Goal: Find contact information: Find specific fact

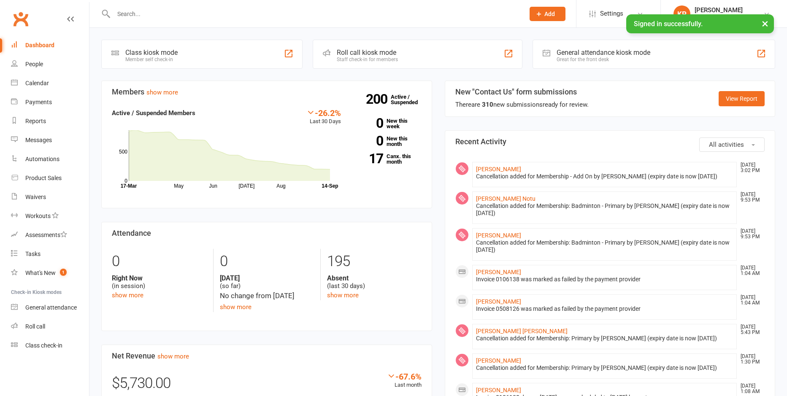
click at [141, 15] on input "text" at bounding box center [315, 14] width 408 height 12
paste input "[PERSON_NAME]"
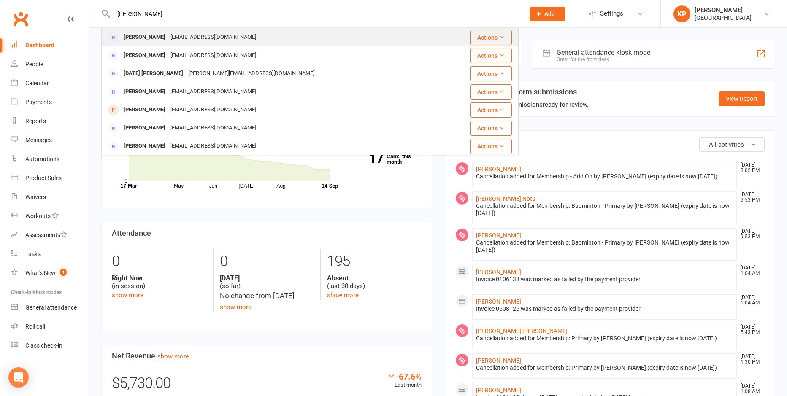
type input "[PERSON_NAME]"
click at [149, 38] on div "[PERSON_NAME]" at bounding box center [144, 37] width 47 height 12
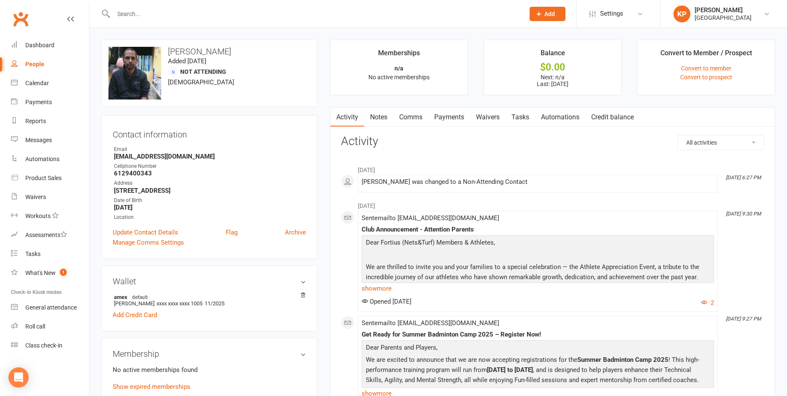
click at [172, 11] on input "text" at bounding box center [315, 14] width 408 height 12
paste input "Prashanth kabadagi"
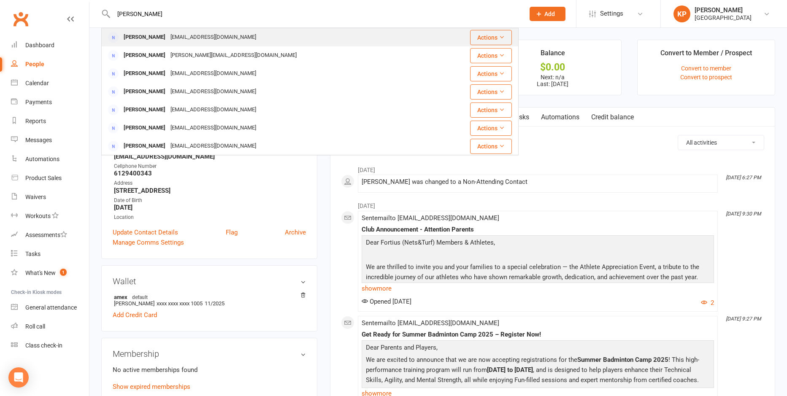
type input "Prashanth kabadagi"
click at [202, 37] on div "pkabadagi@gmail.com" at bounding box center [213, 37] width 91 height 12
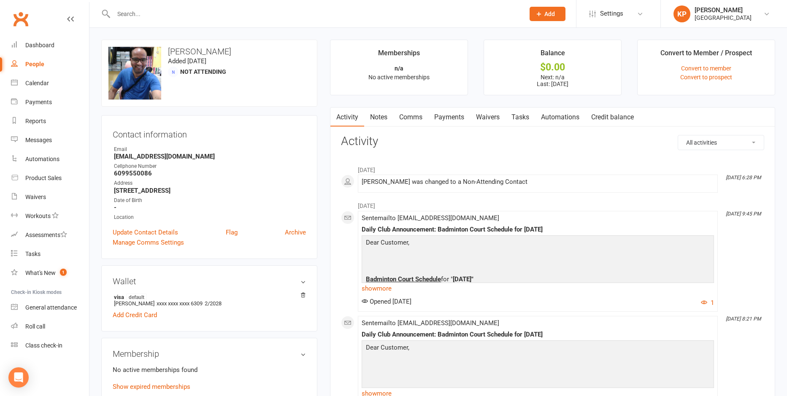
click at [454, 120] on link "Payments" at bounding box center [449, 117] width 42 height 19
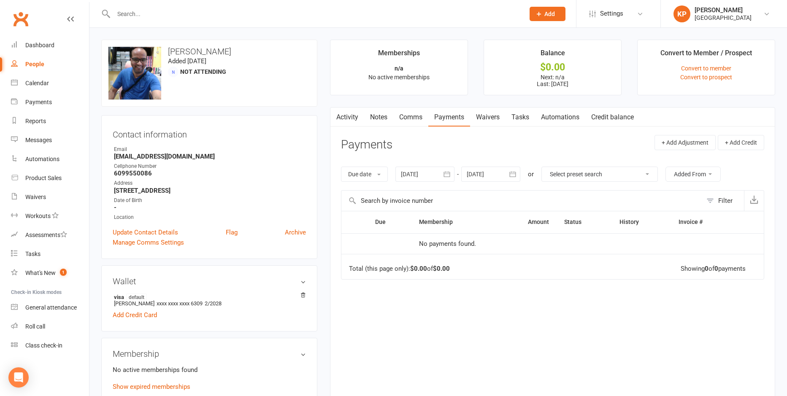
click at [442, 174] on button "button" at bounding box center [446, 174] width 15 height 15
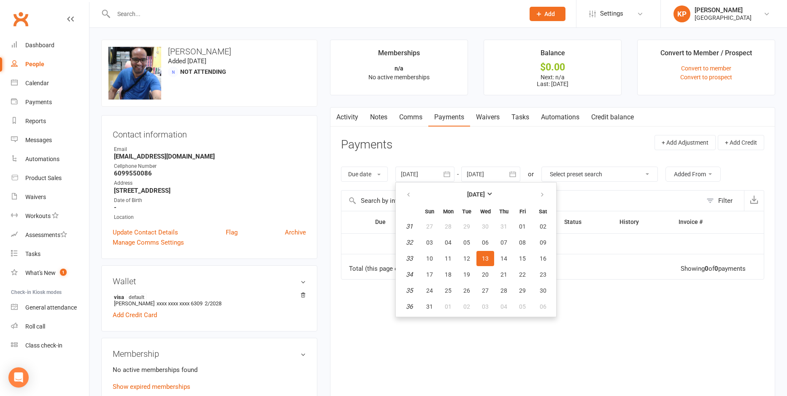
click at [420, 196] on th at bounding box center [409, 194] width 22 height 19
click at [413, 196] on button "button" at bounding box center [409, 194] width 18 height 15
click at [433, 231] on button "27" at bounding box center [430, 226] width 18 height 15
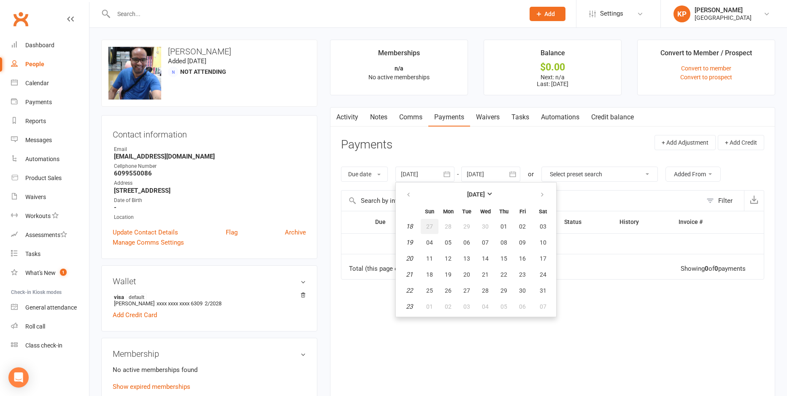
type input "27 Apr 2025"
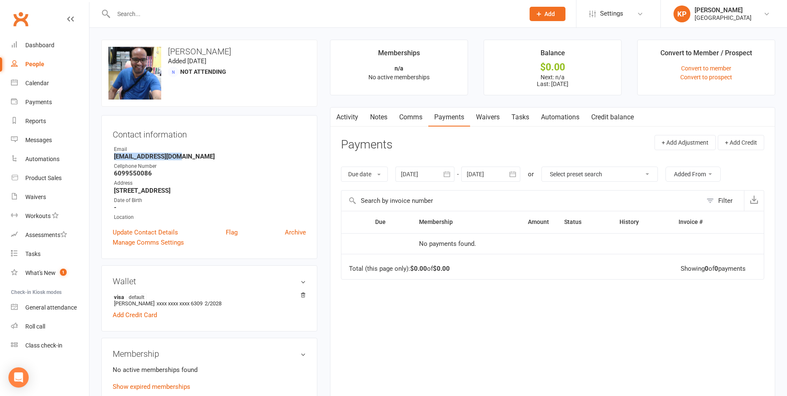
drag, startPoint x: 113, startPoint y: 157, endPoint x: 187, endPoint y: 156, distance: 73.8
click at [187, 156] on li "Email pkabadagi@gmail.com" at bounding box center [209, 153] width 193 height 15
copy strong "pkabadagi@gmail.com"
click at [229, 128] on h3 "Contact information" at bounding box center [209, 133] width 193 height 13
click at [149, 10] on input "text" at bounding box center [315, 14] width 408 height 12
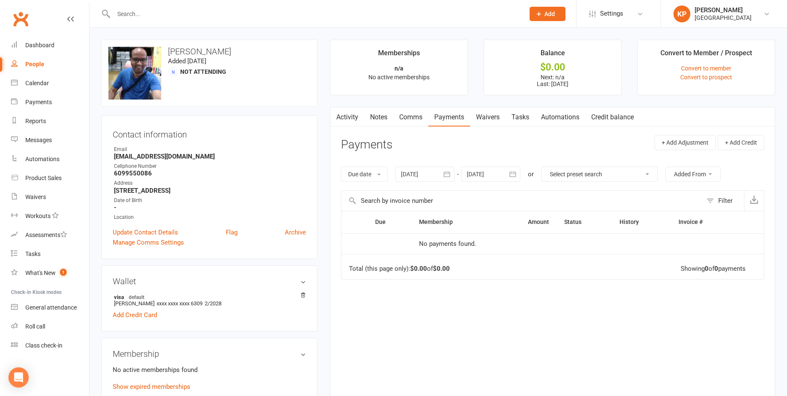
paste input "Jagan Kadavendi"
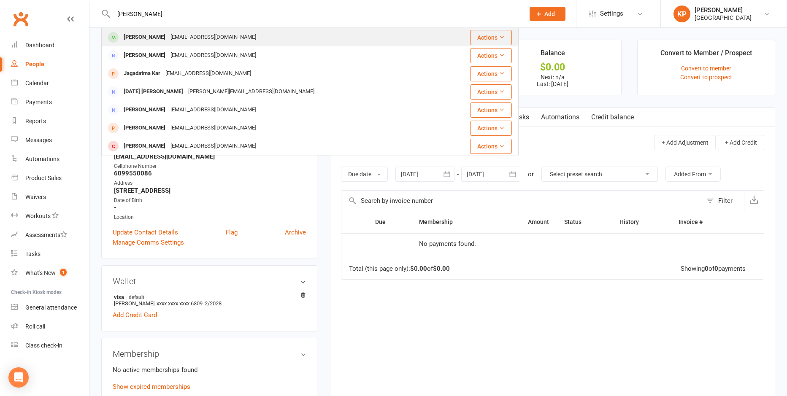
type input "Jagan Kadavendi"
click at [236, 30] on div "Jagan Kadavendi Jagan.niper2010@gmail.com" at bounding box center [272, 37] width 340 height 17
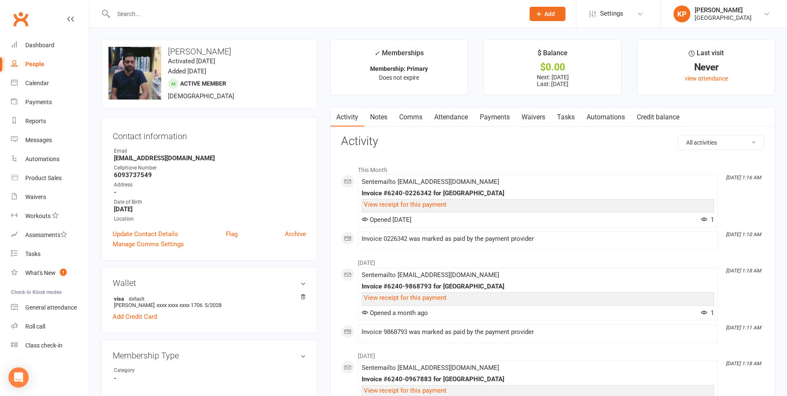
click at [464, 121] on link "Attendance" at bounding box center [451, 117] width 46 height 19
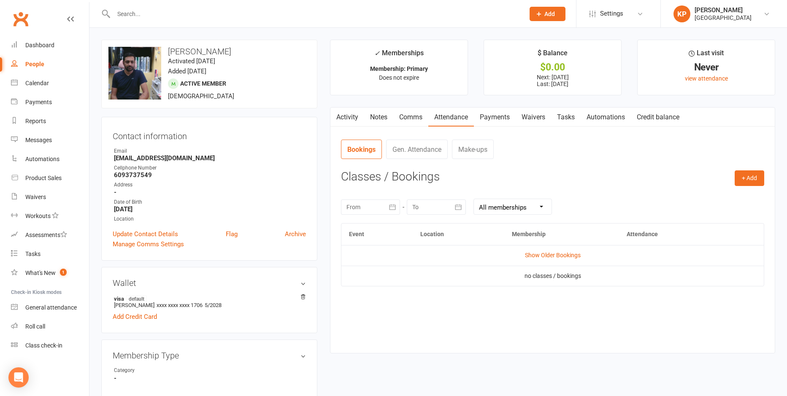
click at [507, 121] on link "Payments" at bounding box center [495, 117] width 42 height 19
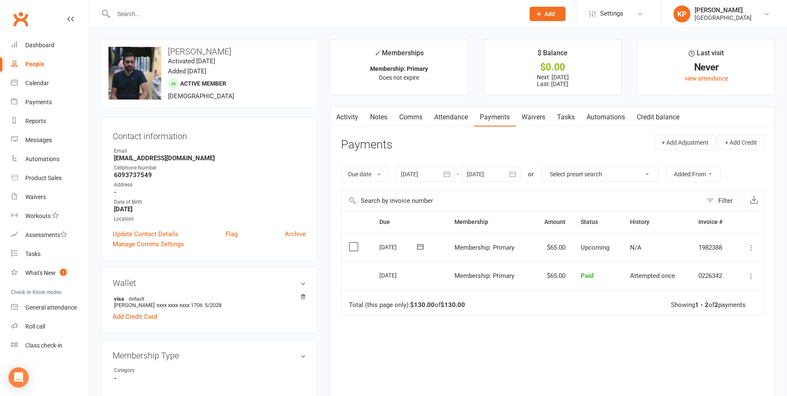
click at [151, 7] on div at bounding box center [309, 13] width 417 height 27
click at [151, 8] on input "text" at bounding box center [315, 14] width 408 height 12
paste input "Maruthi Kadiri"
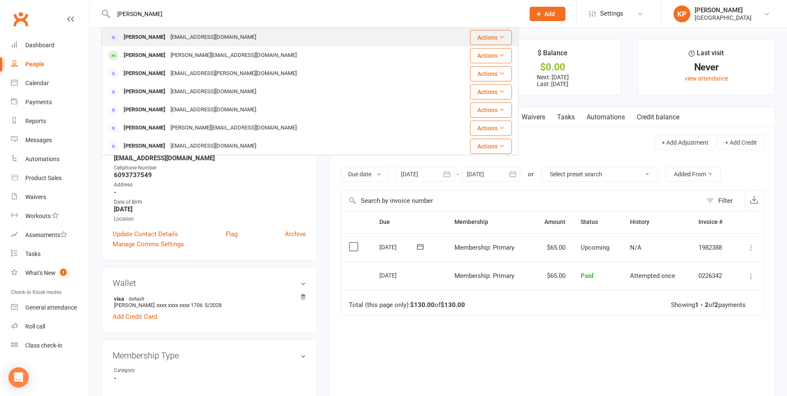
type input "Maruthi Kadiri"
click at [181, 39] on div "civaprasad@gmail.com" at bounding box center [213, 37] width 91 height 12
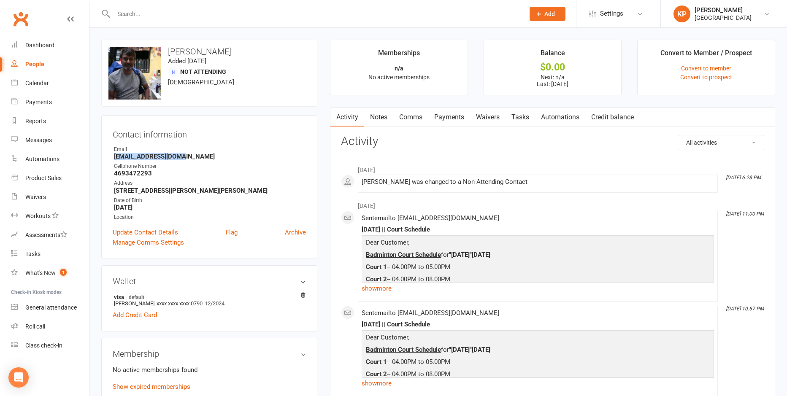
drag, startPoint x: 112, startPoint y: 157, endPoint x: 187, endPoint y: 158, distance: 74.7
click at [187, 158] on div "Contact information Owner Email civaprasad@gmail.com Cellphone Number 469347229…" at bounding box center [209, 187] width 216 height 144
copy strong "civaprasad@gmail.com"
click at [234, 156] on strong "civaprasad@gmail.com" at bounding box center [210, 157] width 192 height 8
click at [152, 6] on div at bounding box center [309, 13] width 417 height 27
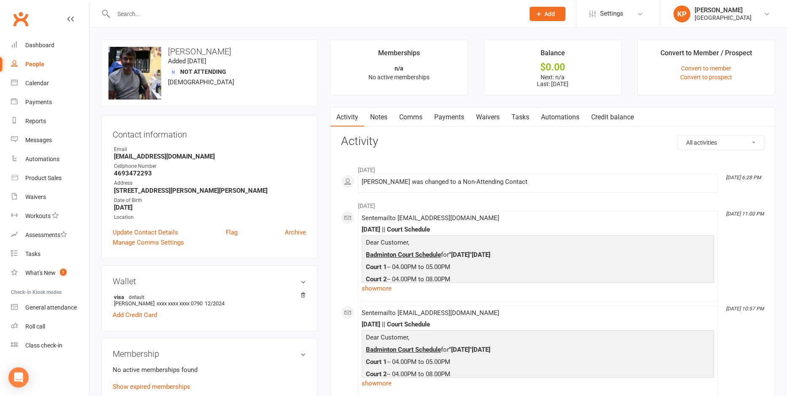
click at [152, 8] on input "text" at bounding box center [315, 14] width 408 height 12
paste input "Srivanth Kalava"
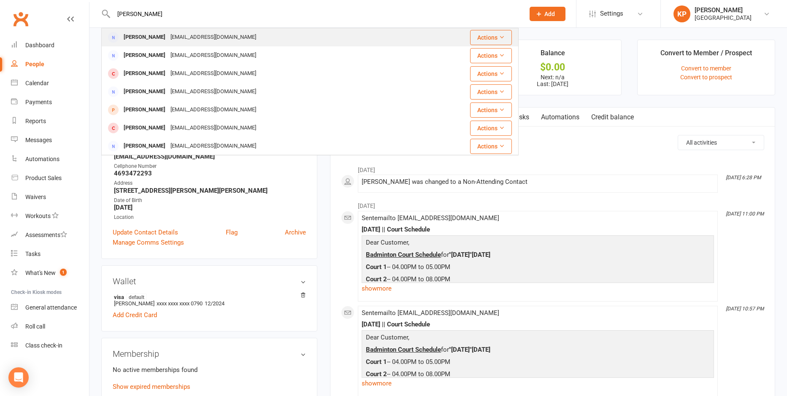
type input "Srivanth Kalava"
click at [186, 41] on div "Srivanth.Kalava@gmail.com" at bounding box center [213, 37] width 91 height 12
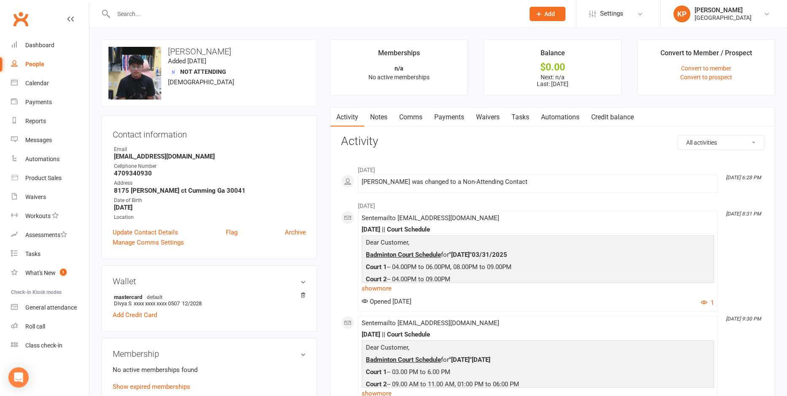
click at [157, 10] on input "text" at bounding box center [315, 14] width 408 height 12
paste input "Benjamin kakarlamudi"
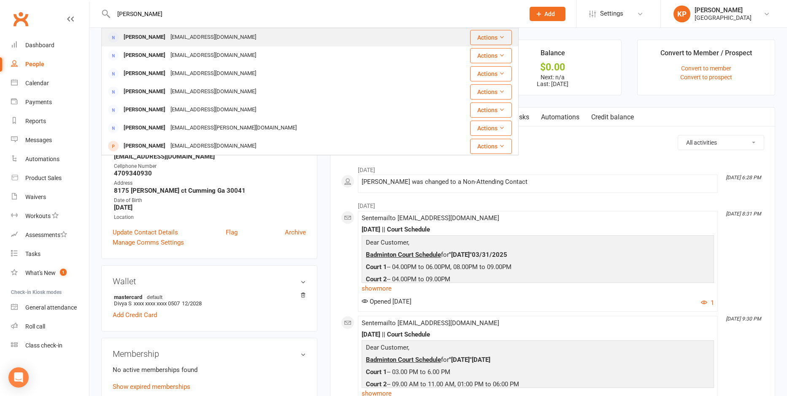
type input "Benjamin kakarlamudi"
click at [222, 41] on div "pkakarlamudi@hotmail.com" at bounding box center [213, 37] width 91 height 12
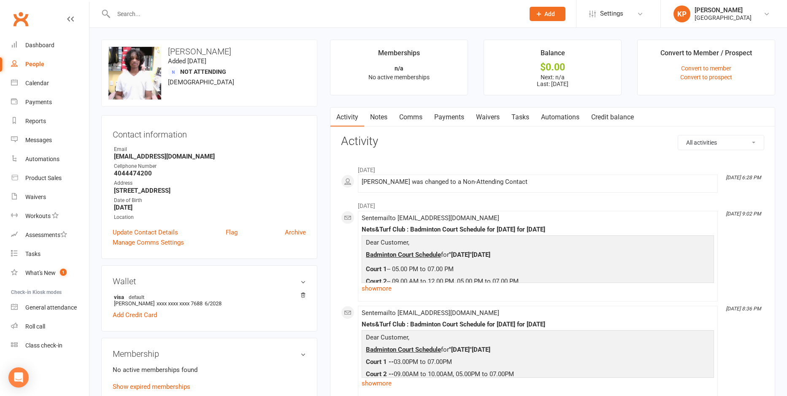
click at [157, 22] on div at bounding box center [309, 13] width 417 height 27
click at [154, 16] on input "text" at bounding box center [315, 14] width 408 height 12
paste input "[PERSON_NAME]"
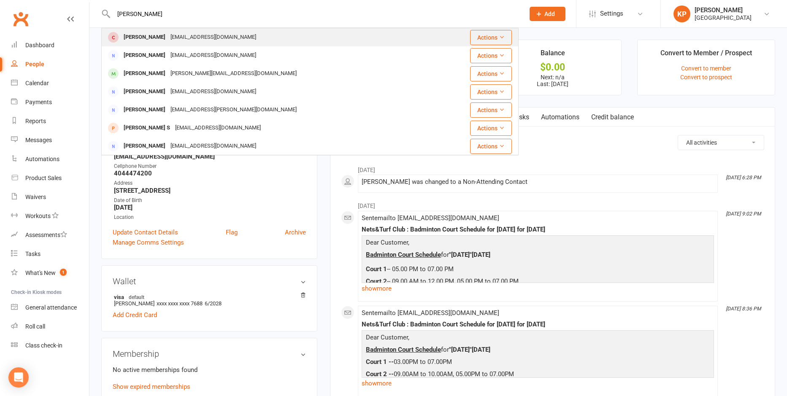
type input "[PERSON_NAME]"
click at [192, 35] on div "Saseeykumar@hmail.com" at bounding box center [213, 37] width 91 height 12
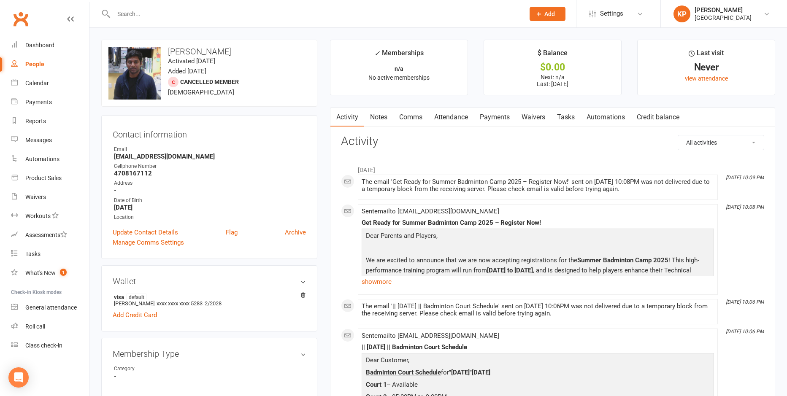
click at [148, 11] on input "text" at bounding box center [315, 14] width 408 height 12
paste input "Saseeykumar@hmail.com"
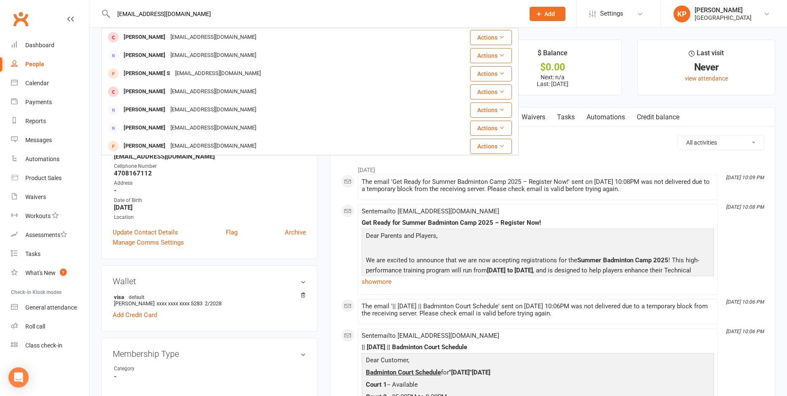
drag, startPoint x: 187, startPoint y: 15, endPoint x: 112, endPoint y: 13, distance: 75.1
click at [112, 13] on input "Saseeykumar@hmail.com" at bounding box center [315, 14] width 408 height 12
paste input "Bhushan Kalla"
type input "Bhushan Kalla"
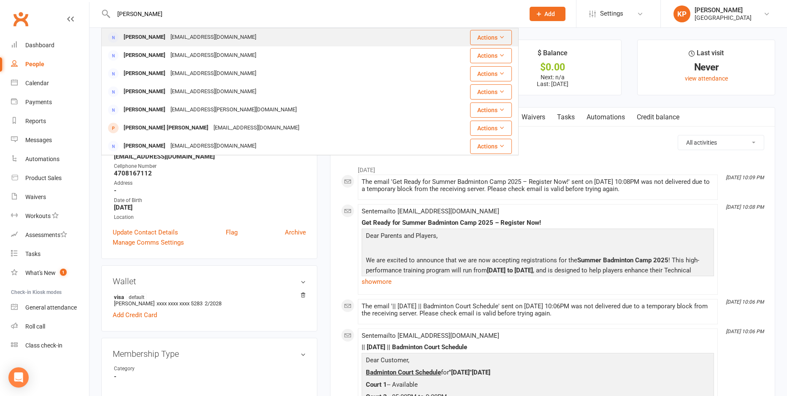
click at [157, 33] on div "Bhushan Kalla" at bounding box center [144, 37] width 47 height 12
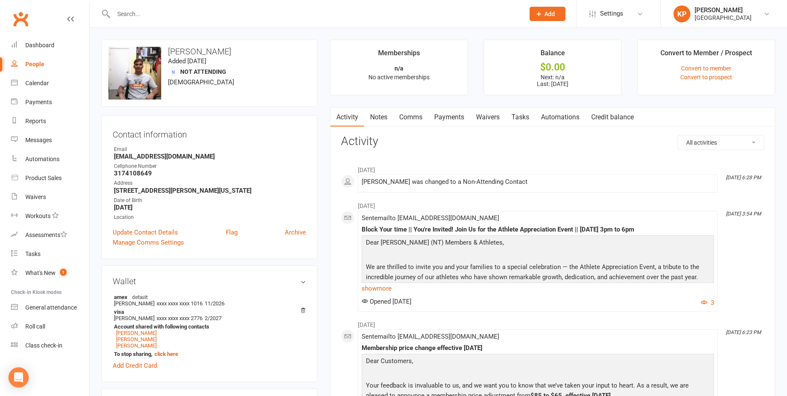
click at [138, 11] on input "text" at bounding box center [315, 14] width 408 height 12
paste input "Sree Ram Kamabattula"
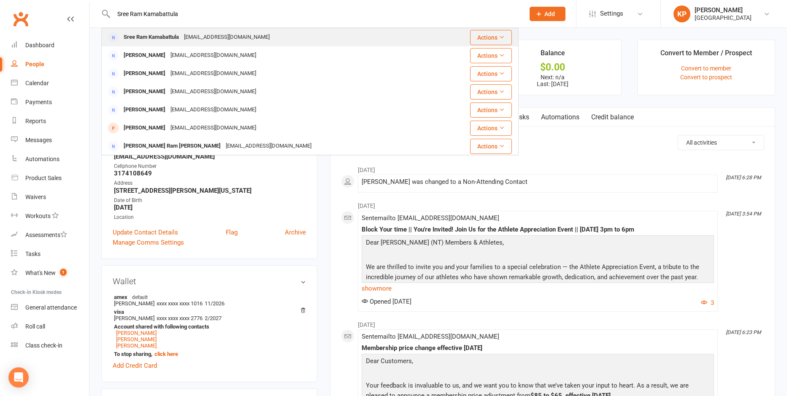
type input "Sree Ram Kamabattula"
click at [219, 44] on div "Sree Ram Kamabattula ksree22ram@gmail.com" at bounding box center [272, 37] width 340 height 17
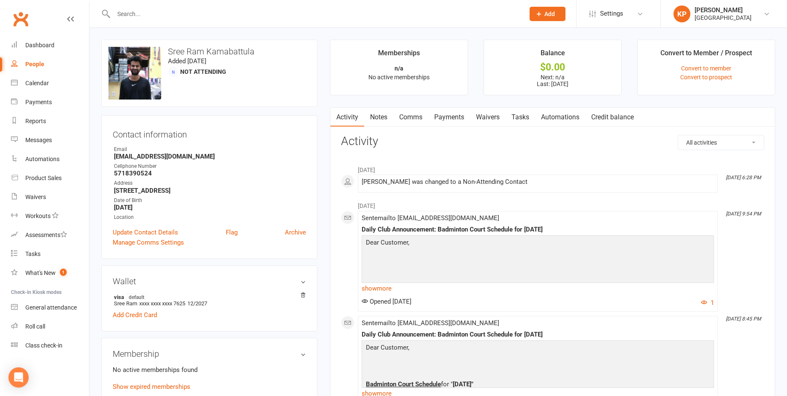
click at [152, 14] on input "text" at bounding box center [315, 14] width 408 height 12
paste input "Adhithi kamalam"
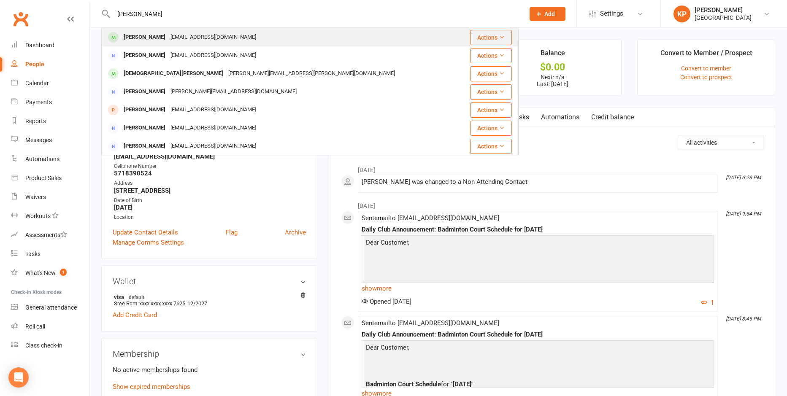
type input "Adhithi kamalam"
click at [187, 41] on div "r.prabhaharan@gmail.com" at bounding box center [213, 37] width 91 height 12
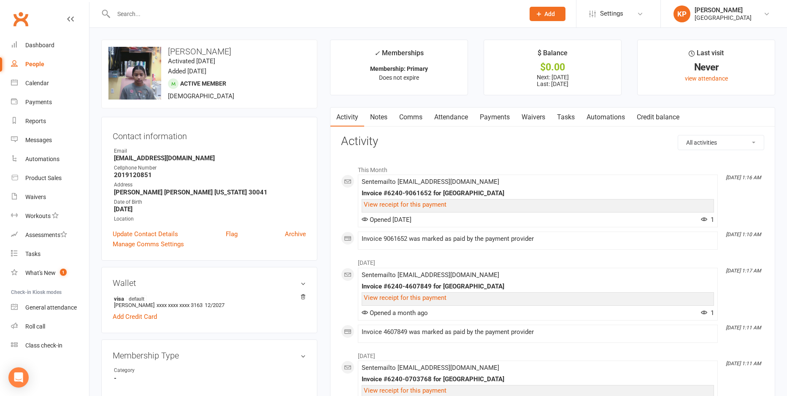
click at [461, 123] on link "Attendance" at bounding box center [451, 117] width 46 height 19
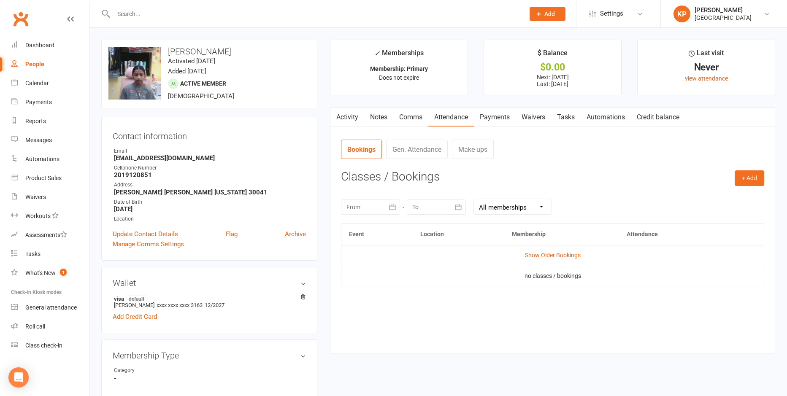
click at [492, 121] on link "Payments" at bounding box center [495, 117] width 42 height 19
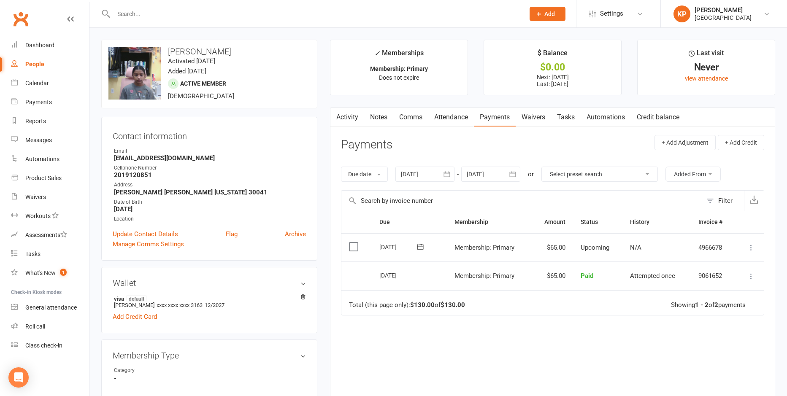
click at [129, 13] on input "text" at bounding box center [315, 14] width 408 height 12
paste input "Rahul Kampati"
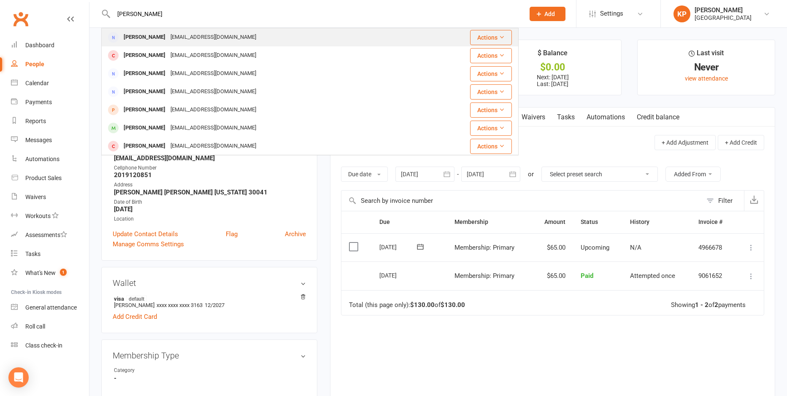
type input "Rahul Kampati"
click at [180, 39] on div "Rahulkrishkampati1@gmail.com" at bounding box center [213, 37] width 91 height 12
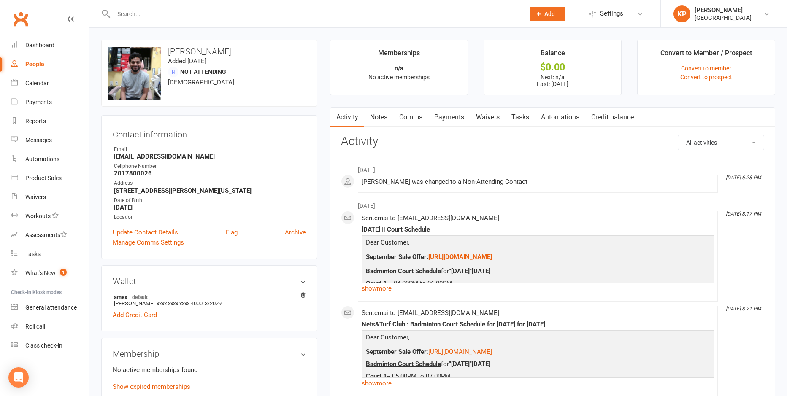
click at [456, 119] on link "Payments" at bounding box center [449, 117] width 42 height 19
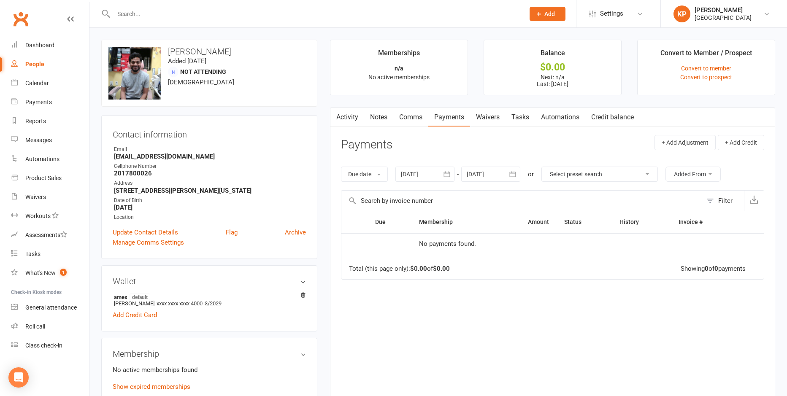
click at [151, 18] on input "text" at bounding box center [315, 14] width 408 height 12
paste input "GOBIKISHNA Jayaraman"
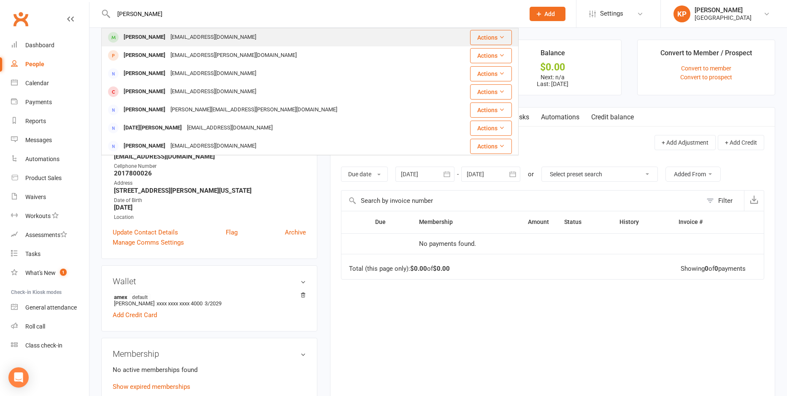
type input "GOBIKISHNA Jayaraman"
click at [216, 35] on div "gobikrishrevathi@gmail.com" at bounding box center [213, 37] width 91 height 12
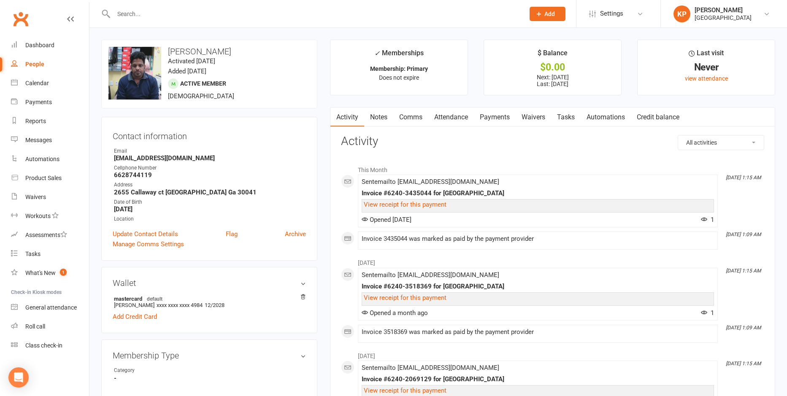
click at [491, 121] on link "Payments" at bounding box center [495, 117] width 42 height 19
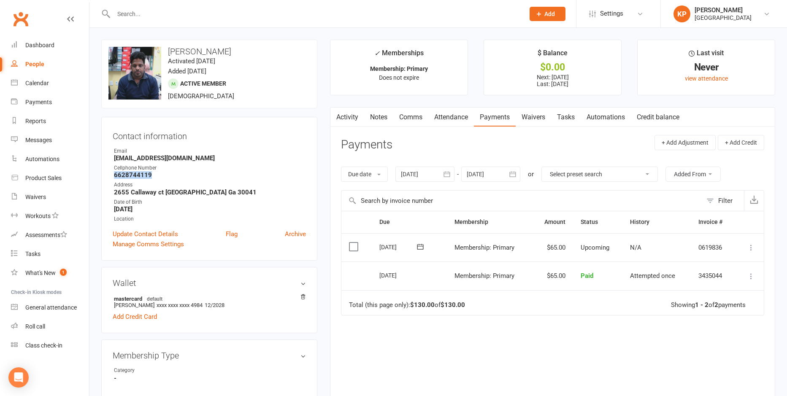
drag, startPoint x: 111, startPoint y: 175, endPoint x: 161, endPoint y: 174, distance: 49.8
click at [161, 174] on div "Contact information Owner Email gobikrishrevathi@gmail.com Cellphone Number 662…" at bounding box center [209, 189] width 216 height 144
drag, startPoint x: 161, startPoint y: 174, endPoint x: 182, endPoint y: 175, distance: 21.5
click at [182, 173] on strong "6628744119" at bounding box center [210, 175] width 192 height 8
click at [142, 12] on input "text" at bounding box center [315, 14] width 408 height 12
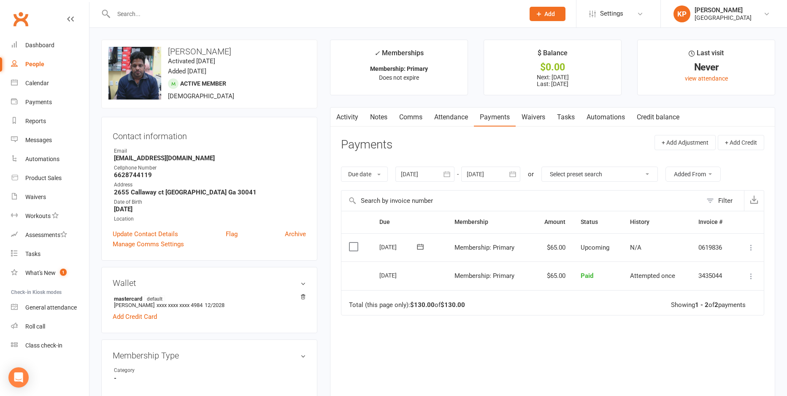
paste input "Kulanthaivelu Kanagarajan"
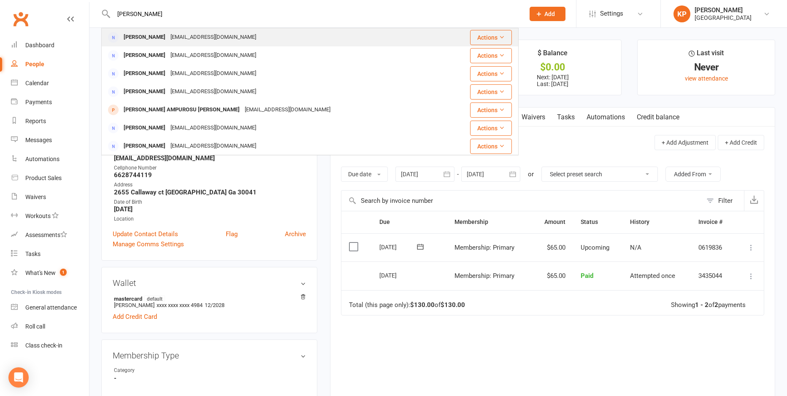
type input "Kulanthaivelu Kanagarajan"
click at [194, 34] on div "Velus.19p@gmail.com" at bounding box center [213, 37] width 91 height 12
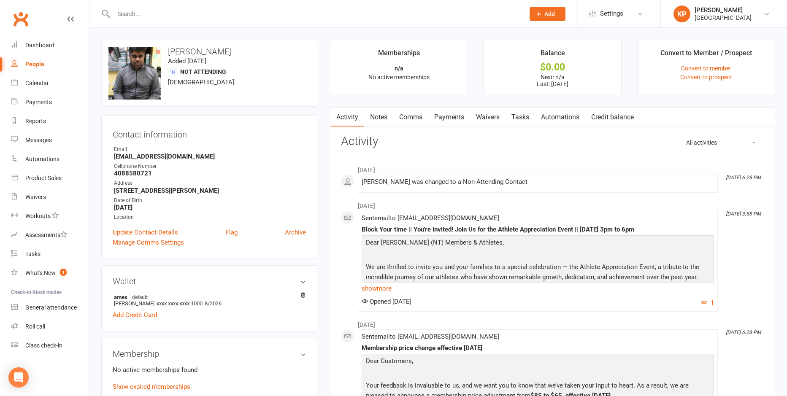
click at [176, 16] on input "text" at bounding box center [315, 14] width 408 height 12
paste input "Pruthvi Kanduri"
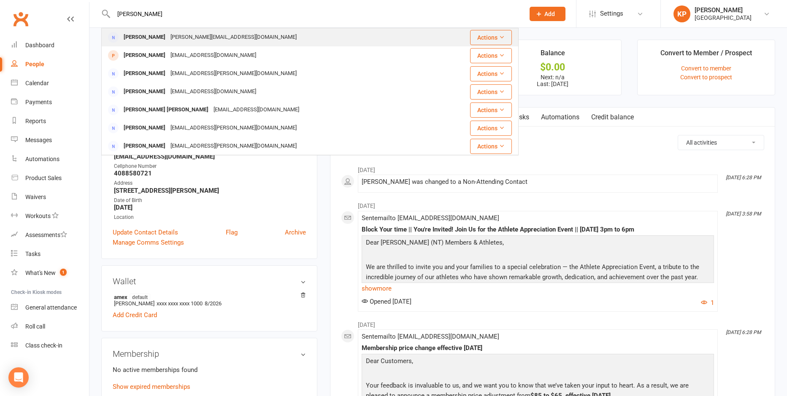
type input "Pruthvi Kanduri"
click at [195, 35] on div "Pruthvi.ks49@gmail.com" at bounding box center [233, 37] width 131 height 12
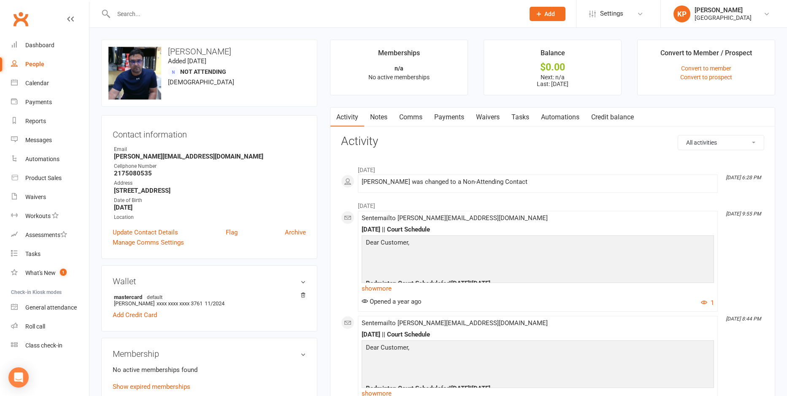
click at [135, 16] on input "text" at bounding box center [315, 14] width 408 height 12
paste input "Othiyappan Kanniappan"
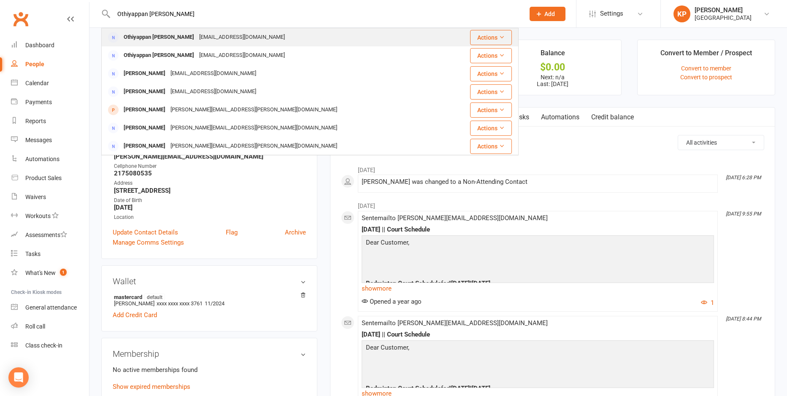
type input "Othiyappan Kanniappan"
click at [202, 37] on div "othiyappankanniappan@gmail.com" at bounding box center [242, 37] width 91 height 12
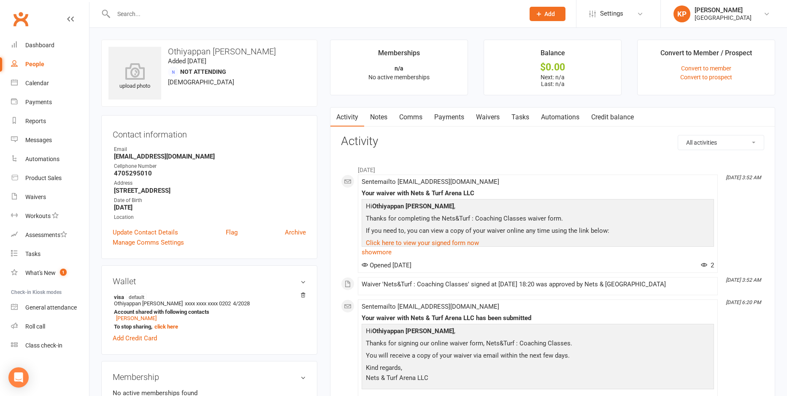
drag, startPoint x: 112, startPoint y: 156, endPoint x: 223, endPoint y: 158, distance: 110.6
click at [223, 158] on div "Contact information Owner Email othiyappankanniappan@gmail.com Cellphone Number…" at bounding box center [209, 187] width 216 height 144
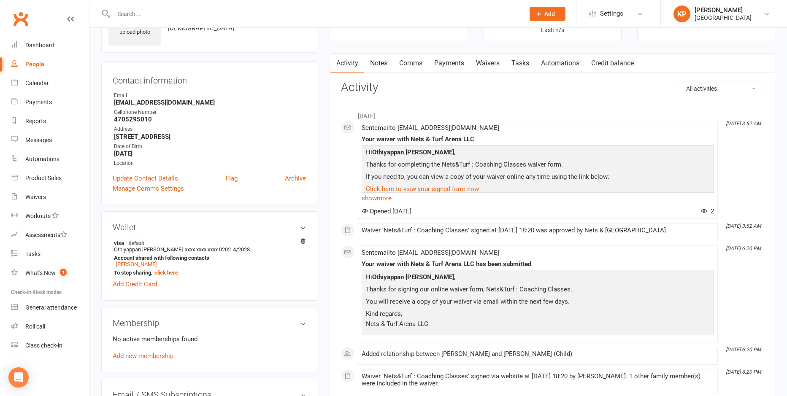
scroll to position [211, 0]
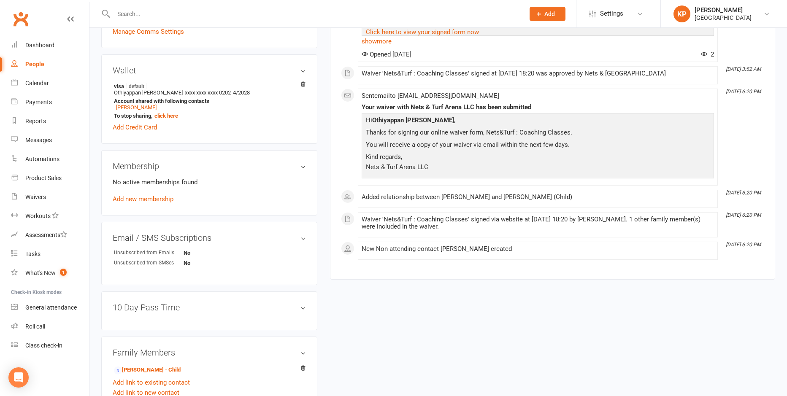
click at [154, 6] on div at bounding box center [309, 13] width 417 height 27
click at [157, 12] on input "text" at bounding box center [315, 14] width 408 height 12
paste input "Vishnu Kanuri"
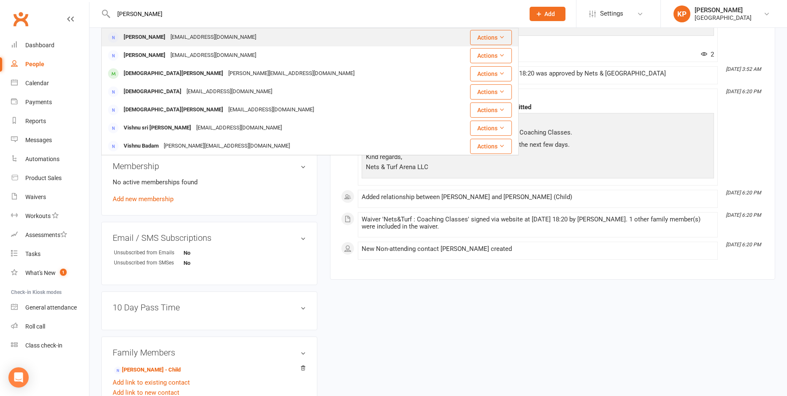
type input "Vishnu Kanuri"
click at [168, 41] on div "Vishnu.kanuri99@gmail.com" at bounding box center [213, 37] width 91 height 12
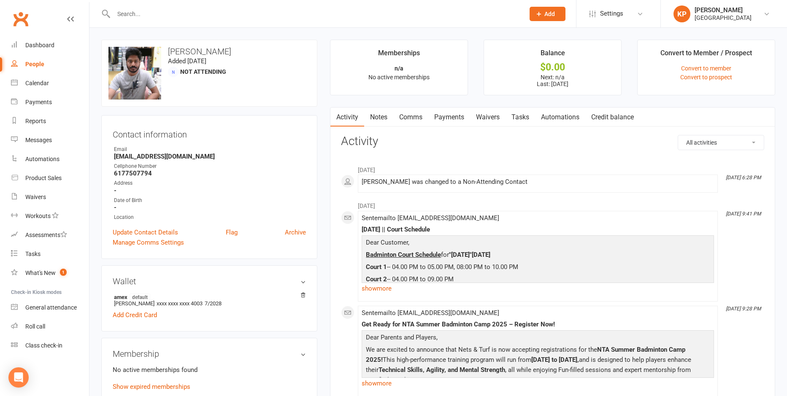
click at [159, 16] on input "text" at bounding box center [315, 14] width 408 height 12
paste input "Neeraj Kapkoti"
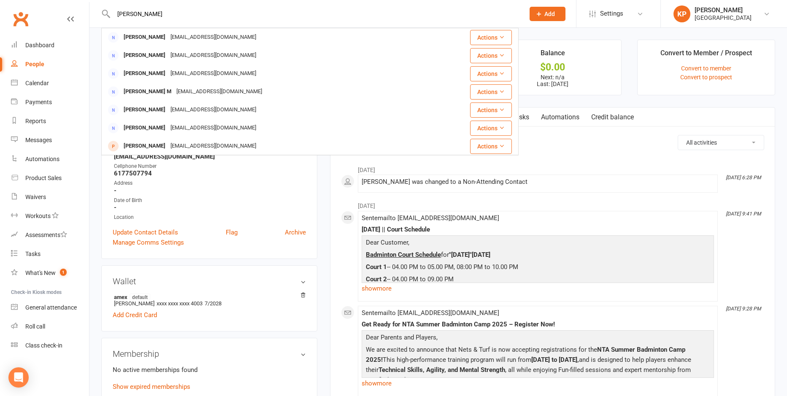
drag, startPoint x: 167, startPoint y: 7, endPoint x: 118, endPoint y: 12, distance: 49.2
click at [118, 12] on div "Neeraj Kapkoti Neeraj Kapkoti neerajkapkoti@gmail.com Actions Neeraj Bhatia nee…" at bounding box center [309, 13] width 417 height 27
drag, startPoint x: 118, startPoint y: 12, endPoint x: 177, endPoint y: 16, distance: 59.6
click at [177, 16] on input "Neeraj Kapkoti" at bounding box center [315, 14] width 408 height 12
paste input "aga Karaka"
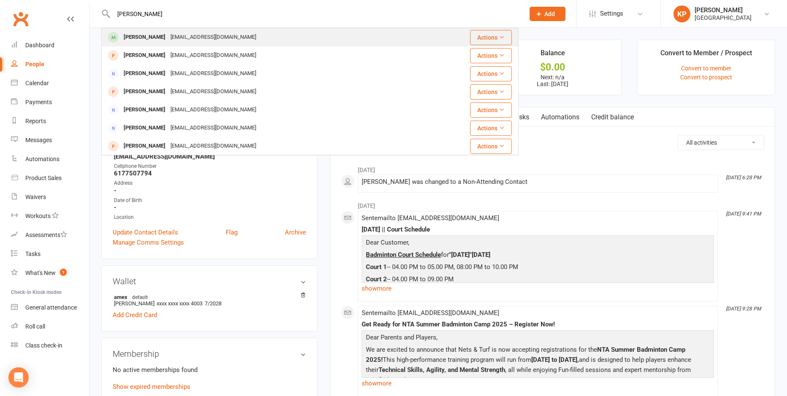
type input "Naga Karaka"
click at [145, 39] on div "Naga Karaka" at bounding box center [144, 37] width 47 height 12
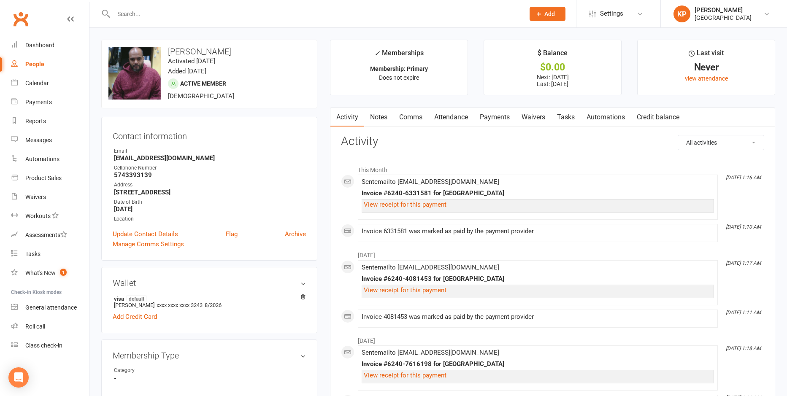
click at [491, 122] on link "Payments" at bounding box center [495, 117] width 42 height 19
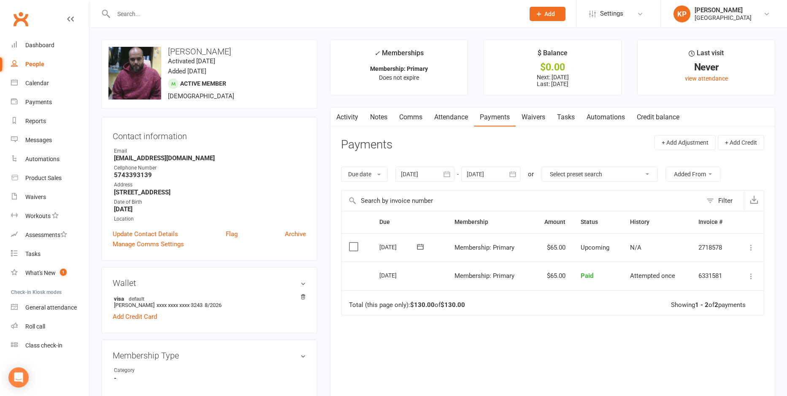
click at [143, 11] on input "text" at bounding box center [315, 14] width 408 height 12
paste input "Sekhar Karra"
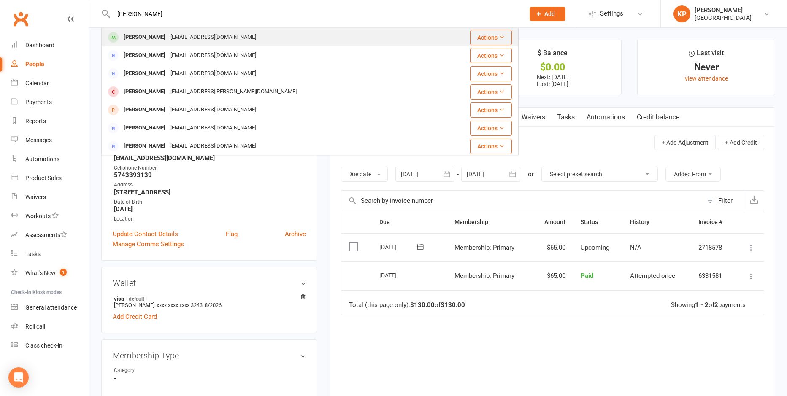
type input "Sekhar Karra"
click at [173, 31] on div "Sekhar Karra Sekharkarra@gmail.com" at bounding box center [275, 37] width 346 height 17
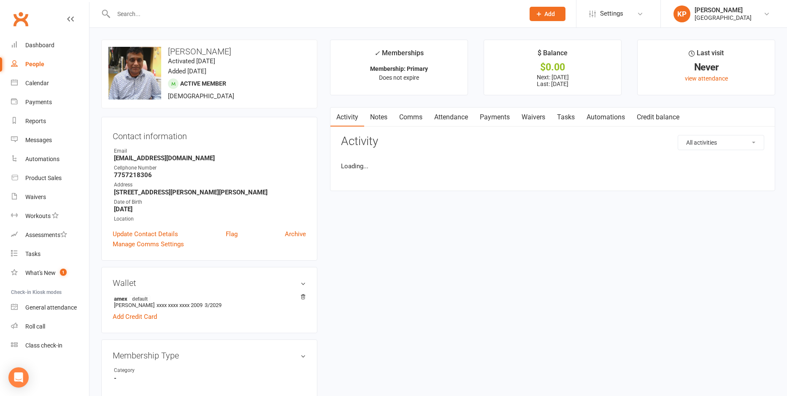
click at [492, 122] on link "Payments" at bounding box center [495, 117] width 42 height 19
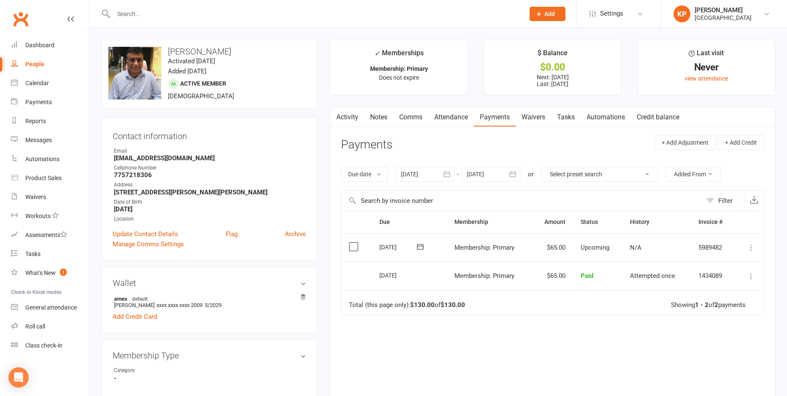
click at [161, 14] on input "text" at bounding box center [315, 14] width 408 height 12
paste input "User Srinivas Karra"
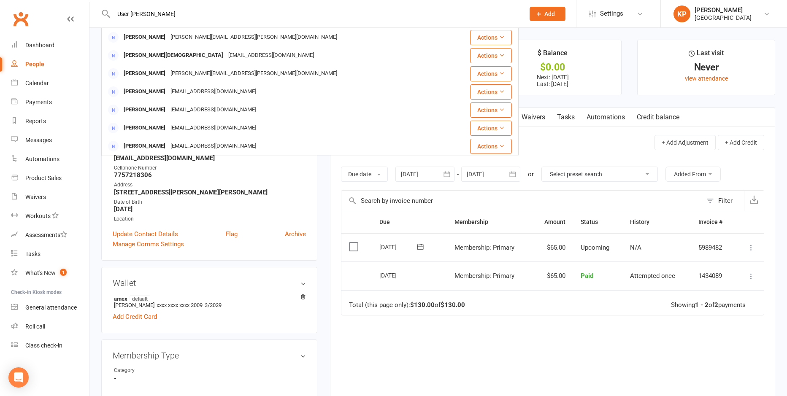
type input "User Srinivas Karra"
click at [182, 34] on div "karre.srinivas@gmail.com" at bounding box center [254, 37] width 172 height 12
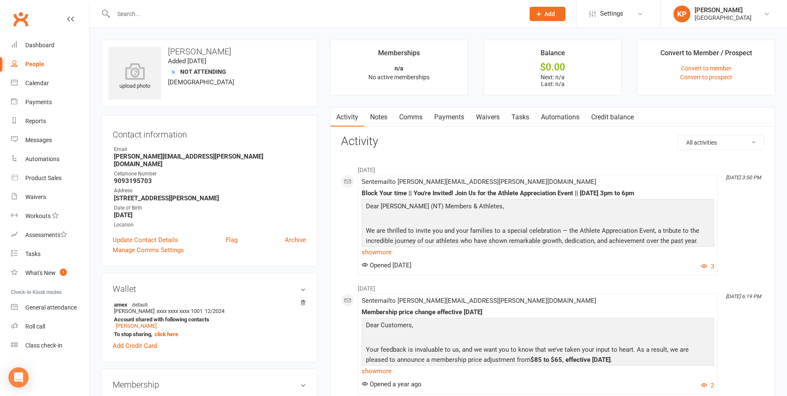
click at [457, 119] on link "Payments" at bounding box center [449, 117] width 42 height 19
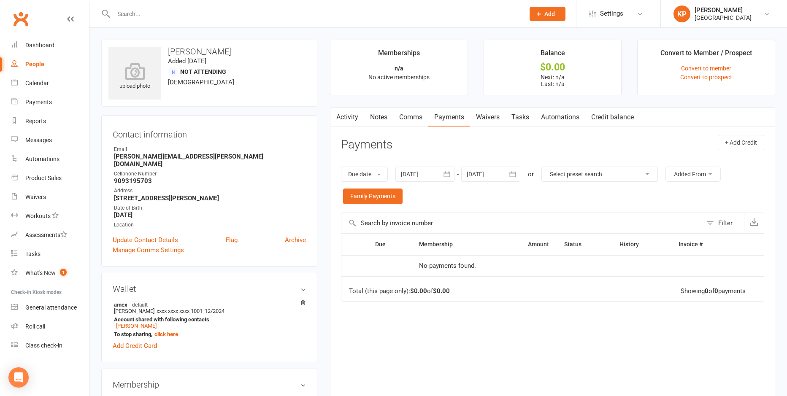
click at [161, 9] on input "text" at bounding box center [315, 14] width 408 height 12
paste input "Srinivas karri"
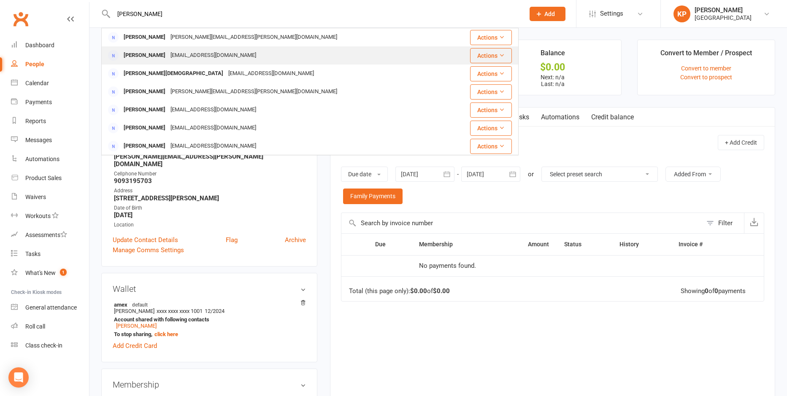
type input "Srinivas karri"
click at [177, 54] on div "ayapanaidu@gmail.com" at bounding box center [213, 55] width 91 height 12
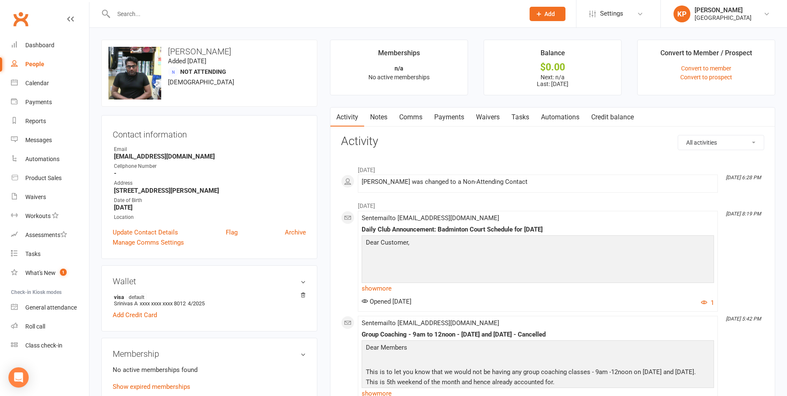
click at [138, 7] on div at bounding box center [309, 13] width 417 height 27
click at [138, 17] on input "text" at bounding box center [315, 14] width 408 height 12
paste input "Srinivas Karveda"
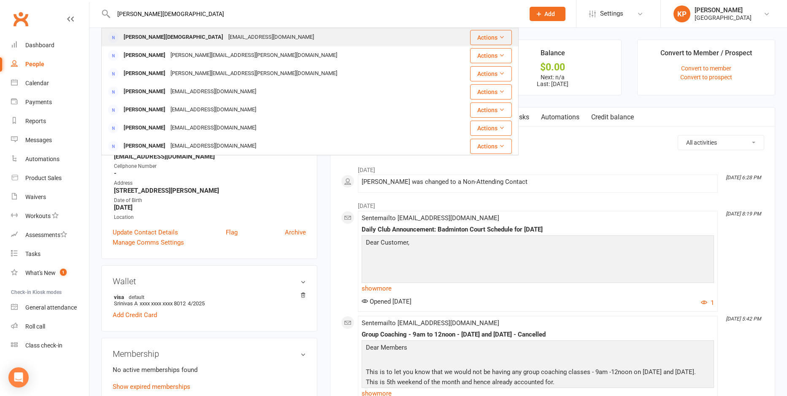
type input "Srinivas Karveda"
click at [226, 34] on div "karveda.srinivas@gmail.com" at bounding box center [271, 37] width 91 height 12
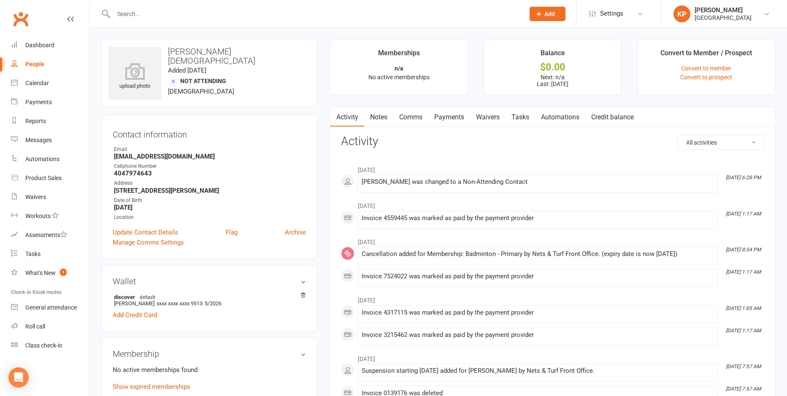
click at [146, 9] on input "text" at bounding box center [315, 14] width 408 height 12
paste input "[PERSON_NAME]"
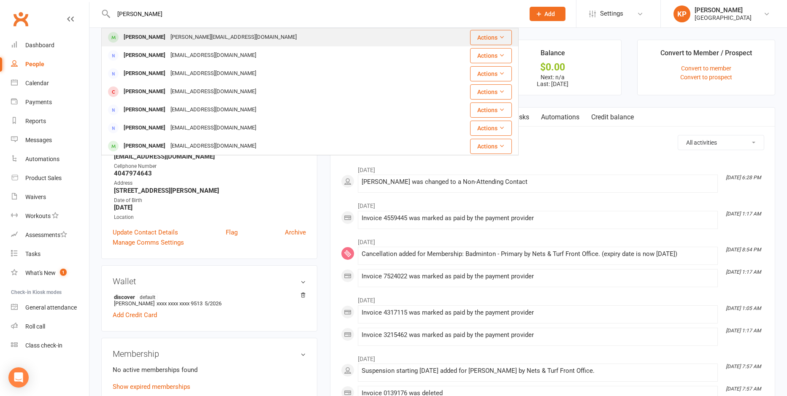
type input "[PERSON_NAME]"
click at [184, 31] on div "[PERSON_NAME][EMAIL_ADDRESS][DOMAIN_NAME]" at bounding box center [233, 37] width 131 height 12
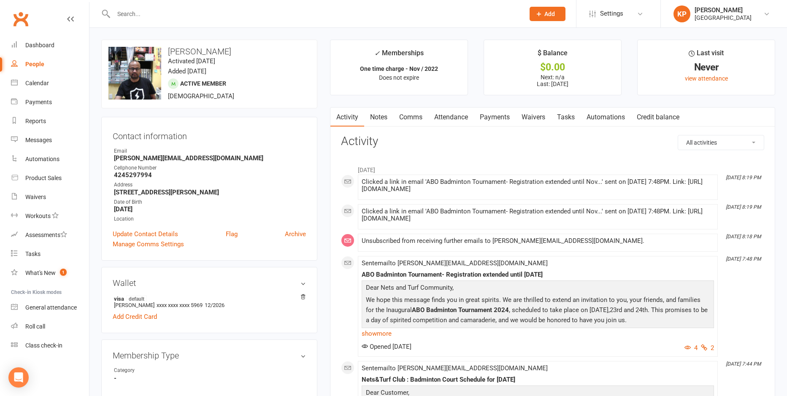
click at [495, 119] on link "Payments" at bounding box center [495, 117] width 42 height 19
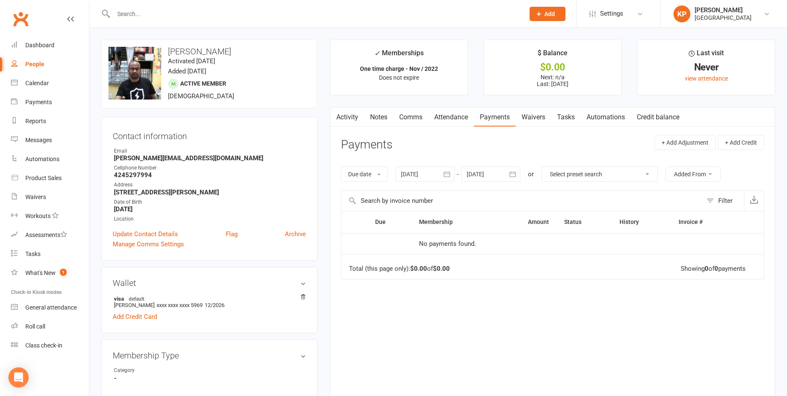
click at [446, 175] on icon "button" at bounding box center [446, 174] width 6 height 5
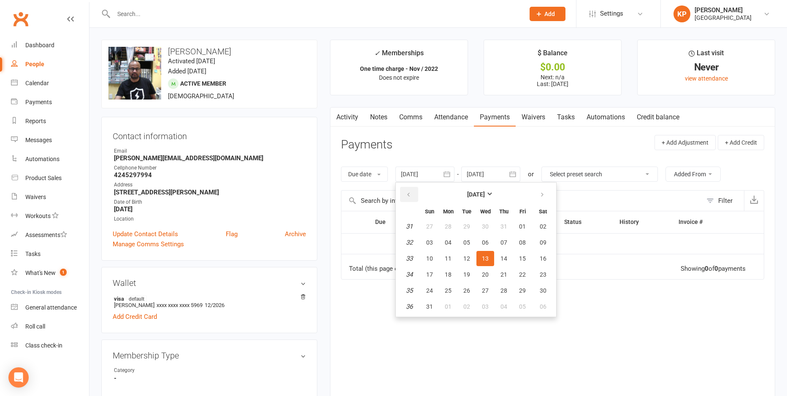
click at [417, 199] on button "button" at bounding box center [409, 194] width 18 height 15
click at [451, 233] on button "28" at bounding box center [448, 226] width 18 height 15
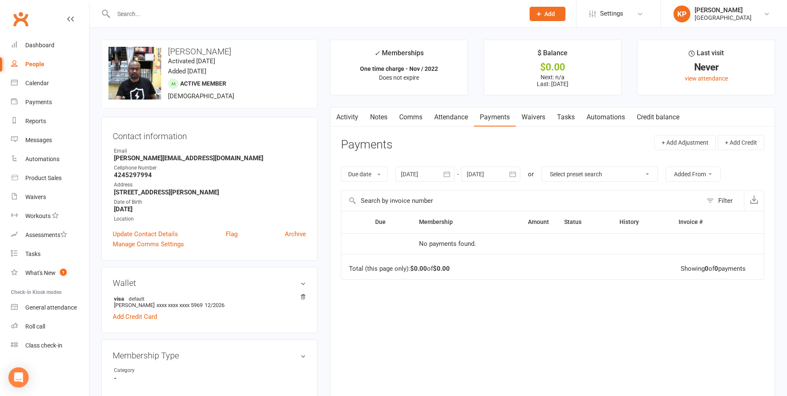
click at [448, 178] on icon "button" at bounding box center [447, 174] width 8 height 8
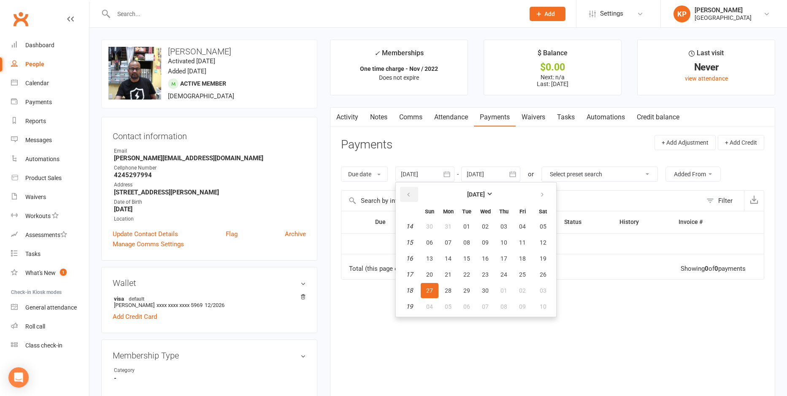
click at [410, 199] on button "button" at bounding box center [409, 194] width 18 height 15
click at [461, 264] on button "14" at bounding box center [467, 258] width 18 height 15
type input "14 Jan 2025"
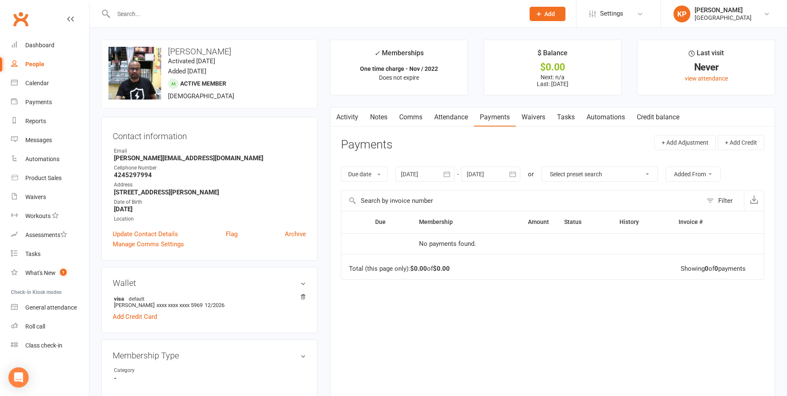
click at [516, 173] on icon "button" at bounding box center [512, 174] width 6 height 5
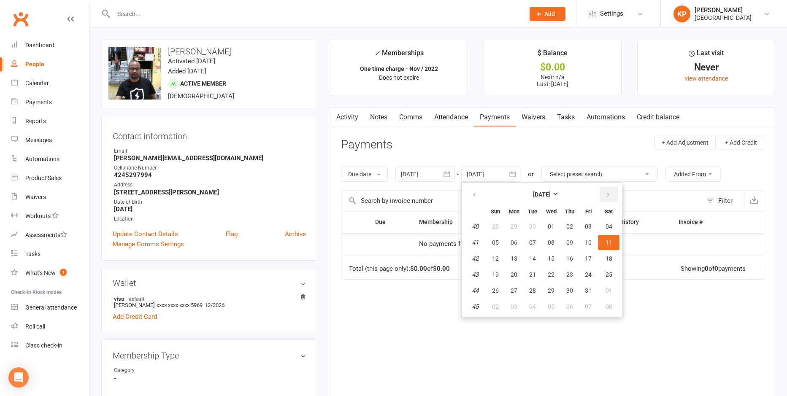
click at [615, 192] on button "button" at bounding box center [609, 194] width 18 height 15
click at [606, 222] on button "01" at bounding box center [609, 226] width 22 height 15
type input "01 Nov 2025"
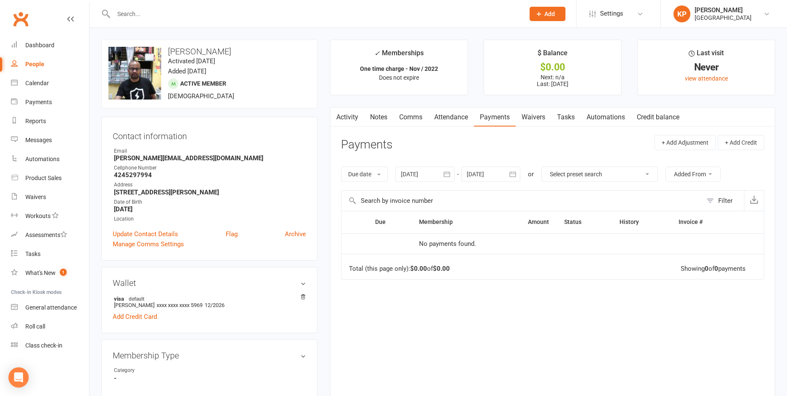
click at [448, 176] on icon "button" at bounding box center [447, 174] width 8 height 8
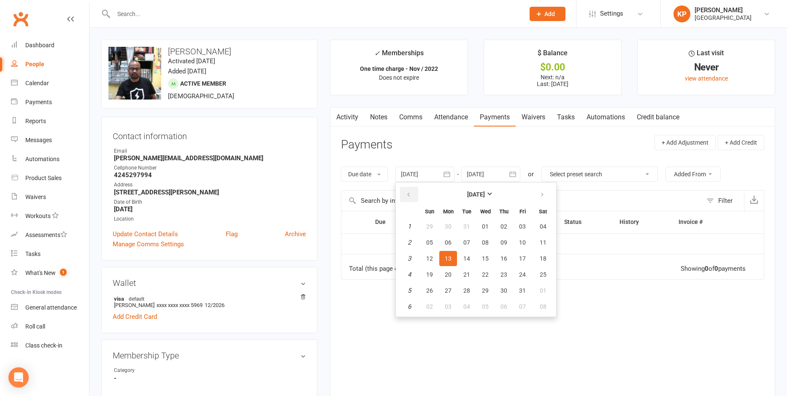
click at [414, 199] on button "button" at bounding box center [409, 194] width 18 height 15
click at [437, 228] on button "29" at bounding box center [430, 226] width 18 height 15
type input "29 Sep 2024"
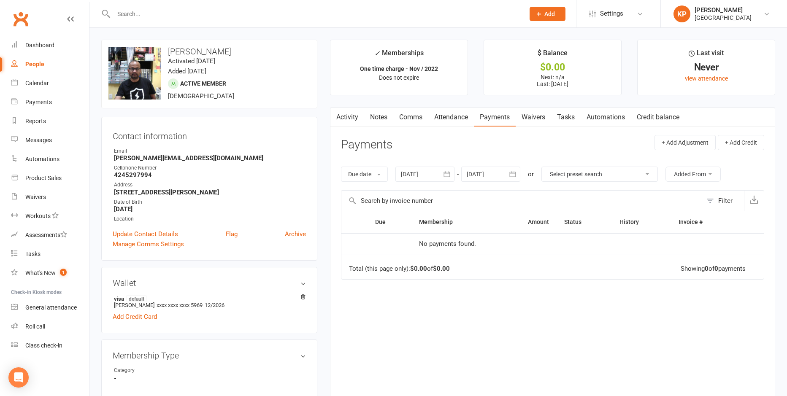
click at [141, 10] on input "text" at bounding box center [315, 14] width 408 height 12
paste input "[PERSON_NAME][EMAIL_ADDRESS][DOMAIN_NAME]"
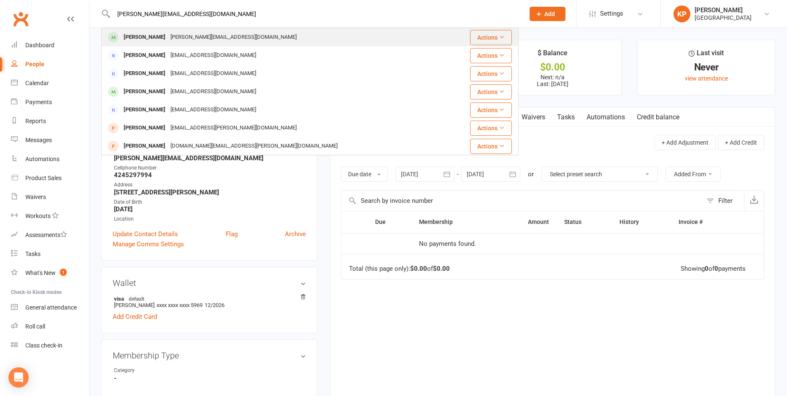
type input "[PERSON_NAME][EMAIL_ADDRESS][DOMAIN_NAME]"
click at [219, 38] on div "[PERSON_NAME][EMAIL_ADDRESS][DOMAIN_NAME]" at bounding box center [233, 37] width 131 height 12
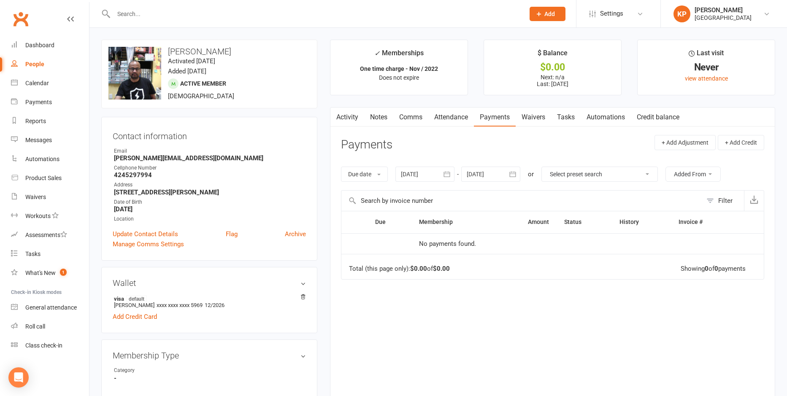
click at [445, 176] on icon "button" at bounding box center [447, 174] width 8 height 8
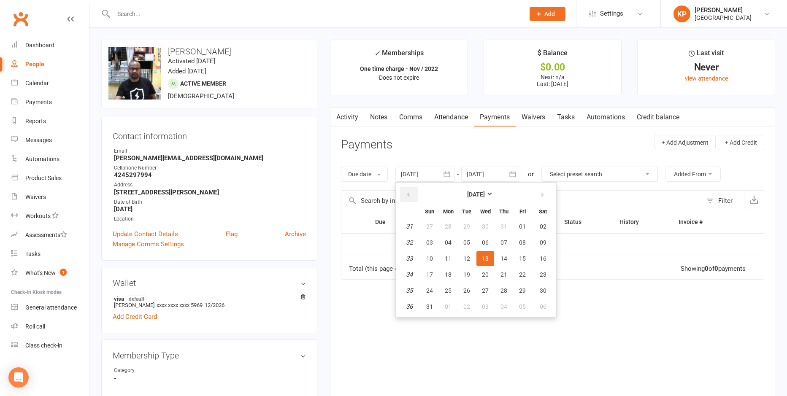
click at [410, 192] on icon "button" at bounding box center [409, 195] width 6 height 7
click at [463, 230] on button "29" at bounding box center [467, 226] width 18 height 15
type input "[DATE]"
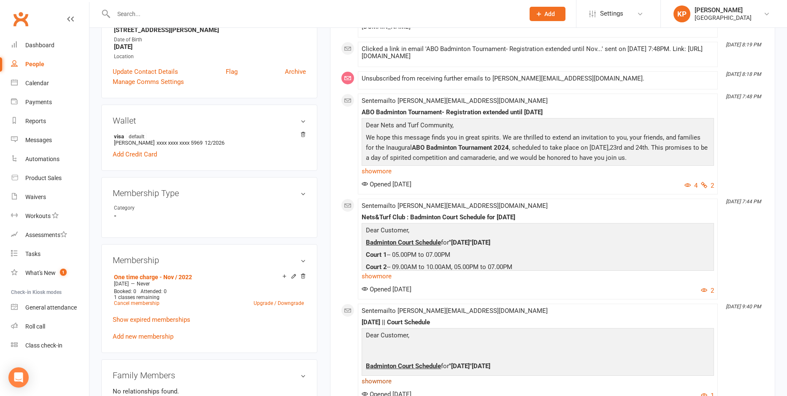
scroll to position [42, 0]
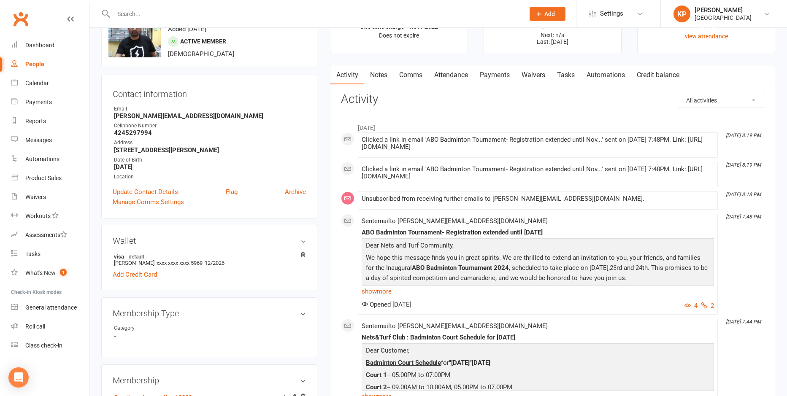
click at [491, 71] on link "Payments" at bounding box center [495, 74] width 42 height 19
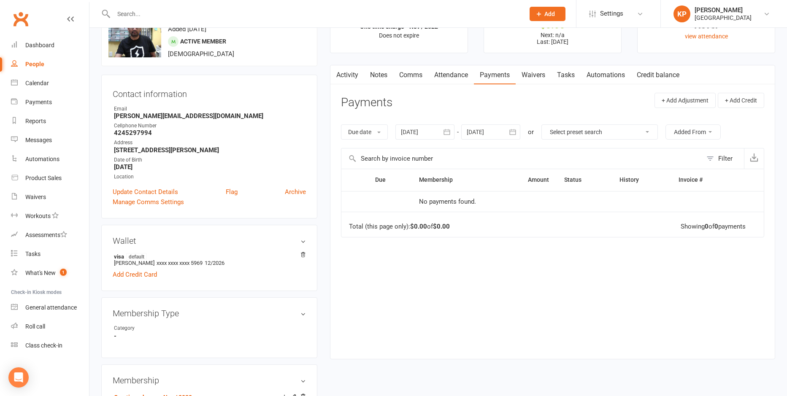
click at [449, 135] on icon "button" at bounding box center [446, 132] width 6 height 5
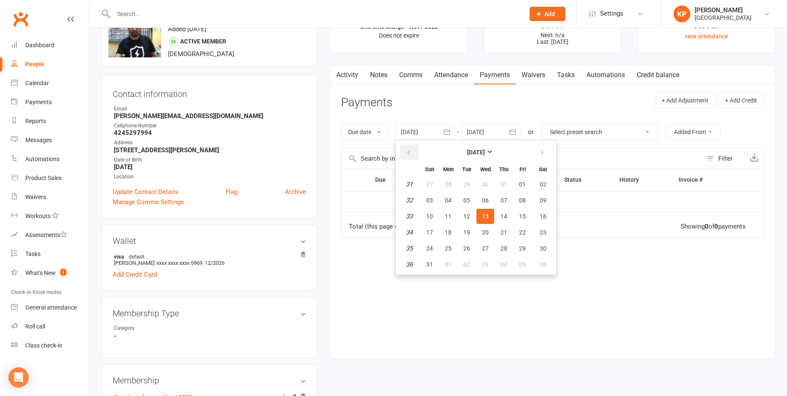
click at [411, 151] on icon "button" at bounding box center [409, 152] width 6 height 7
click at [468, 191] on button "29" at bounding box center [467, 184] width 18 height 15
type input "[DATE]"
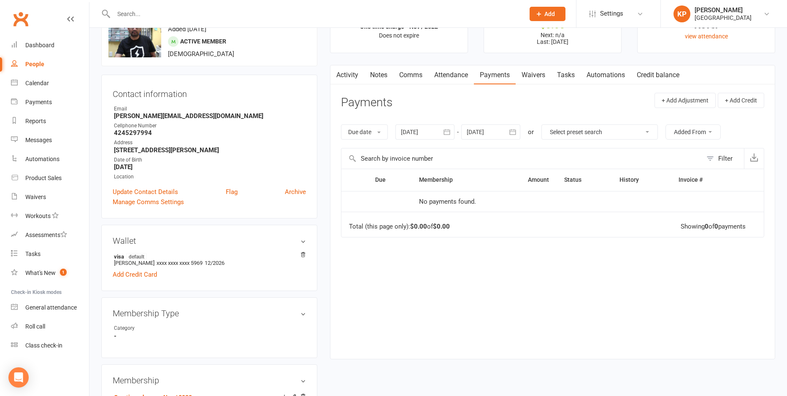
click at [510, 133] on icon "button" at bounding box center [512, 132] width 8 height 8
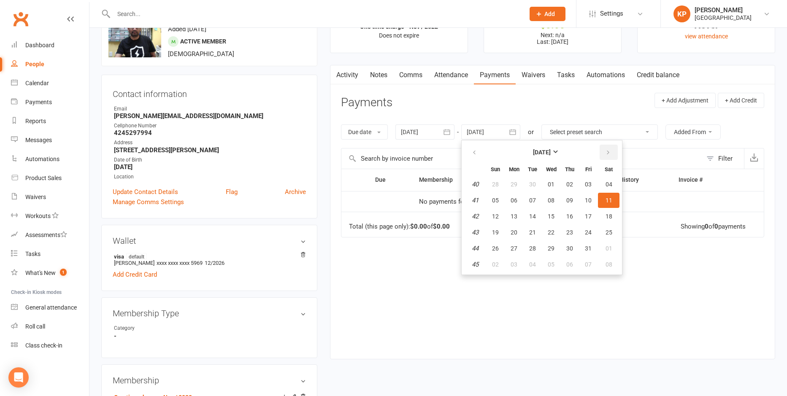
click at [602, 154] on button "button" at bounding box center [609, 152] width 18 height 15
click at [613, 188] on button "06" at bounding box center [609, 184] width 22 height 15
type input "06 Dec 2025"
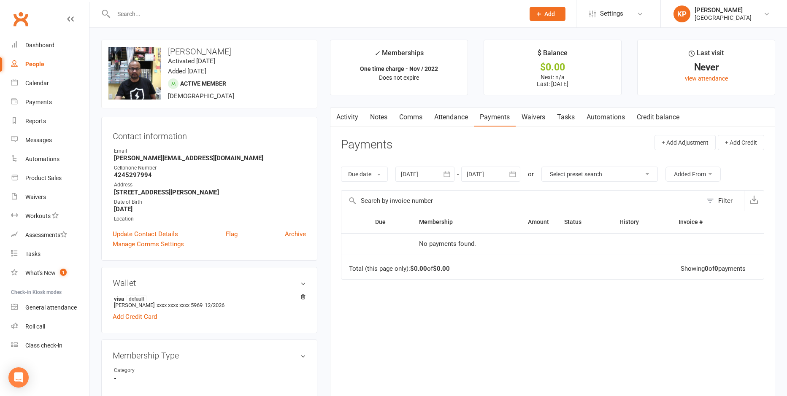
click at [145, 13] on input "text" at bounding box center [315, 14] width 408 height 12
paste input "Praveen Katragadda"
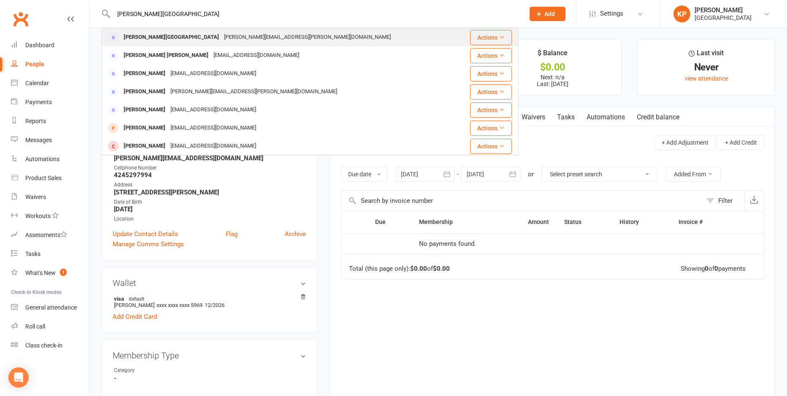
type input "Praveen Katragadda"
click at [157, 34] on div "Praveen Katragadda" at bounding box center [171, 37] width 100 height 12
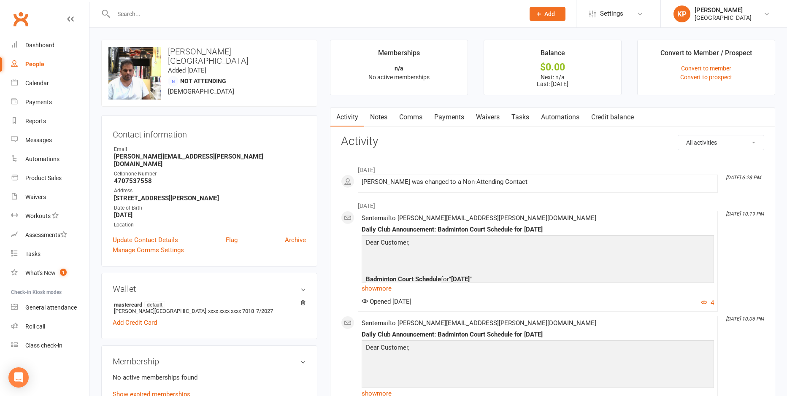
click at [159, 6] on div at bounding box center [309, 13] width 417 height 27
click at [165, 19] on input "text" at bounding box center [315, 14] width 408 height 12
paste input "Ravi Katragadda"
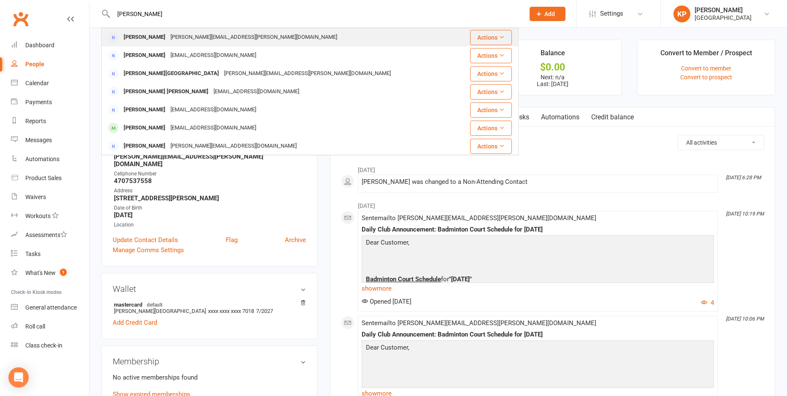
type input "Ravi Katragadda"
click at [182, 38] on div "Ravichandra.Katragadda@gmail.com" at bounding box center [254, 37] width 172 height 12
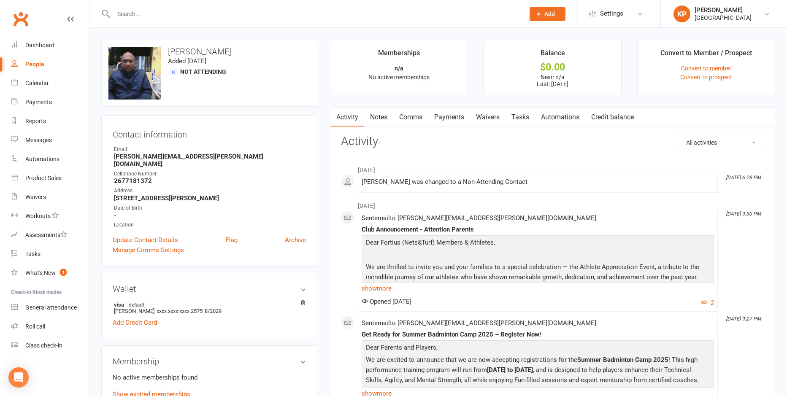
click at [455, 115] on link "Payments" at bounding box center [449, 117] width 42 height 19
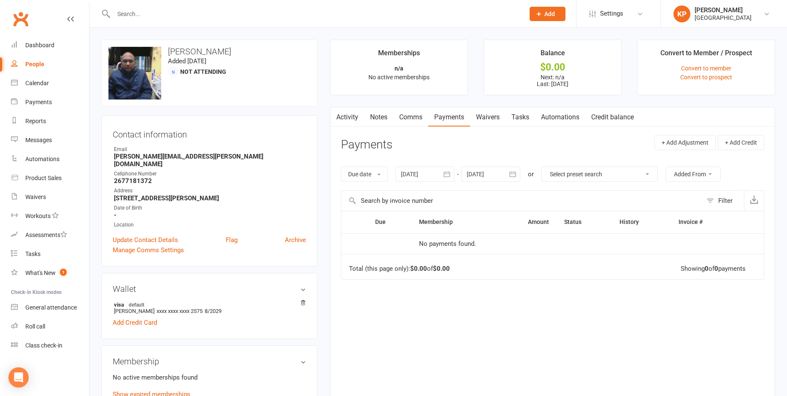
click at [448, 177] on icon "button" at bounding box center [446, 174] width 6 height 5
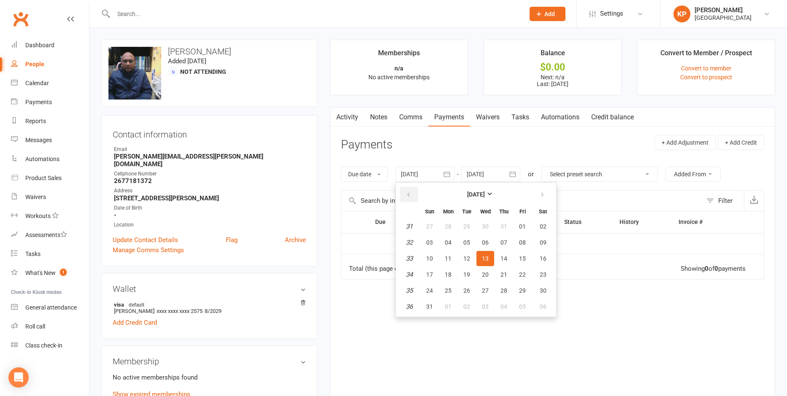
click at [416, 195] on button "button" at bounding box center [409, 194] width 18 height 15
click at [462, 233] on button "29" at bounding box center [467, 226] width 18 height 15
type input "[DATE]"
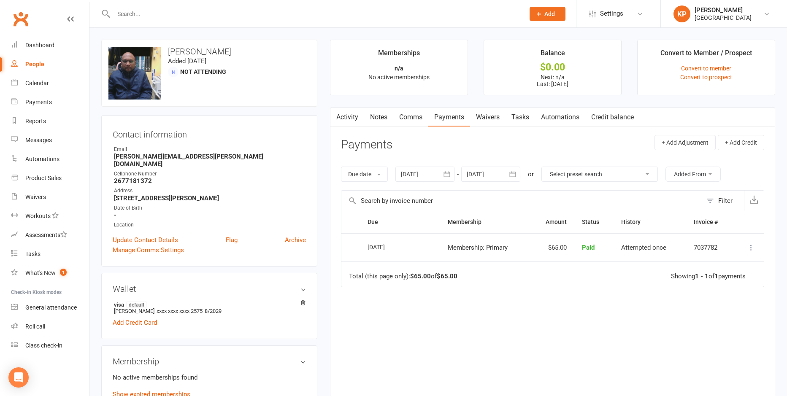
click at [507, 176] on button "button" at bounding box center [512, 174] width 15 height 15
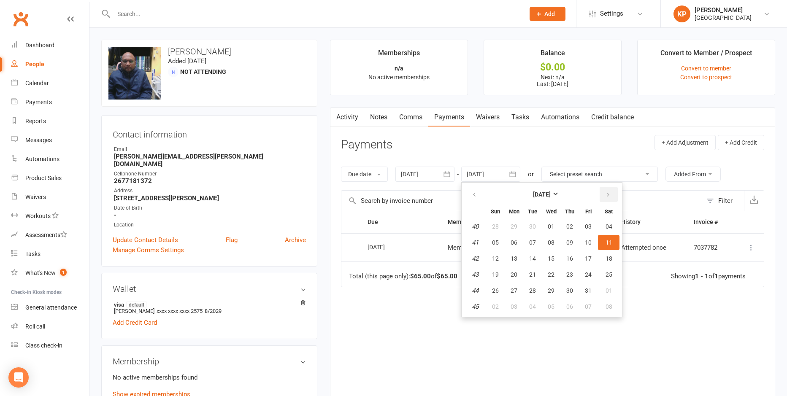
click at [608, 196] on icon "button" at bounding box center [608, 195] width 6 height 7
click at [608, 223] on span "01" at bounding box center [609, 226] width 7 height 7
type input "01 Nov 2025"
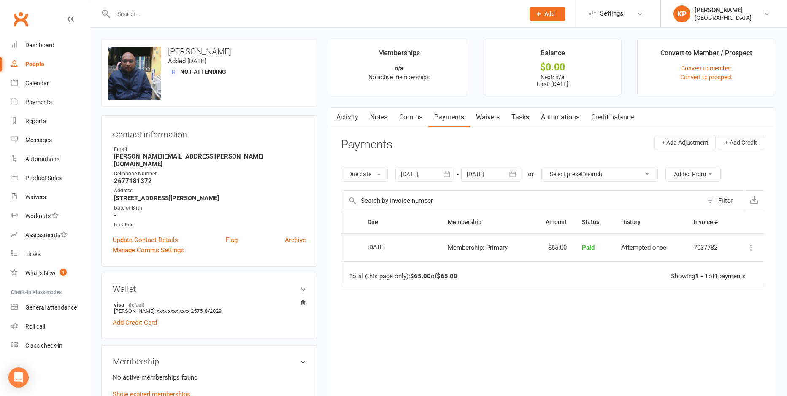
click at [448, 179] on button "button" at bounding box center [446, 174] width 15 height 15
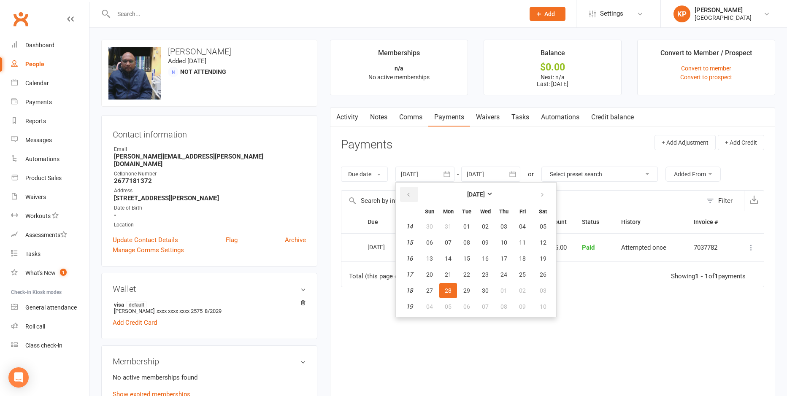
click at [411, 194] on icon "button" at bounding box center [409, 195] width 6 height 7
click at [430, 244] on span "02" at bounding box center [429, 242] width 7 height 7
type input "02 Feb 2025"
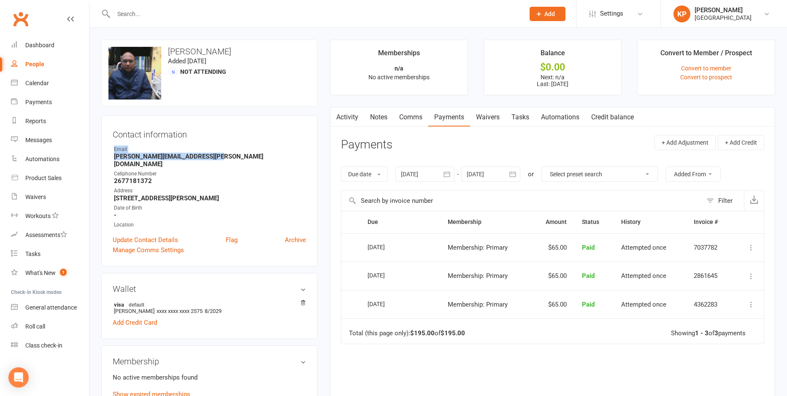
drag, startPoint x: 112, startPoint y: 153, endPoint x: 214, endPoint y: 157, distance: 102.6
click at [214, 157] on div "Contact information Owner Email Ravichandra.Katragadda@gmail.com Cellphone Numb…" at bounding box center [209, 190] width 216 height 151
drag, startPoint x: 214, startPoint y: 157, endPoint x: 176, endPoint y: 165, distance: 38.6
click at [217, 162] on ul "Owner Email Ravichandra.Katragadda@gmail.com Cellphone Number 2677181372 Addres…" at bounding box center [209, 188] width 193 height 84
drag, startPoint x: 109, startPoint y: 158, endPoint x: 223, endPoint y: 156, distance: 114.0
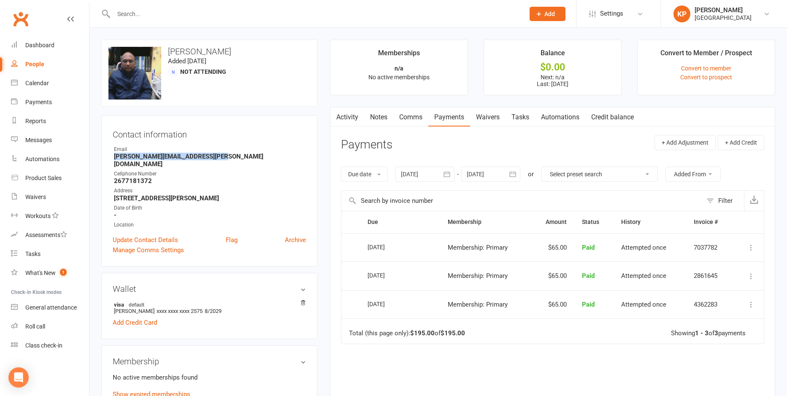
click at [223, 156] on div "Contact information Owner Email Ravichandra.Katragadda@gmail.com Cellphone Numb…" at bounding box center [209, 190] width 216 height 151
copy strong "Ravichandra.Katragadda@gmail.com"
click at [165, 16] on input "text" at bounding box center [315, 14] width 408 height 12
paste input "vineel keesara"
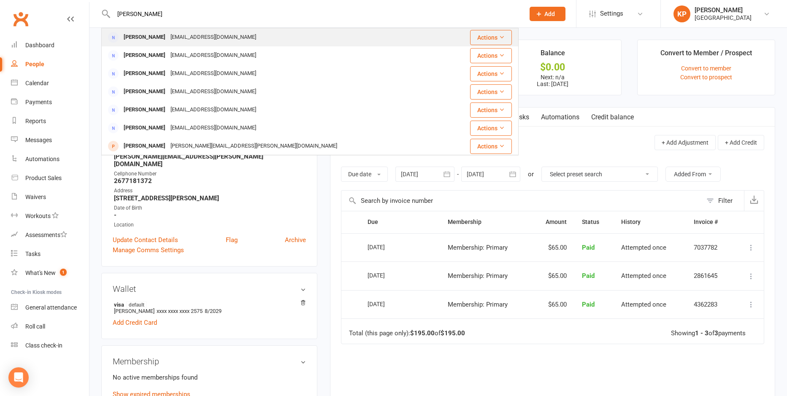
type input "vineel keesara"
click at [169, 41] on div "wishal56@gmail.com" at bounding box center [213, 37] width 91 height 12
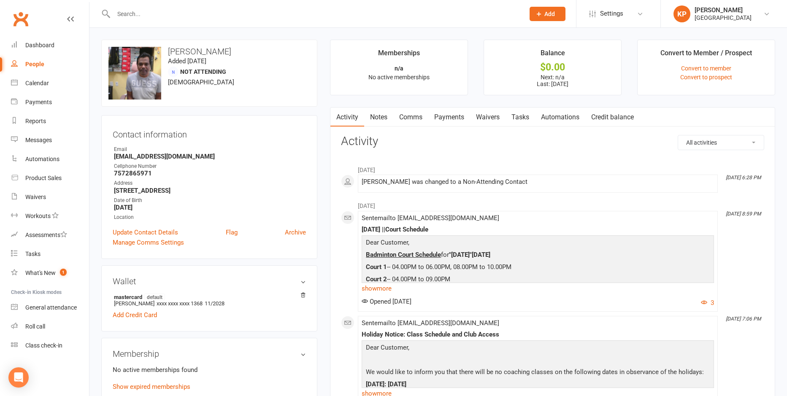
click at [151, 12] on input "text" at bounding box center [315, 14] width 408 height 12
paste input "Vipul Keesara"
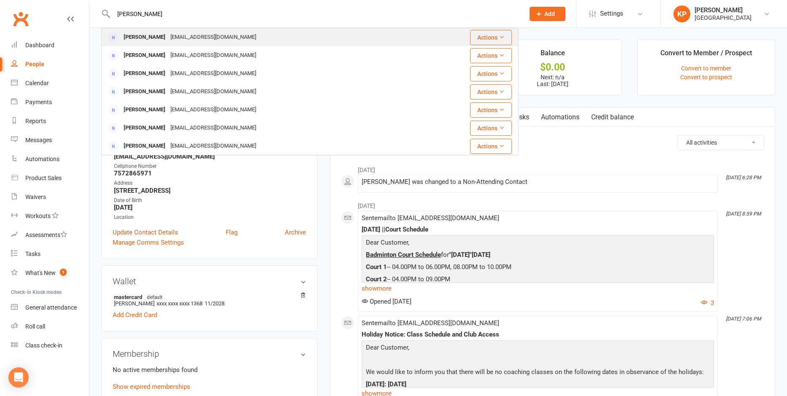
type input "Vipul Keesara"
click at [175, 38] on div "vipul3063@gmail.com" at bounding box center [213, 37] width 91 height 12
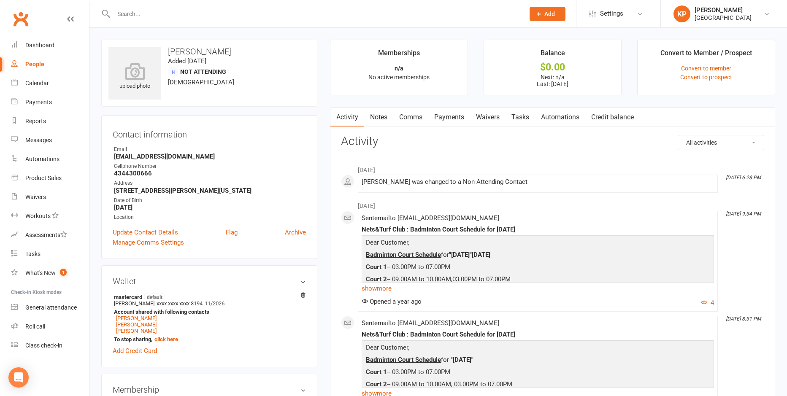
click at [141, 12] on input "text" at bounding box center [315, 14] width 408 height 12
paste input "Mahesh Kerur"
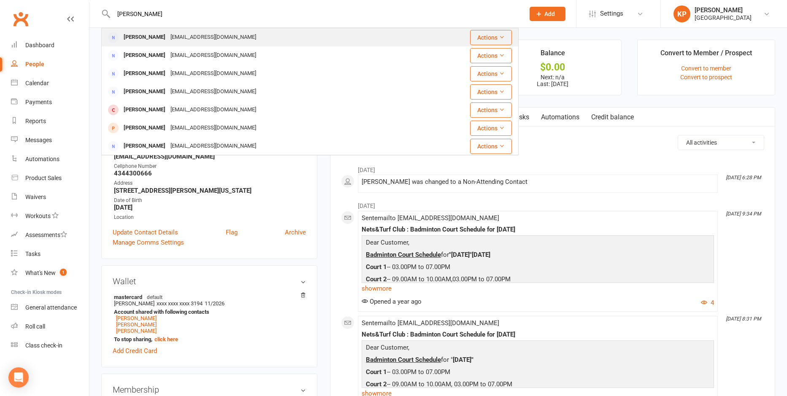
type input "Mahesh Kerur"
click at [170, 34] on div "maheshks.ks@gmail.com" at bounding box center [213, 37] width 91 height 12
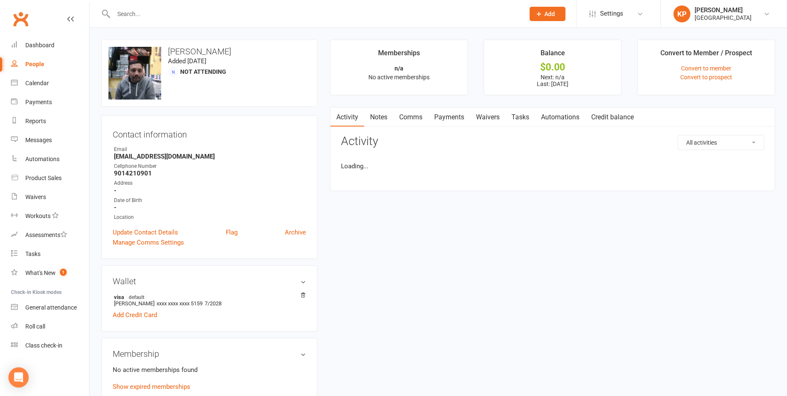
click at [462, 122] on link "Payments" at bounding box center [449, 117] width 42 height 19
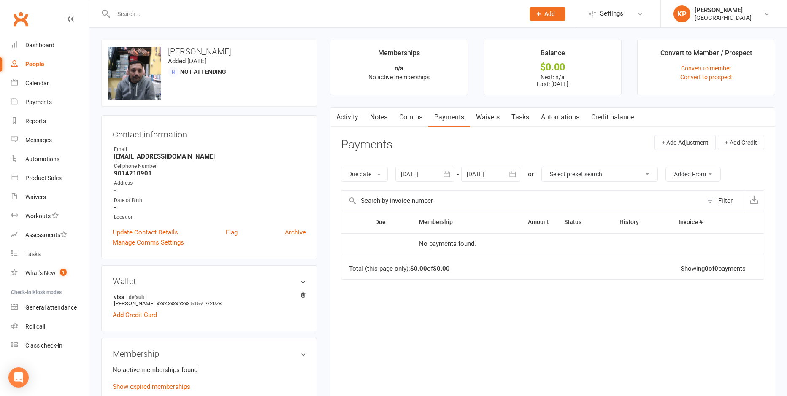
click at [160, 19] on input "text" at bounding box center [315, 14] width 408 height 12
paste input "Supraja Kesireddy"
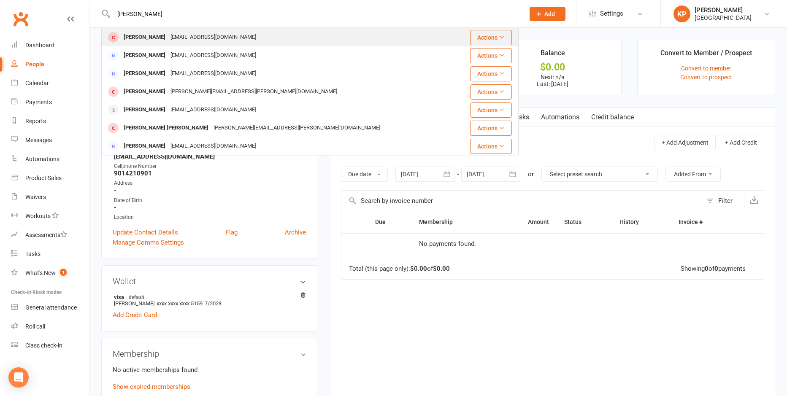
type input "Supraja Kesireddy"
click at [235, 39] on div "Suprajakesireddy@gmail.com" at bounding box center [213, 37] width 91 height 12
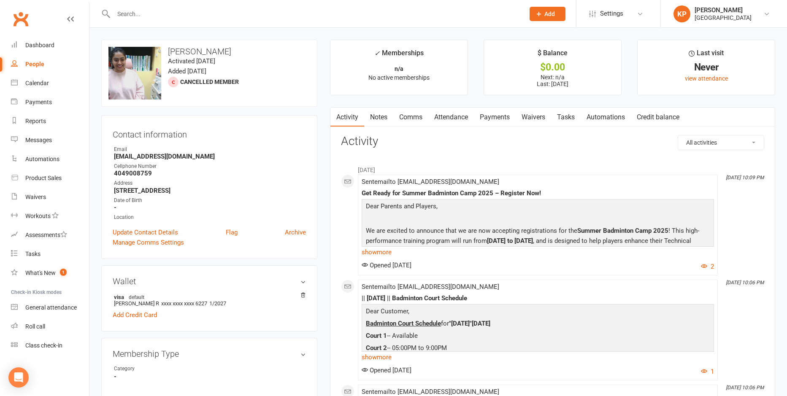
click at [156, 11] on input "text" at bounding box center [315, 14] width 408 height 12
paste input "Yaser Khan"
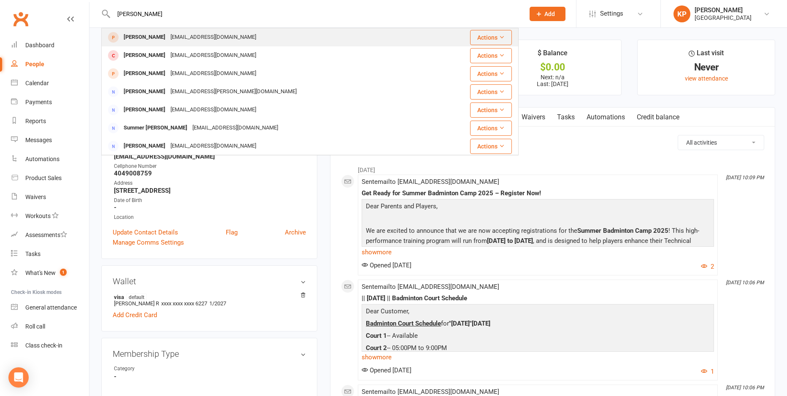
type input "Yaser Khan"
click at [168, 39] on div "yaserahmedkhan@gmail.com" at bounding box center [213, 37] width 91 height 12
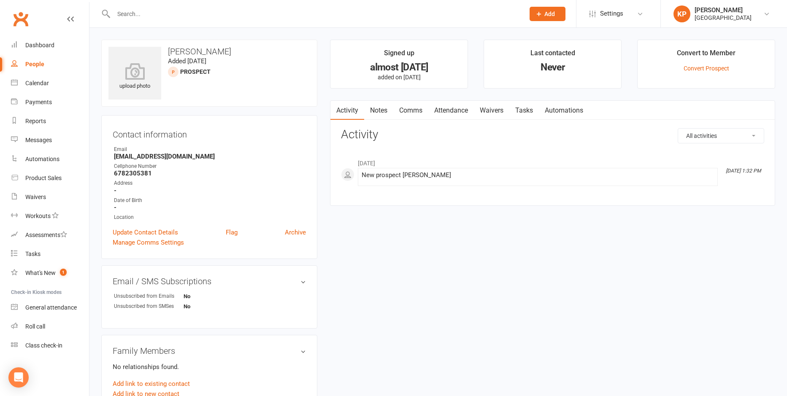
click at [184, 12] on input "text" at bounding box center [315, 14] width 408 height 12
paste input "Sriram KG"
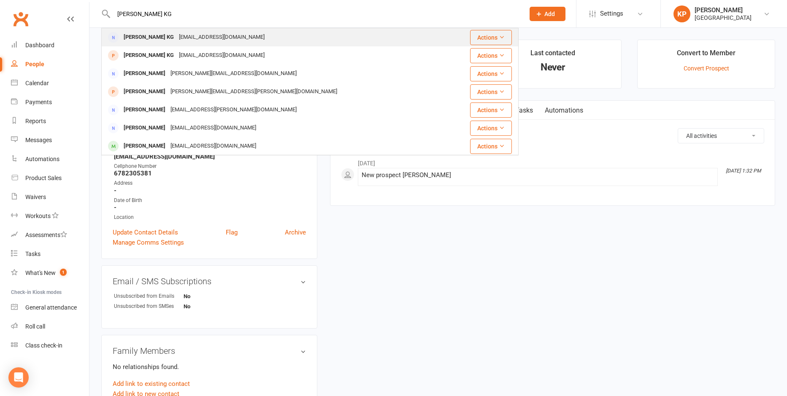
type input "Sriram KG"
click at [147, 35] on div "Sriram KG" at bounding box center [148, 37] width 55 height 12
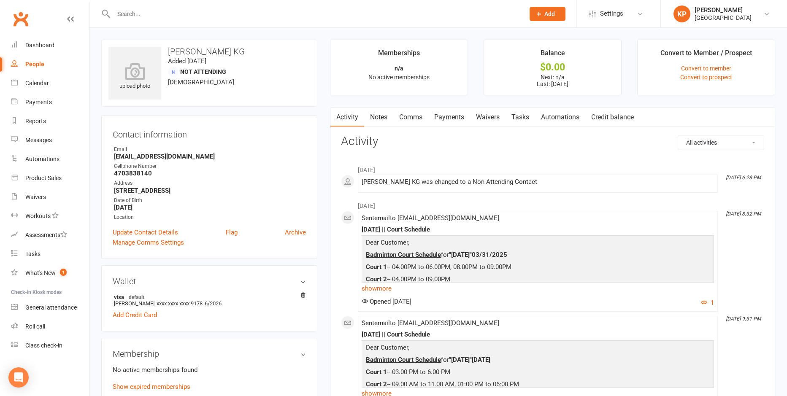
click at [143, 10] on input "text" at bounding box center [315, 14] width 408 height 12
paste input "Nagender Khokhar"
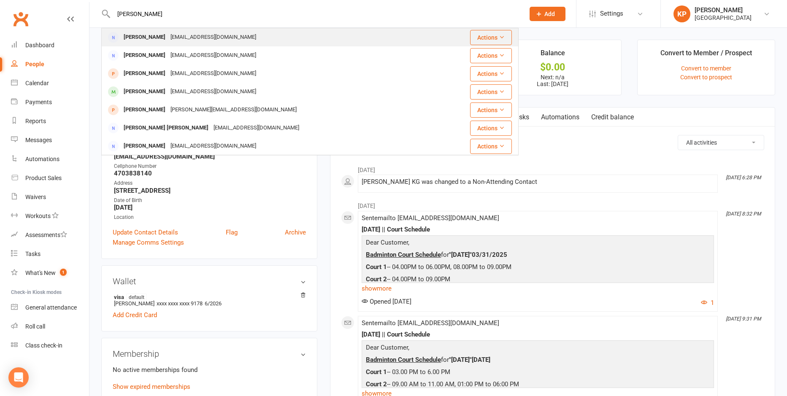
type input "Nagender Khokhar"
click at [149, 41] on div "Nagender Khokhar" at bounding box center [144, 37] width 47 height 12
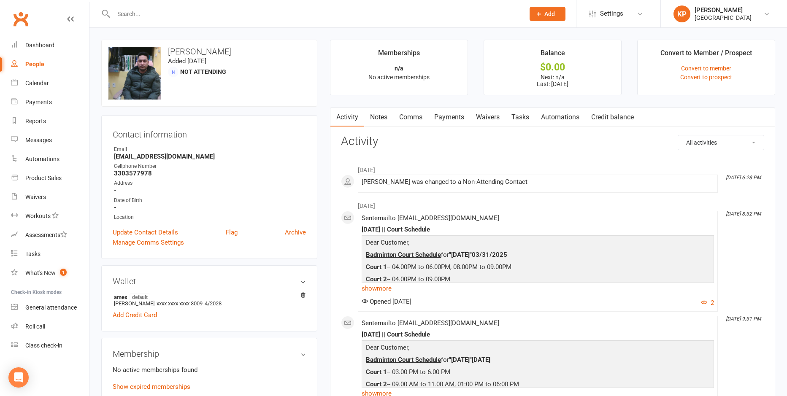
click at [140, 13] on input "text" at bounding box center [315, 14] width 408 height 12
paste input "Ha Kieu"
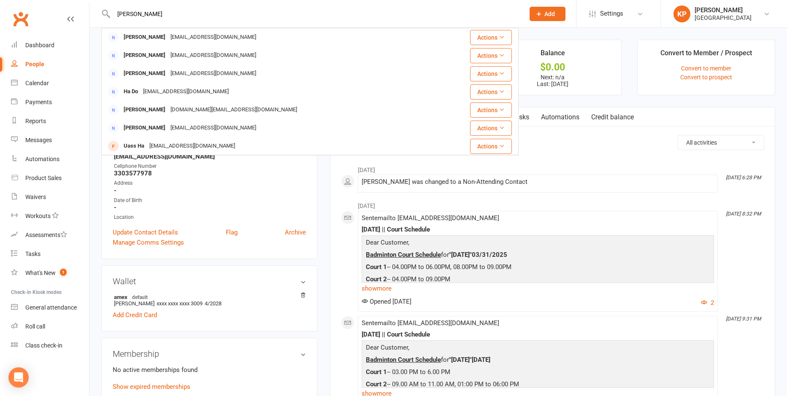
type input "Ha Kieu"
click at [178, 33] on div "Hakieu5678@gmail.com" at bounding box center [213, 37] width 91 height 12
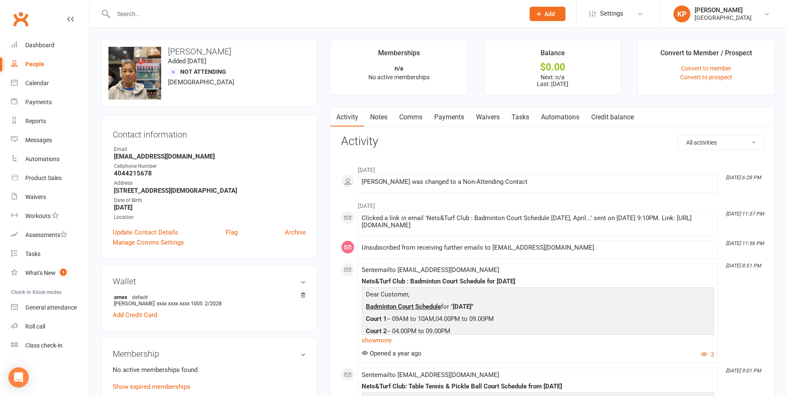
click at [137, 11] on input "text" at bounding box center [315, 14] width 408 height 12
paste input "Jason Kim"
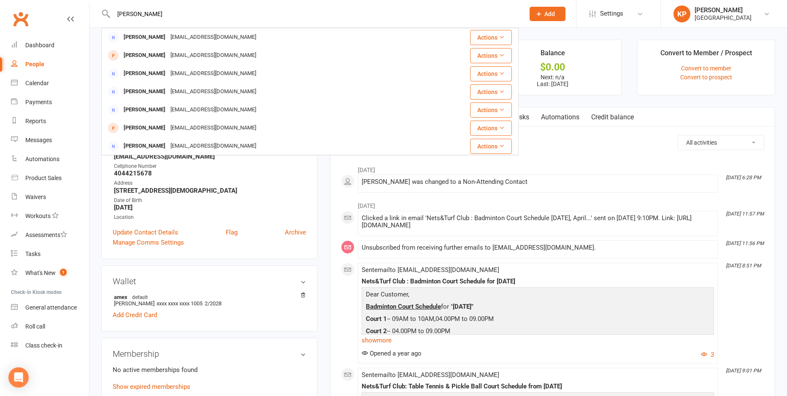
type input "Jason Kim"
click at [168, 37] on div "wjkim988@gmail.com" at bounding box center [213, 37] width 91 height 12
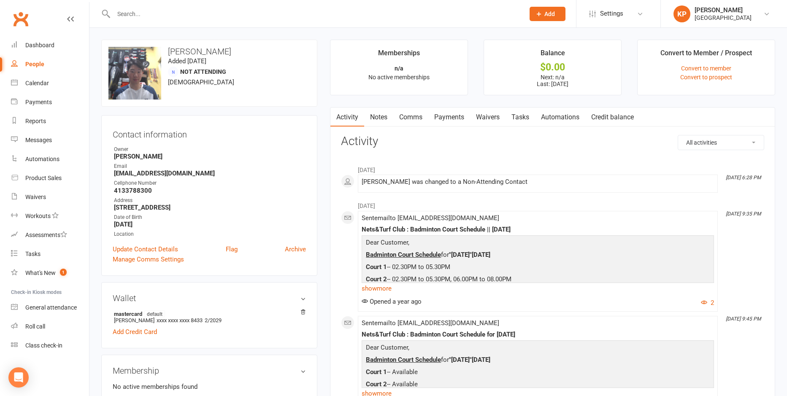
drag, startPoint x: 156, startPoint y: 26, endPoint x: 147, endPoint y: 18, distance: 11.6
click at [154, 26] on div at bounding box center [309, 13] width 417 height 27
click at [144, 10] on input "text" at bounding box center [315, 14] width 408 height 12
paste input "Tim S Kim"
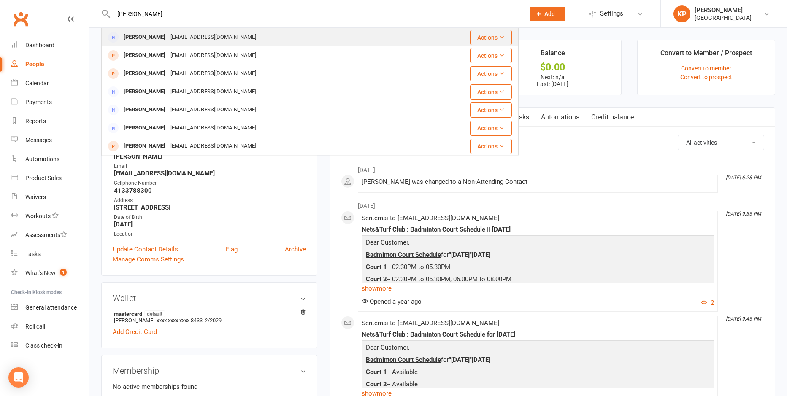
type input "Tim S Kim"
click at [183, 38] on div "timkim925@gmail.com" at bounding box center [213, 37] width 91 height 12
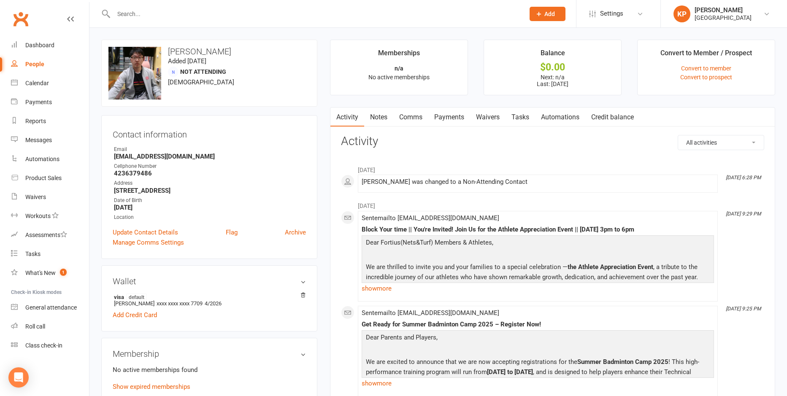
click at [158, 10] on input "text" at bounding box center [315, 14] width 408 height 12
paste input "Rakesh Kizhathodi"
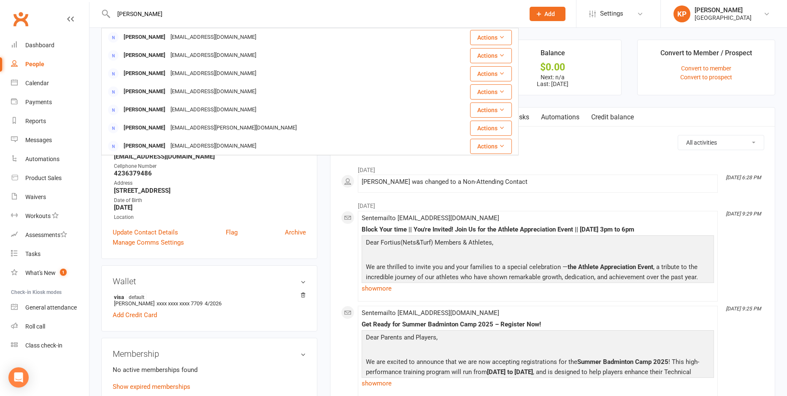
drag, startPoint x: 168, startPoint y: 14, endPoint x: 87, endPoint y: 16, distance: 80.6
click at [87, 2] on header "Rakesh Kizhathodi Rakesh Kizhathodi rakeshk005@gmail.com Actions Rakesh Katraga…" at bounding box center [393, 2] width 787 height 0
paste input "Pradeep Kodakandla"
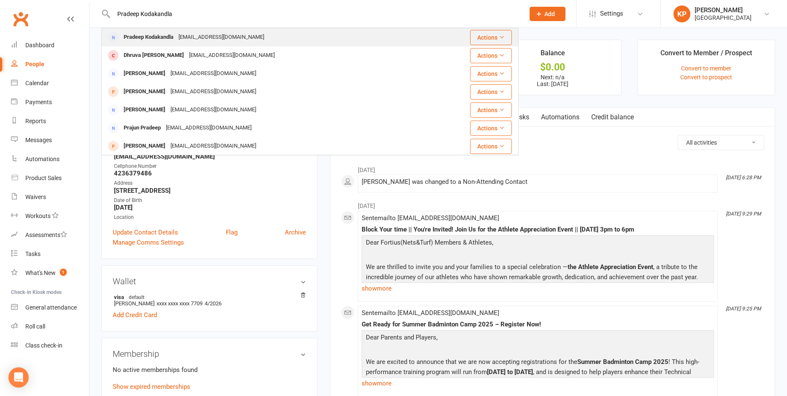
type input "Pradeep Kodakandla"
click at [188, 36] on div "Deepukk@gmail.com" at bounding box center [221, 37] width 91 height 12
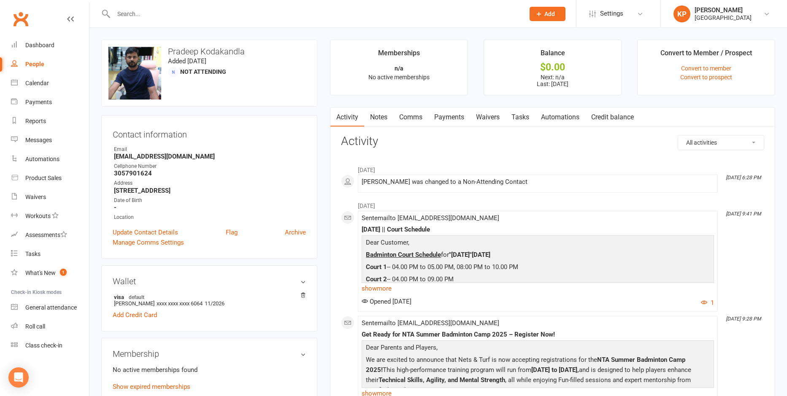
click at [157, 12] on input "text" at bounding box center [315, 14] width 408 height 12
paste input "Vinay Kodancha"
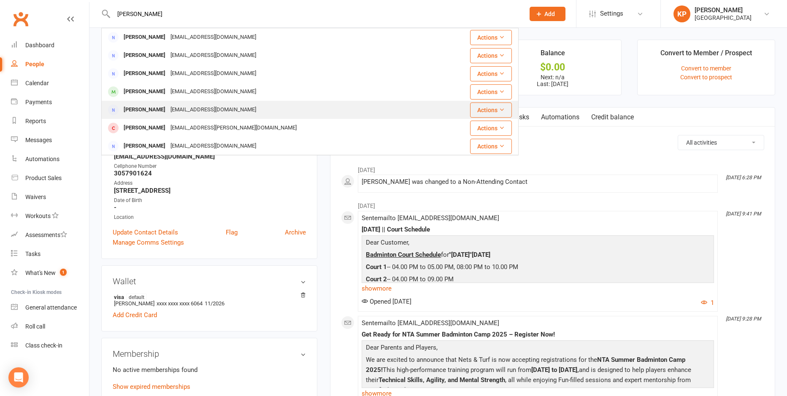
type input "Vinay Kodancha"
click at [175, 101] on td "Kavitha Pillarsetty vinay.kodnacha@gmail.com" at bounding box center [270, 110] width 336 height 18
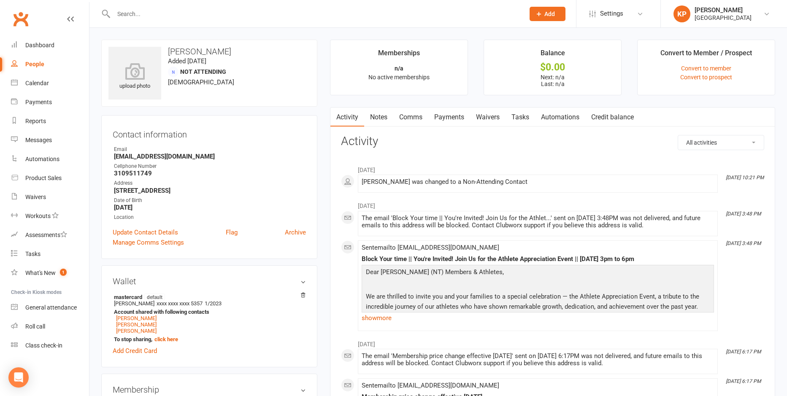
click at [159, 17] on input "text" at bounding box center [315, 14] width 408 height 12
paste input "Vinay Kodandaram"
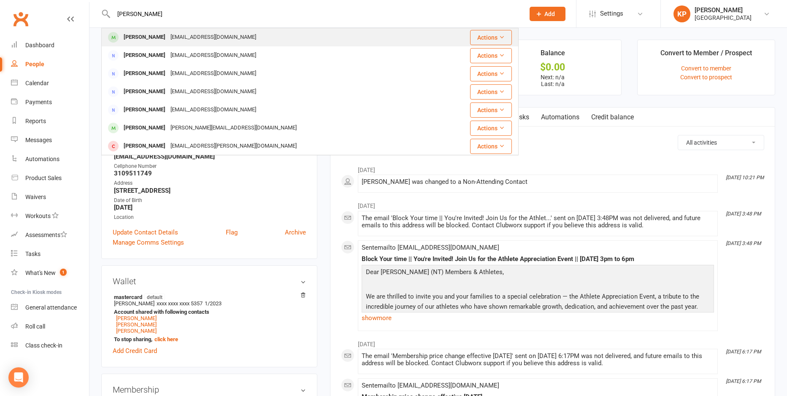
type input "Vinay Kodandaram"
click at [159, 38] on div "Vinay Kodandaram" at bounding box center [144, 37] width 47 height 12
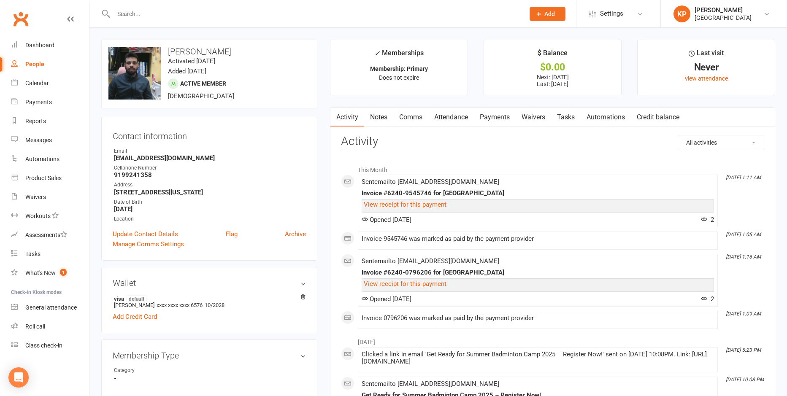
click at [495, 117] on link "Payments" at bounding box center [495, 117] width 42 height 19
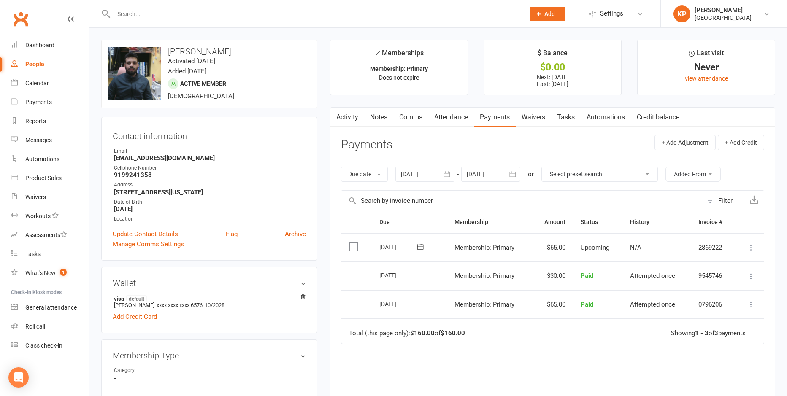
click at [136, 11] on input "text" at bounding box center [315, 14] width 408 height 12
paste input "Saketh Gupta Kodipaka"
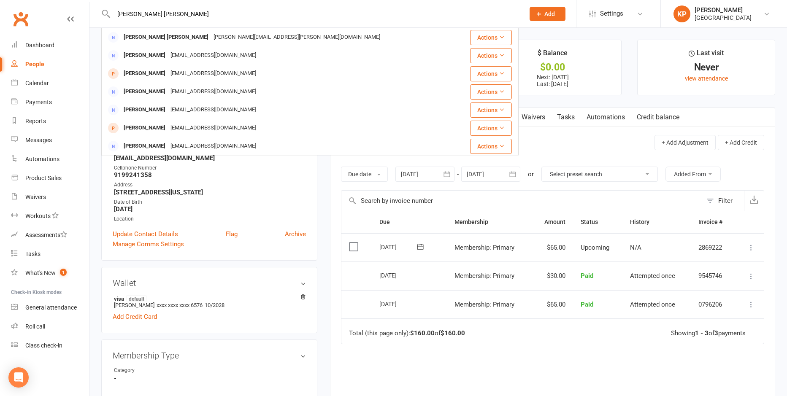
type input "Saketh Gupta Kodipaka"
click at [214, 28] on div "Saketh Gupta Kodipaka Saketh.kodipaka@gmail.com Actions Saketh Valiveti valivet…" at bounding box center [309, 91] width 417 height 127
click at [214, 31] on div "Saketh Gupta Kodipaka Saketh.kodipaka@gmail.com" at bounding box center [279, 37] width 355 height 17
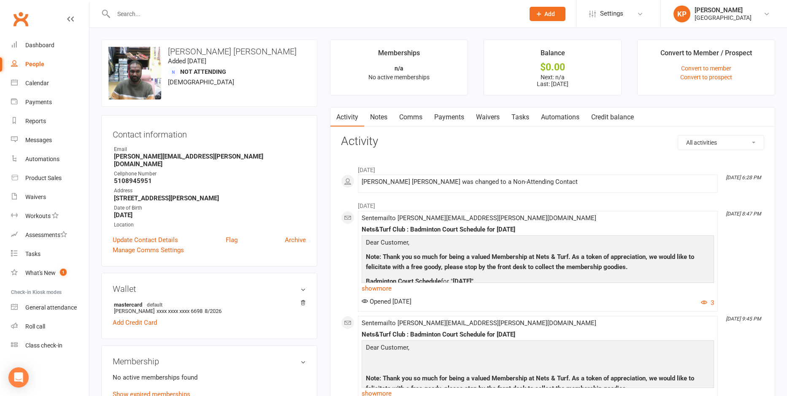
click at [176, 18] on input "text" at bounding box center [315, 14] width 408 height 12
paste input "Harsha Manoj Kolla"
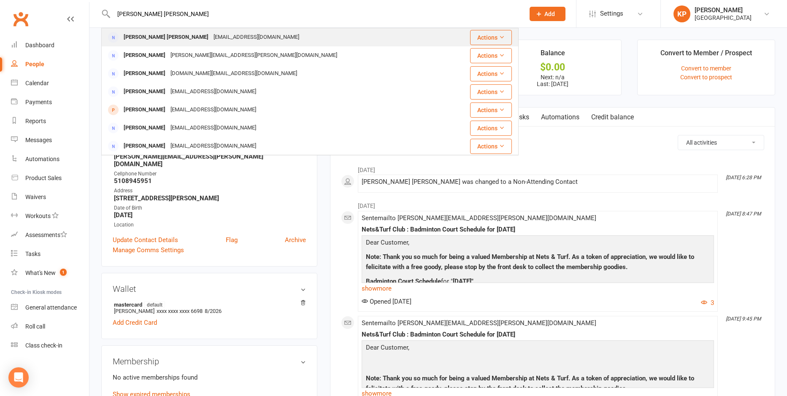
type input "Harsha Manoj Kolla"
click at [211, 37] on div "manoj.kolla99@gmail.com" at bounding box center [256, 37] width 91 height 12
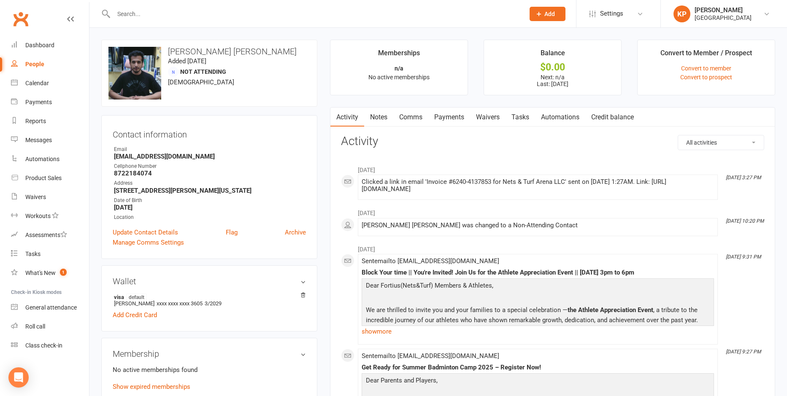
click at [122, 12] on input "text" at bounding box center [315, 14] width 408 height 12
paste input "Venkata Kolluri"
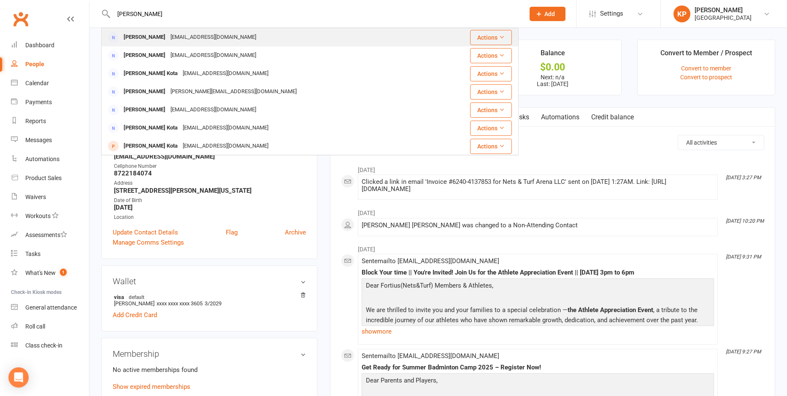
type input "Venkata Kolluri"
click at [176, 38] on div "krishit44@gmail.com" at bounding box center [213, 37] width 91 height 12
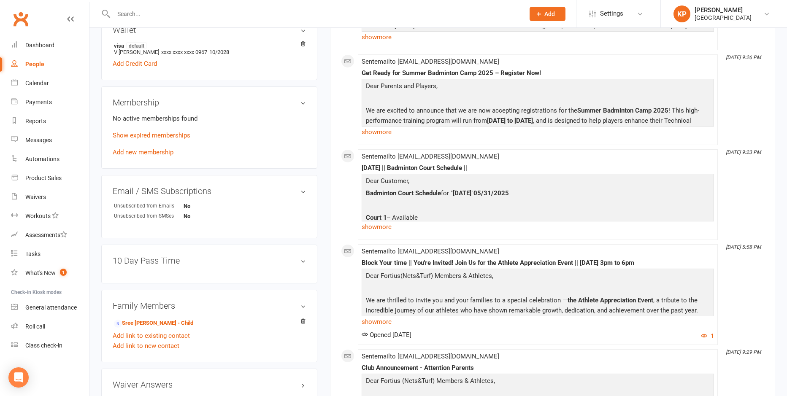
scroll to position [338, 0]
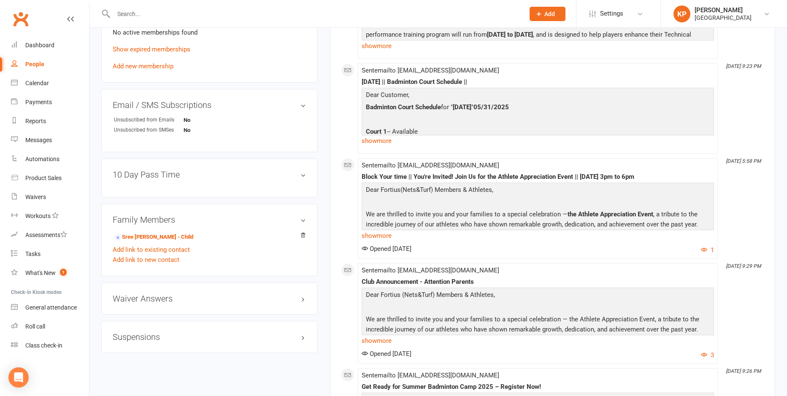
click at [143, 17] on input "text" at bounding box center [315, 14] width 408 height 12
paste input "Krishna kishore Komminen"
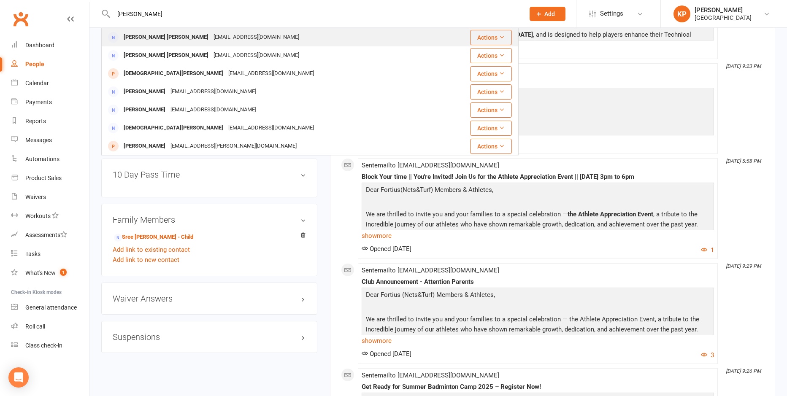
type input "Krishna kishore Komminen"
click at [168, 40] on div "Krishna kishore Kommineni" at bounding box center [166, 37] width 90 height 12
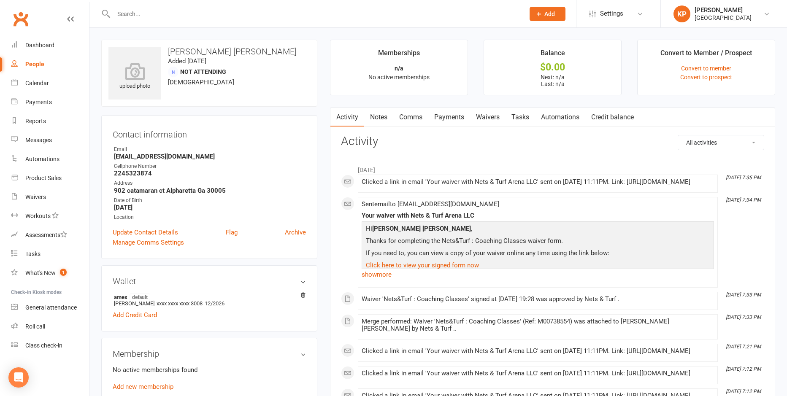
click at [458, 120] on link "Payments" at bounding box center [449, 117] width 42 height 19
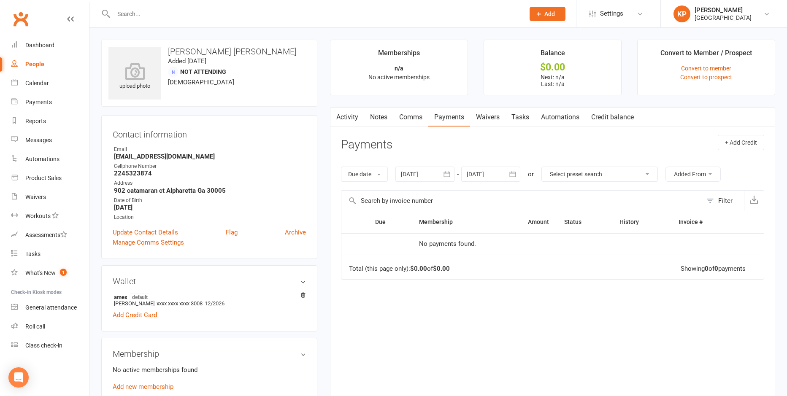
click at [138, 14] on input "text" at bounding box center [315, 14] width 408 height 12
paste input "Subodh Kommineni"
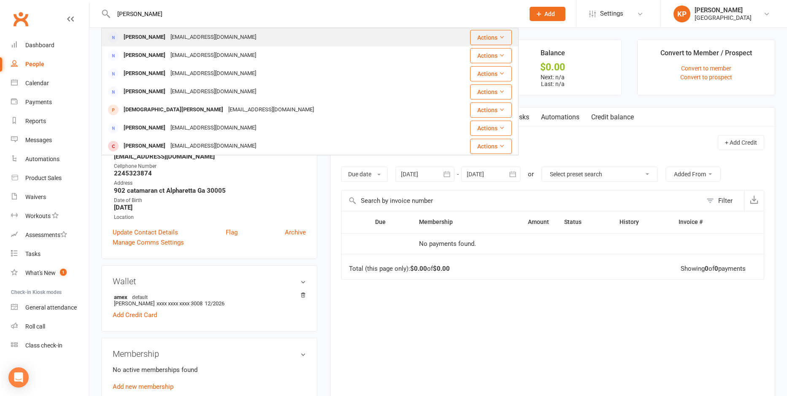
type input "Subodh Kommineni"
click at [186, 35] on div "Sk1013@gmail.com" at bounding box center [213, 37] width 91 height 12
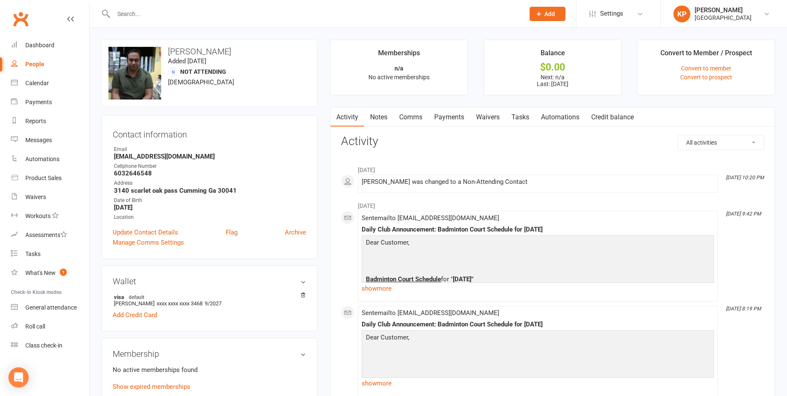
click at [153, 12] on input "text" at bounding box center [315, 14] width 408 height 12
paste input "Subodh Kommineni"
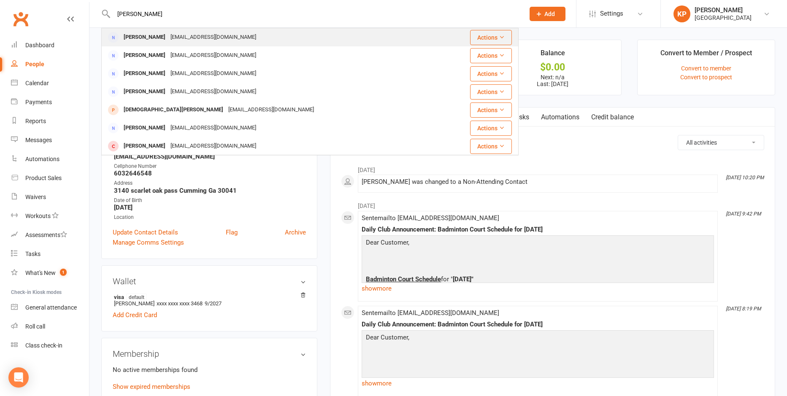
type input "Subodh Kommineni"
click at [182, 39] on div "Sk1013@gmail.com" at bounding box center [213, 37] width 91 height 12
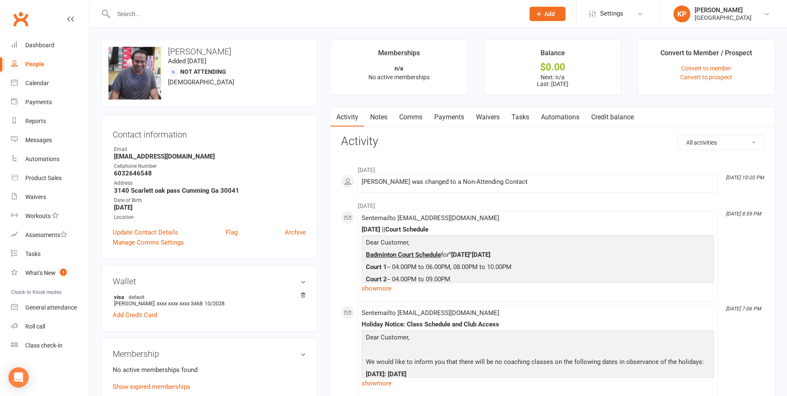
click at [141, 7] on div at bounding box center [309, 13] width 417 height 27
click at [143, 8] on input "text" at bounding box center [315, 14] width 408 height 12
paste input "Ravi Kompalli"
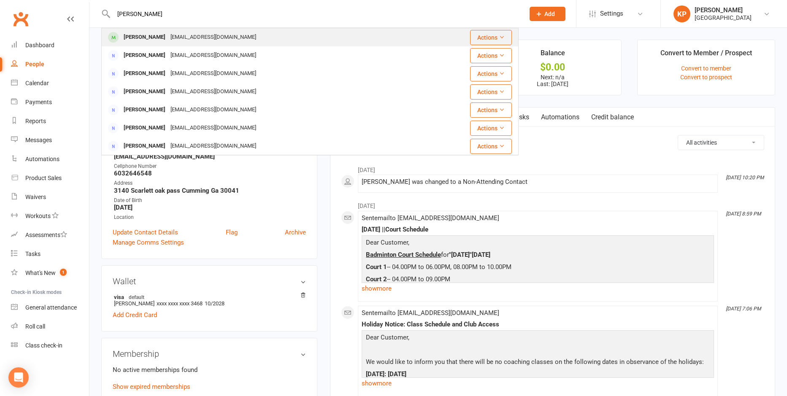
type input "Ravi Kompalli"
click at [200, 41] on div "ravi.kompalli@gmail.com" at bounding box center [213, 37] width 91 height 12
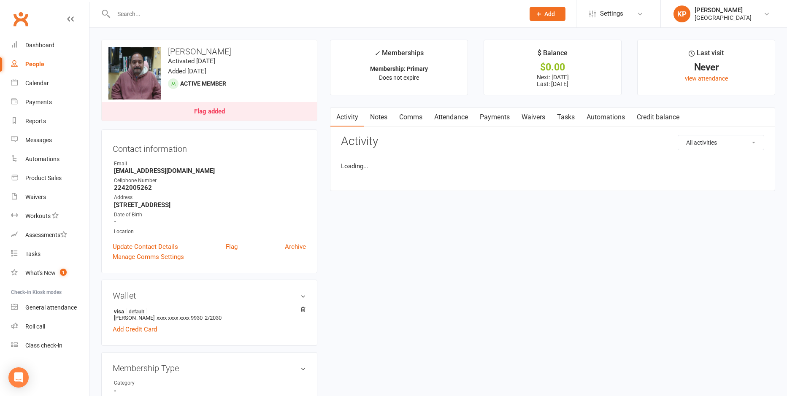
click at [455, 116] on link "Attendance" at bounding box center [451, 117] width 46 height 19
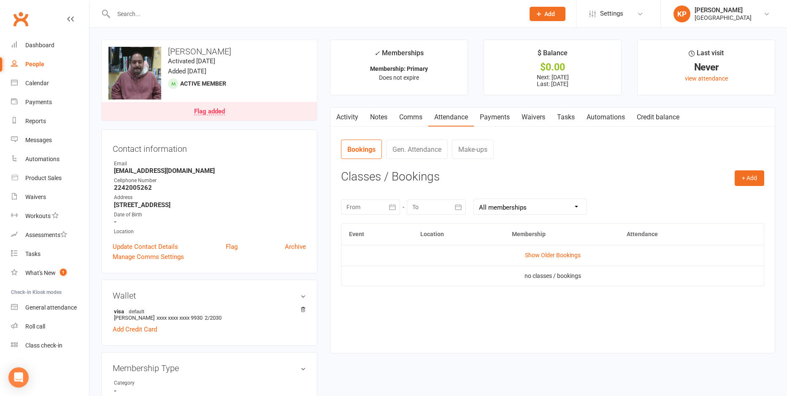
click at [495, 121] on link "Payments" at bounding box center [495, 117] width 42 height 19
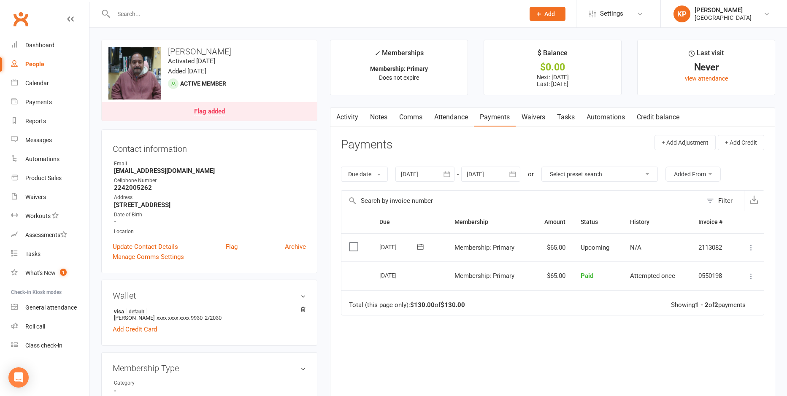
click at [376, 116] on link "Notes" at bounding box center [378, 117] width 29 height 19
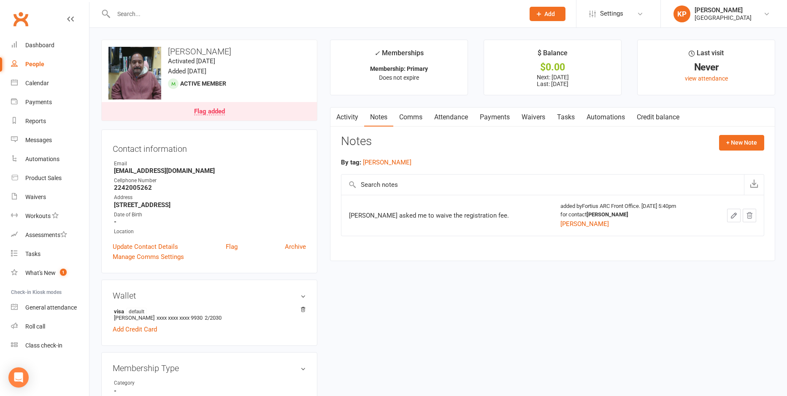
click at [494, 124] on link "Payments" at bounding box center [495, 117] width 42 height 19
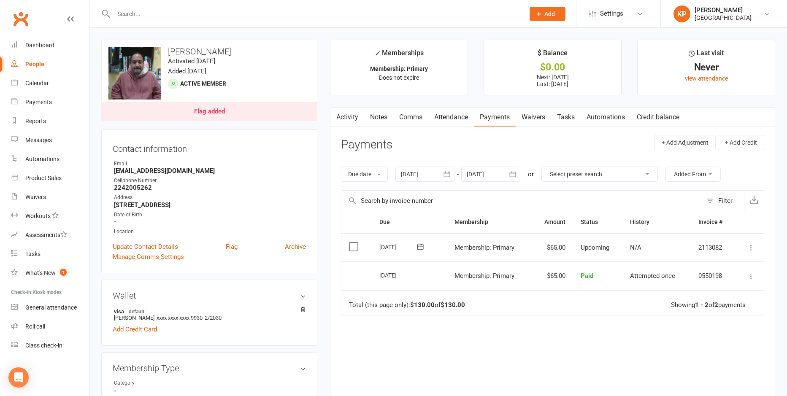
click at [449, 177] on icon "button" at bounding box center [446, 174] width 6 height 5
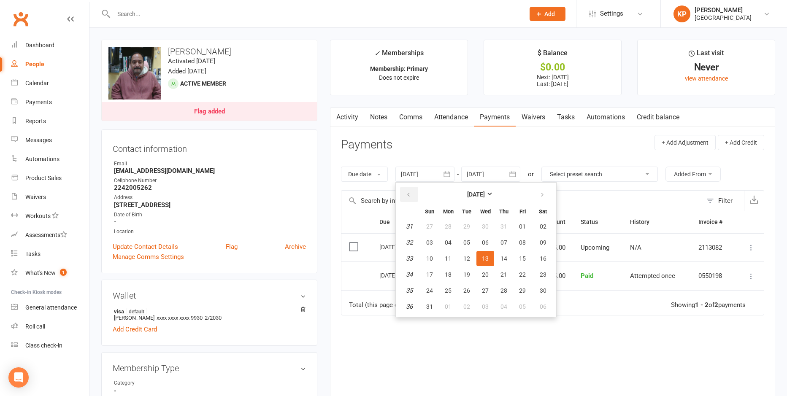
click at [415, 195] on button "button" at bounding box center [409, 194] width 18 height 15
click at [533, 260] on button "21" at bounding box center [543, 258] width 22 height 15
type input "21 Jun 2025"
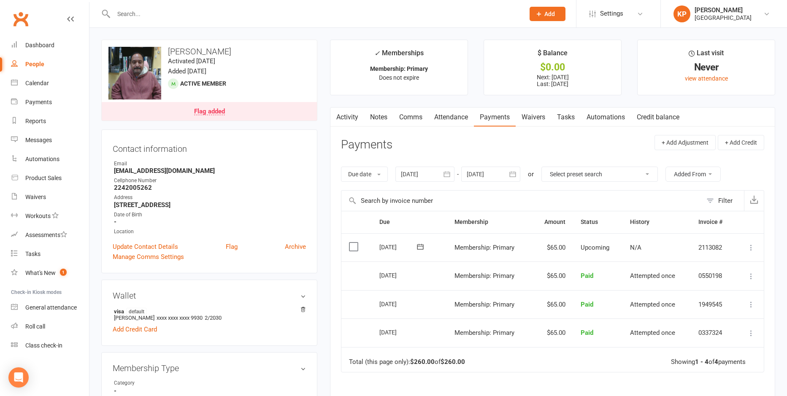
click at [136, 11] on input "text" at bounding box center [315, 14] width 408 height 12
paste input "ramesh kondapalli"
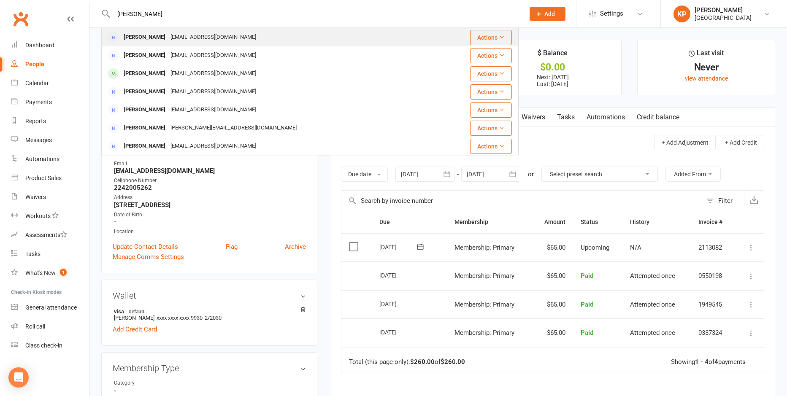
type input "ramesh kondapalli"
click at [182, 37] on div "Rameshkb2@gmail.com" at bounding box center [213, 37] width 91 height 12
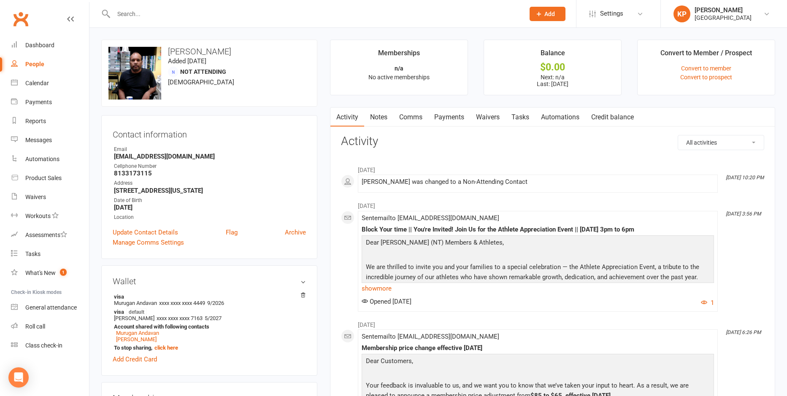
click at [465, 122] on link "Payments" at bounding box center [449, 117] width 42 height 19
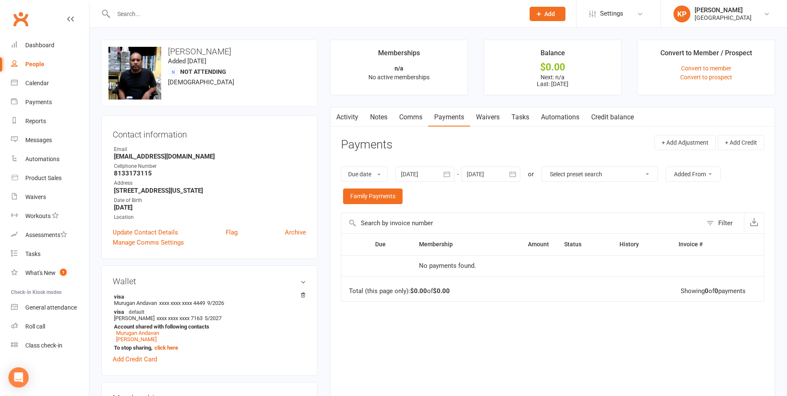
click at [140, 14] on input "text" at bounding box center [315, 14] width 408 height 12
paste input "Tagore Koneru"
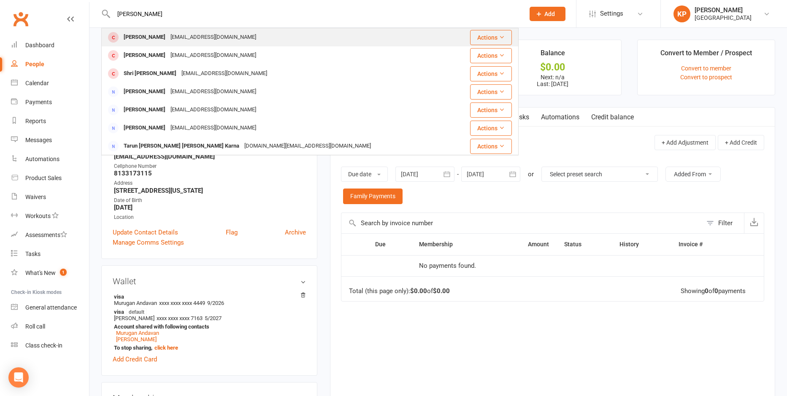
type input "Tagore Koneru"
click at [207, 38] on div "konerutagore@yahoo.com" at bounding box center [213, 37] width 91 height 12
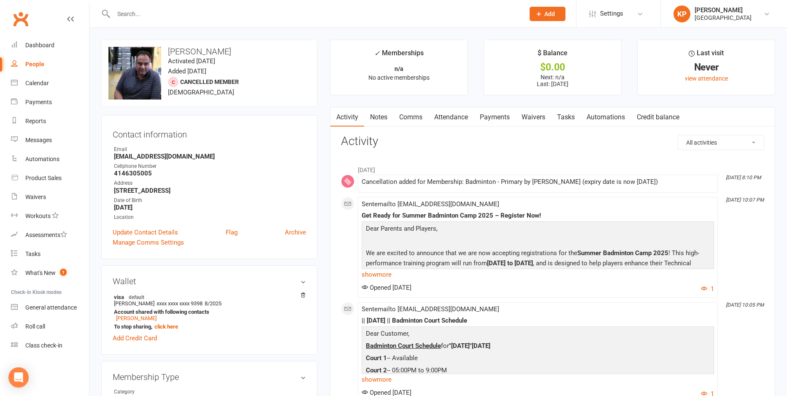
click at [490, 120] on link "Payments" at bounding box center [495, 117] width 42 height 19
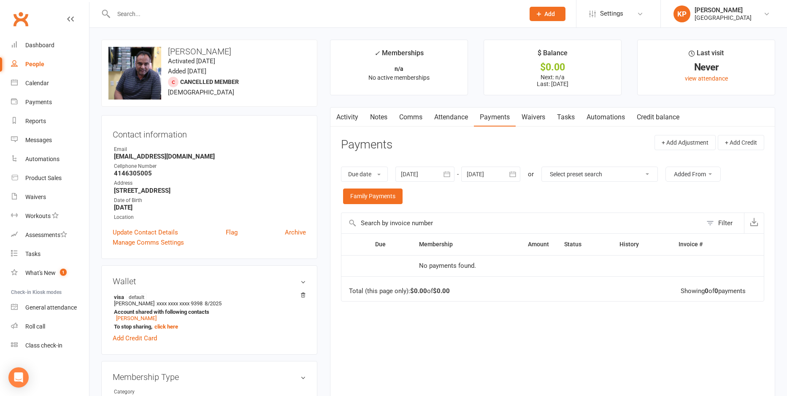
click at [449, 178] on icon "button" at bounding box center [447, 174] width 8 height 8
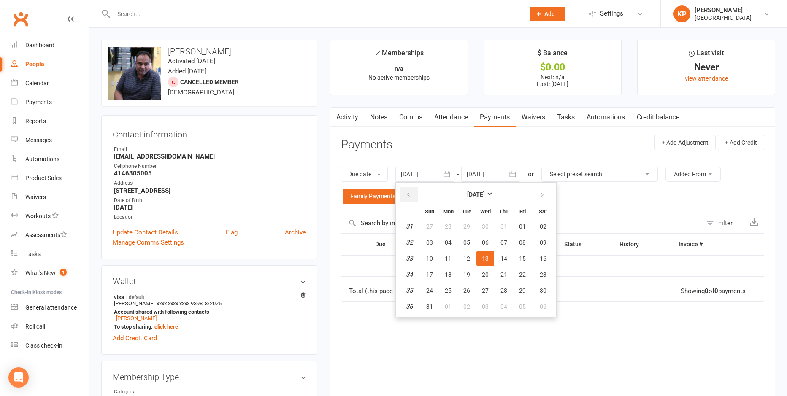
click at [414, 194] on button "button" at bounding box center [409, 194] width 18 height 15
click at [468, 228] on span "01" at bounding box center [466, 226] width 7 height 7
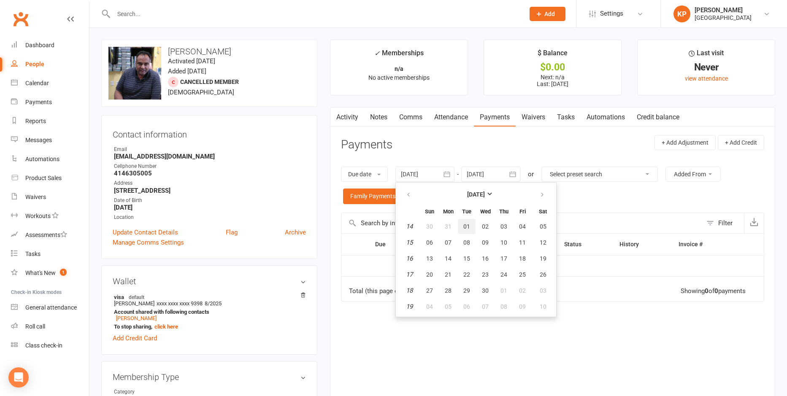
type input "01 Apr 2025"
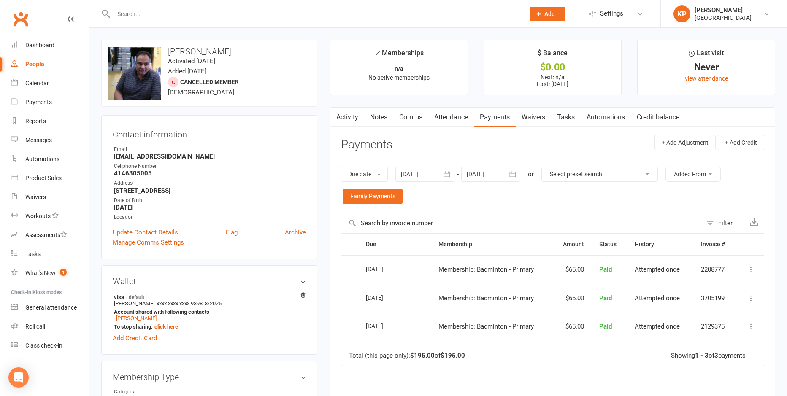
click at [511, 177] on icon "button" at bounding box center [512, 174] width 8 height 8
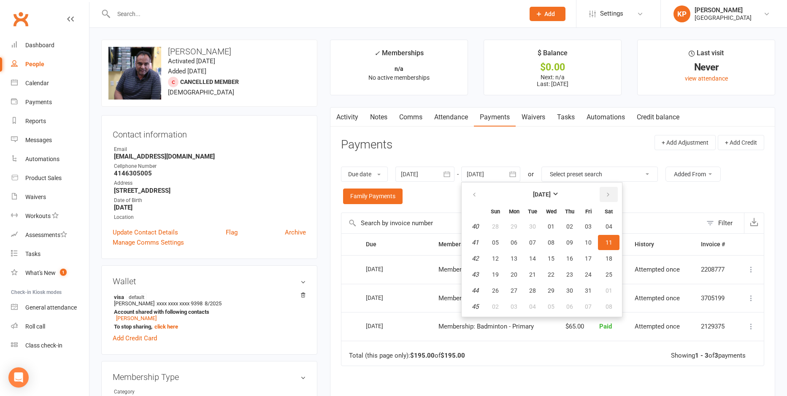
click at [611, 194] on icon "button" at bounding box center [608, 195] width 6 height 7
click at [605, 231] on button "01" at bounding box center [609, 226] width 22 height 15
type input "01 Nov 2025"
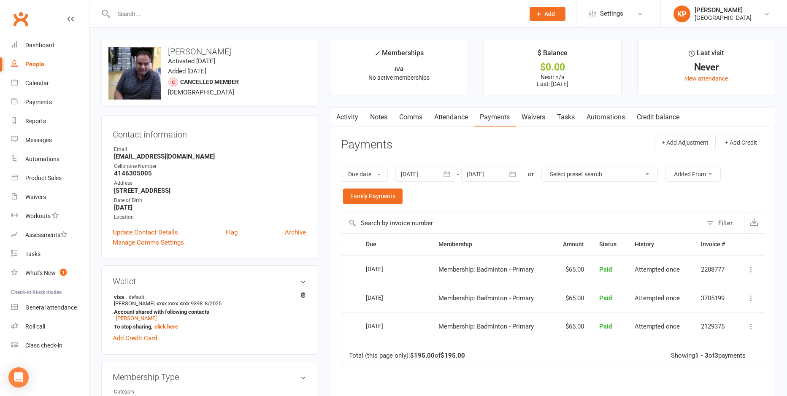
click at [143, 11] on input "text" at bounding box center [315, 14] width 408 height 12
paste input "Dhanunjaya Lakshman Koneru"
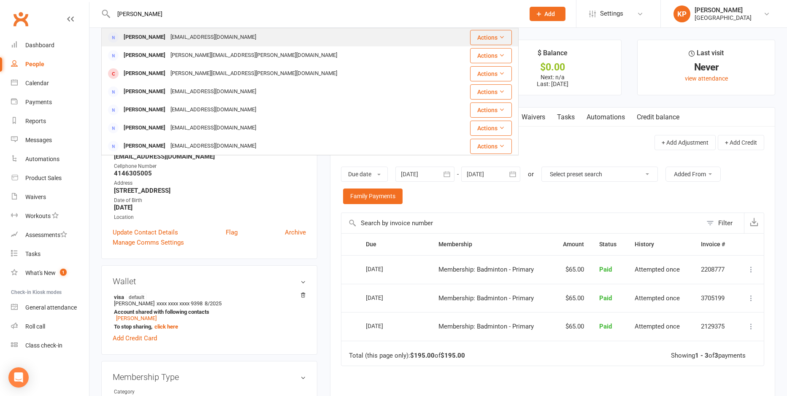
type input "Dhanunjaya Lakshman Koneru"
click at [165, 45] on div "Dhanunjaya Lakshman Koneru luckydjkoneru@gmail.com" at bounding box center [275, 37] width 346 height 17
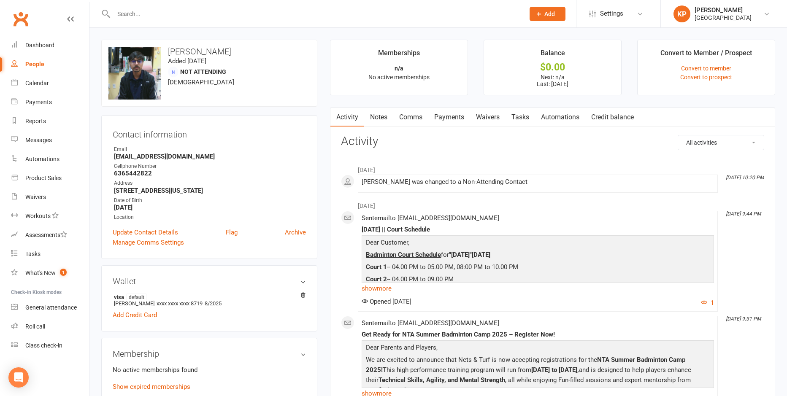
drag, startPoint x: 168, startPoint y: 51, endPoint x: 285, endPoint y: 53, distance: 117.3
click at [285, 53] on h3 "Dhanunjaya Lakshman Koneru" at bounding box center [209, 51] width 202 height 9
copy h3 "Dhanunjaya Lakshman Koneru"
drag, startPoint x: 111, startPoint y: 157, endPoint x: 195, endPoint y: 154, distance: 84.9
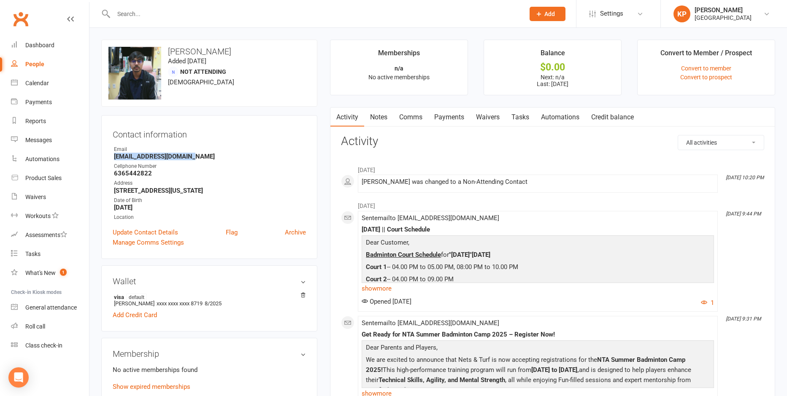
click at [195, 154] on div "Contact information Owner Email luckydjkoneru@gmail.com Cellphone Number 636544…" at bounding box center [209, 187] width 216 height 144
copy strong "luckydjkoneru@gmail.com"
click at [230, 142] on div "Contact information Owner Email luckydjkoneru@gmail.com Cellphone Number 636544…" at bounding box center [209, 187] width 216 height 144
click at [146, 8] on input "text" at bounding box center [315, 14] width 408 height 12
paste input "Kumar Naidu Kongara"
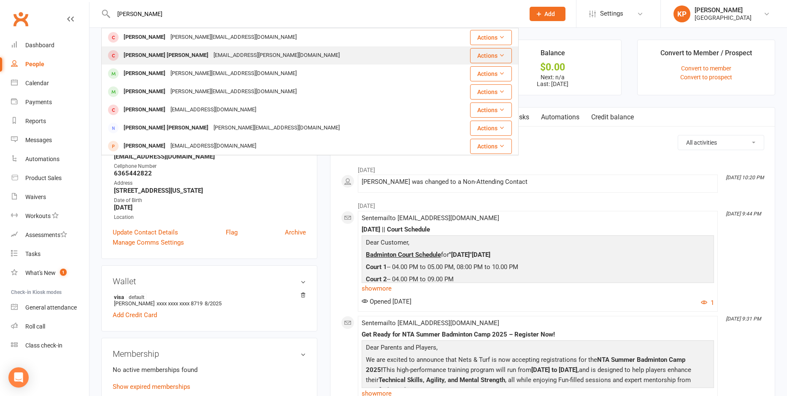
type input "Kumar Naidu Kongara"
click at [211, 62] on div "nareshnaidu.thota@gmail.com" at bounding box center [276, 55] width 131 height 12
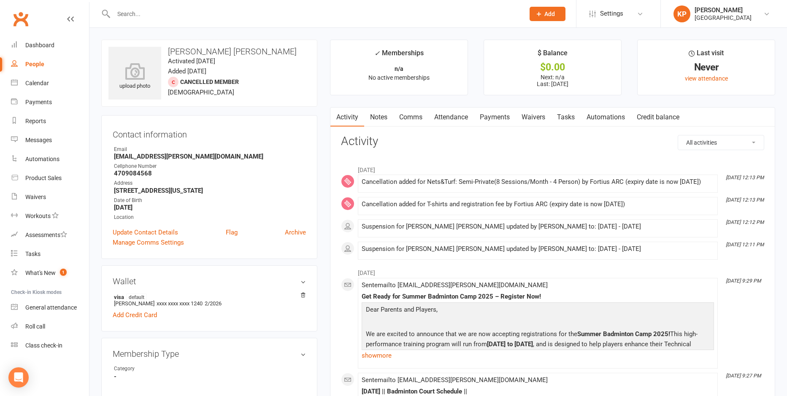
drag, startPoint x: 179, startPoint y: 62, endPoint x: 149, endPoint y: 15, distance: 55.4
click at [149, 15] on input "text" at bounding box center [315, 14] width 408 height 12
paste input "Kumar Naidu Kongara"
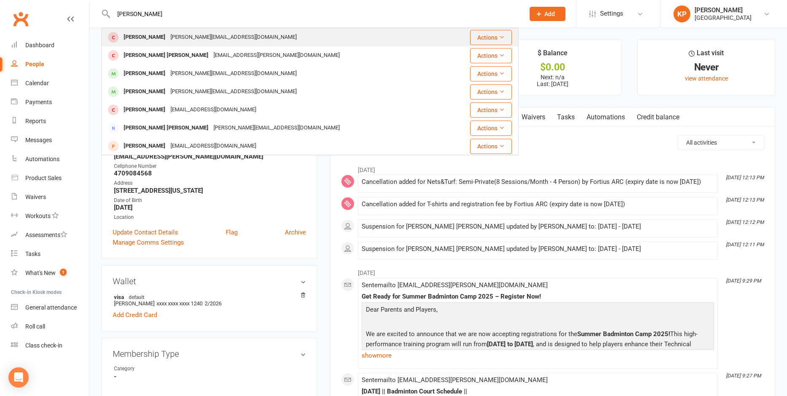
type input "Kumar Naidu Kongara"
click at [192, 33] on div "Kongara.kumar9@gmail.com" at bounding box center [233, 37] width 131 height 12
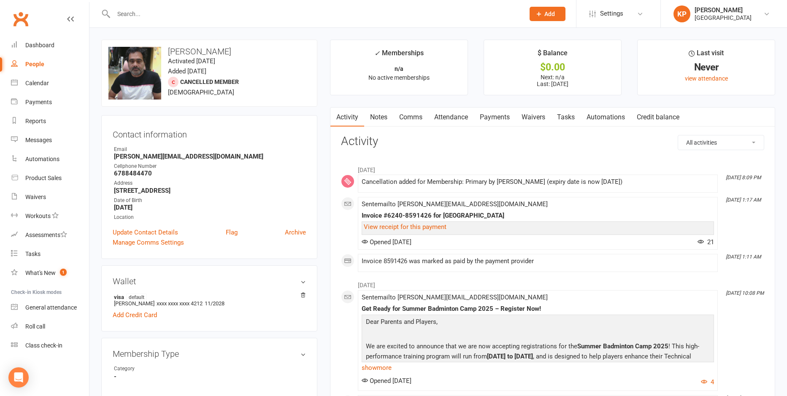
click at [143, 12] on input "text" at bounding box center [315, 14] width 408 height 12
paste input "Rithishchoudary Konka"
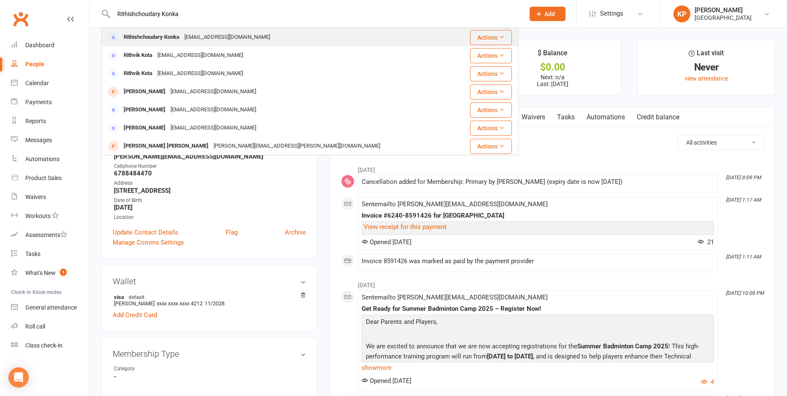
type input "Rithishchoudary Konka"
click at [190, 35] on div "Ritish2021@gmail.com" at bounding box center [227, 37] width 91 height 12
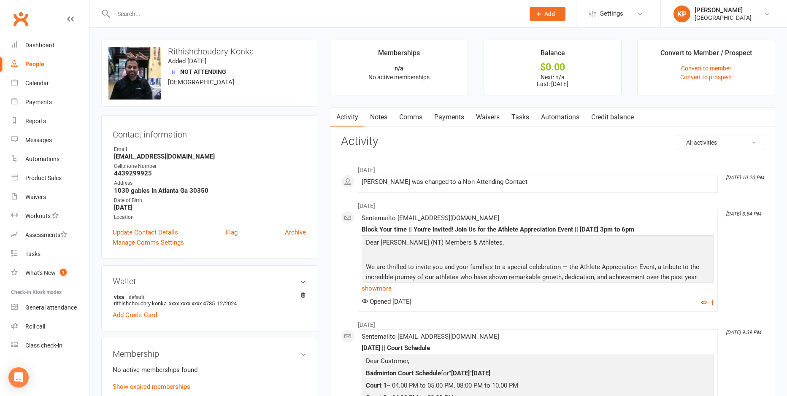
click at [427, 122] on link "Comms" at bounding box center [410, 117] width 35 height 19
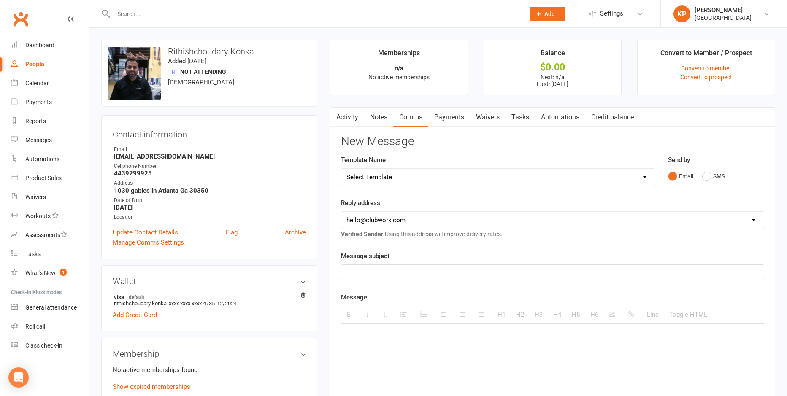
click at [441, 115] on link "Payments" at bounding box center [449, 117] width 42 height 19
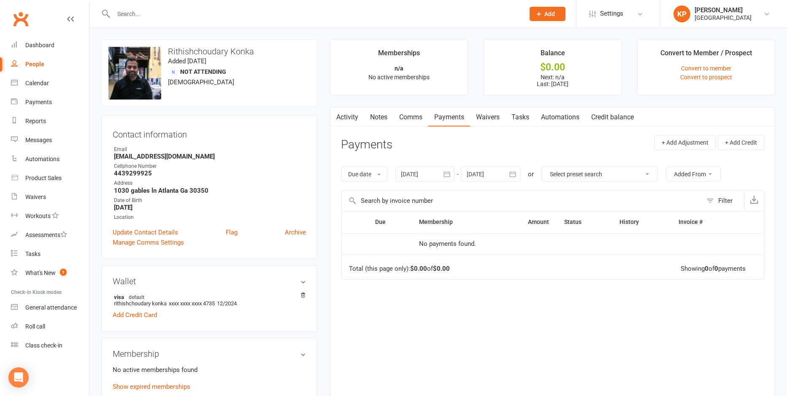
click at [450, 176] on icon "button" at bounding box center [446, 174] width 6 height 5
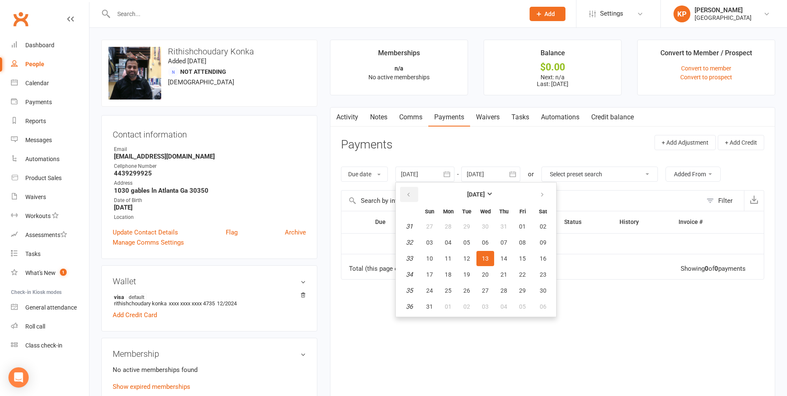
click at [410, 200] on button "button" at bounding box center [409, 194] width 18 height 15
click at [449, 225] on span "31" at bounding box center [448, 226] width 7 height 7
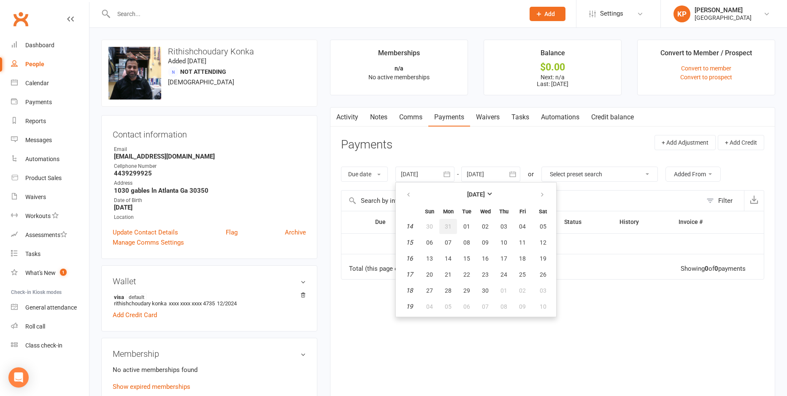
type input "31 Mar 2025"
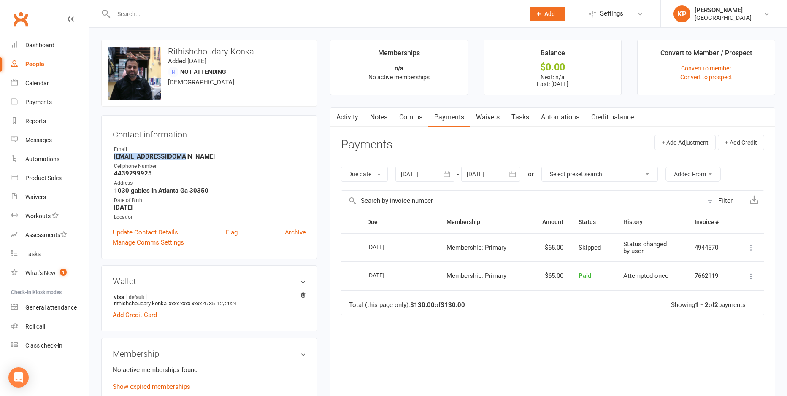
drag, startPoint x: 107, startPoint y: 159, endPoint x: 184, endPoint y: 159, distance: 77.2
click at [184, 159] on div "Contact information Owner Email Ritish2021@gmail.com Cellphone Number 443929992…" at bounding box center [209, 187] width 216 height 144
copy strong "Ritish2021@gmail.com"
click at [206, 146] on div "Email" at bounding box center [210, 150] width 192 height 8
click at [154, 16] on input "text" at bounding box center [315, 14] width 408 height 12
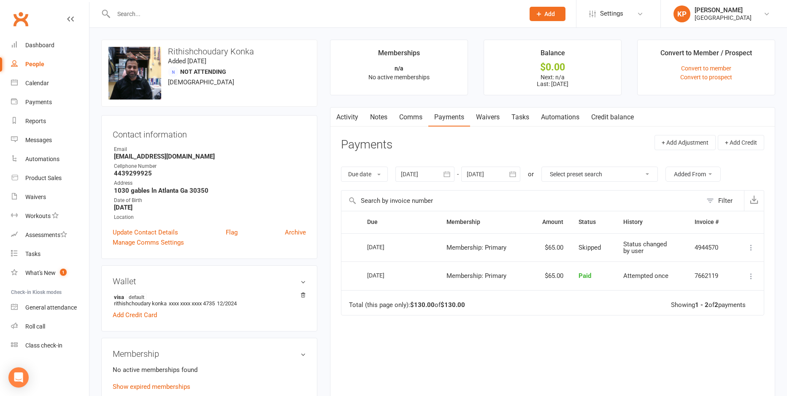
paste input "Rajasekhar Koppala"
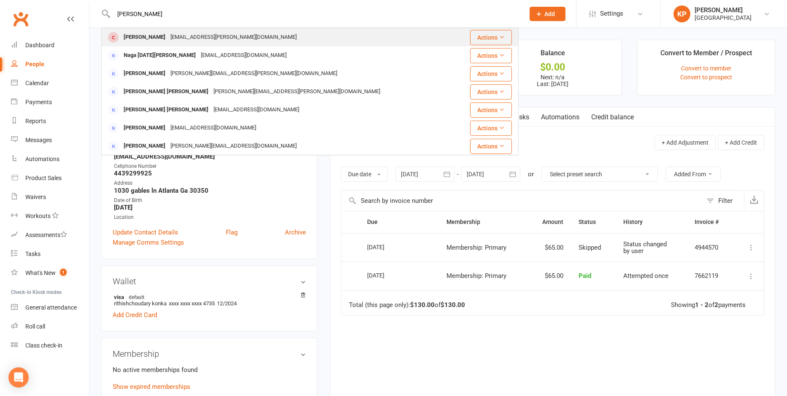
type input "Rajasekhar Koppala"
click at [194, 38] on div "Koppala.rajasekhar@gmail.com" at bounding box center [233, 37] width 131 height 12
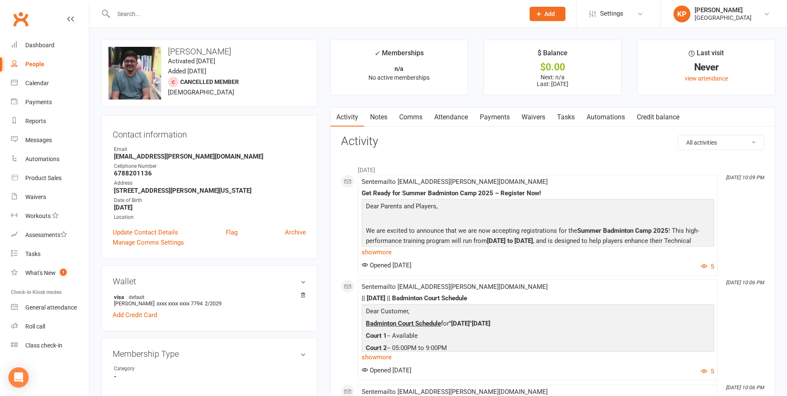
click at [148, 17] on input "text" at bounding box center [315, 14] width 408 height 12
paste input "Karteek Kopparthy"
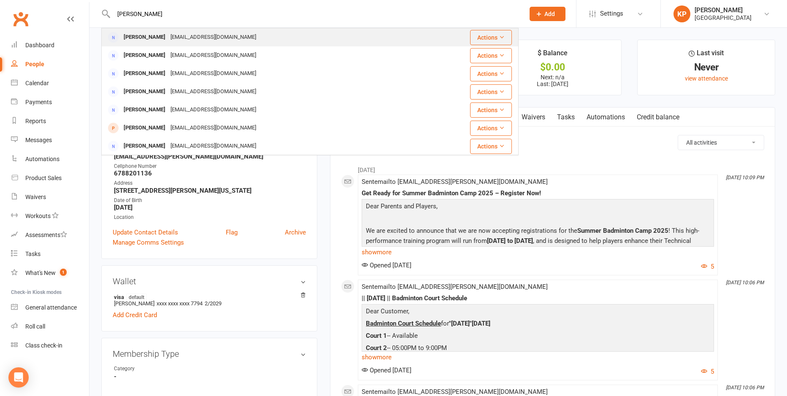
type input "Karteek Kopparthy"
click at [179, 41] on div "Kopparthya@gmail.com" at bounding box center [213, 37] width 91 height 12
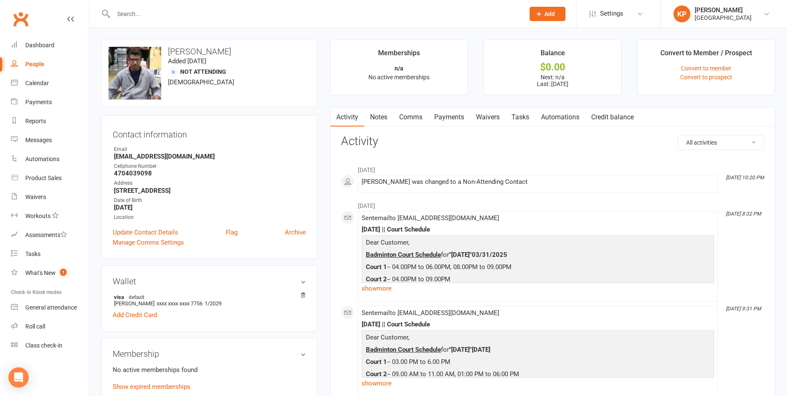
click at [138, 12] on input "text" at bounding box center [315, 14] width 408 height 12
paste input "Bharath Koppula"
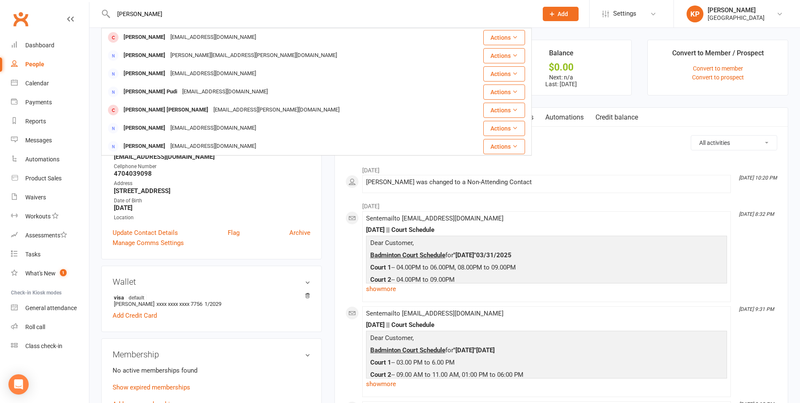
click at [184, 7] on div "Bharath Koppula Bharath Koppula Bharathkbkr@gmail.com Actions Bharath Nookala B…" at bounding box center [316, 13] width 431 height 27
drag, startPoint x: 170, startPoint y: 14, endPoint x: 117, endPoint y: 18, distance: 52.5
click at [117, 18] on input "Bharath Koppula" at bounding box center [321, 14] width 421 height 12
paste input "Koppula1217@gmail.com"
drag, startPoint x: 185, startPoint y: 9, endPoint x: 108, endPoint y: 22, distance: 78.2
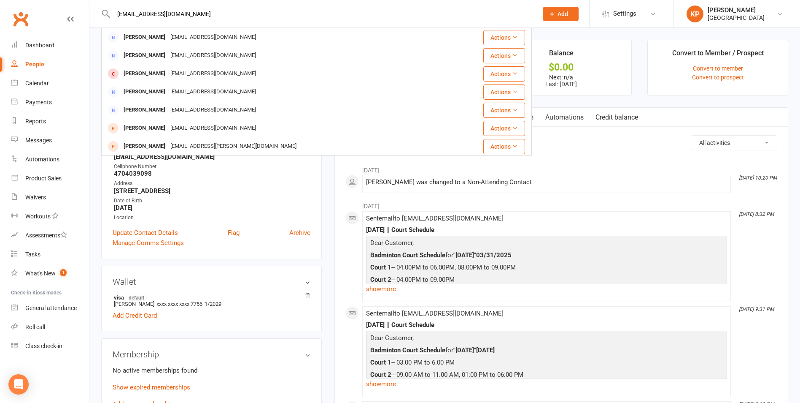
click at [108, 22] on div "Koppula1217@gmail.com Ranjit Koppula Koppula1217@gmail.com Actions Sujith Koppu…" at bounding box center [316, 13] width 431 height 27
paste input "Sujith Koppula"
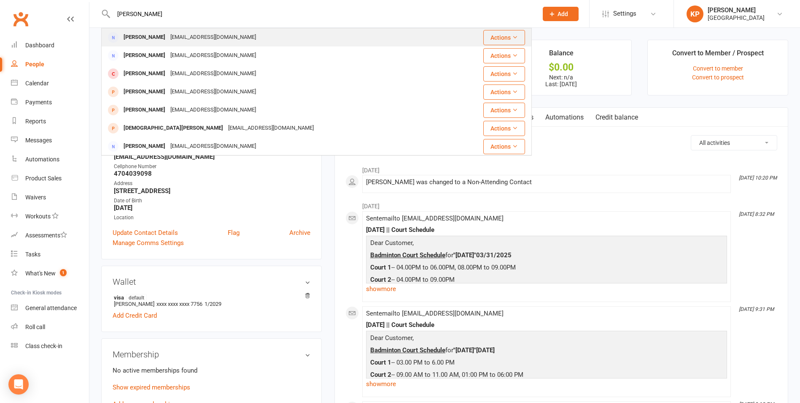
type input "Sujith Koppula"
click at [178, 38] on div "sujith1224@gmail.com" at bounding box center [213, 37] width 91 height 12
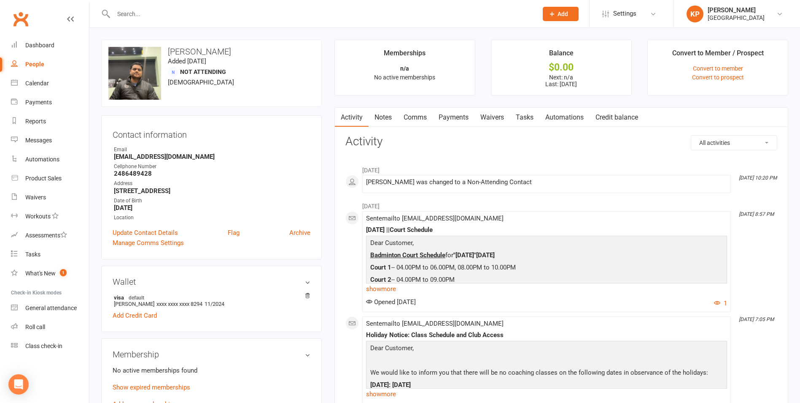
click at [153, 13] on input "text" at bounding box center [321, 14] width 421 height 12
paste input "Munegowda Koralur"
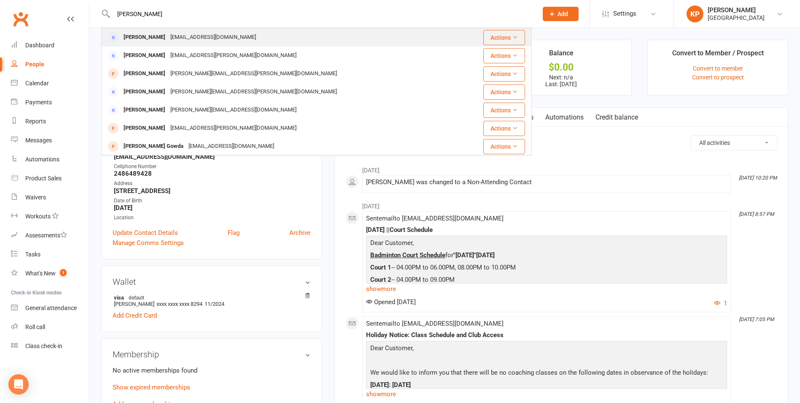
type input "Munegowda Koralur"
click at [192, 38] on div "mgowdakc@gmail.com" at bounding box center [213, 37] width 91 height 12
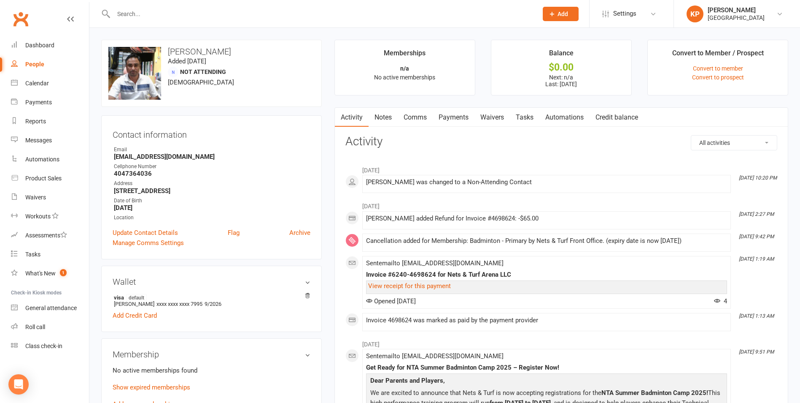
click at [166, 16] on input "text" at bounding box center [321, 14] width 421 height 12
paste input "Ragavender Kota"
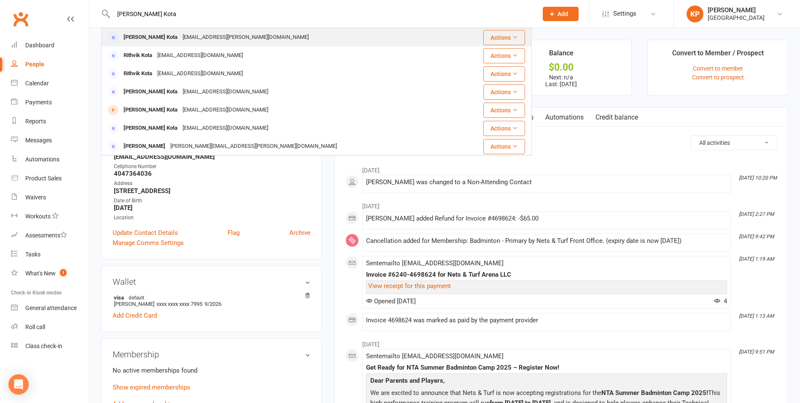
type input "Ragavender Kota"
click at [164, 37] on div "Raghavendar Kota" at bounding box center [150, 37] width 59 height 12
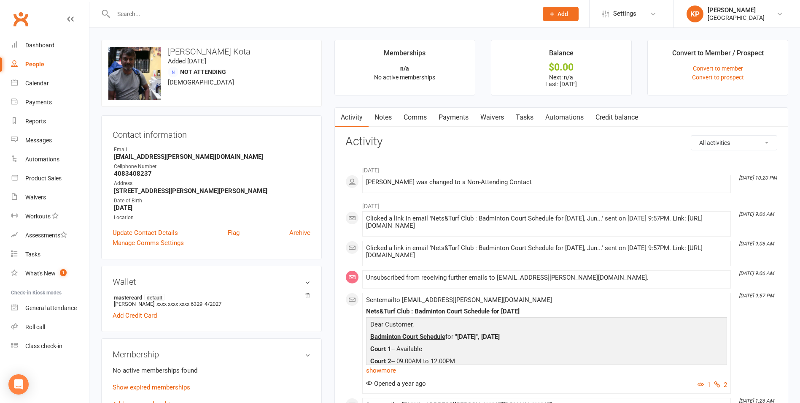
click at [141, 13] on input "text" at bounding box center [321, 14] width 421 height 12
paste input "Raviteja kotha"
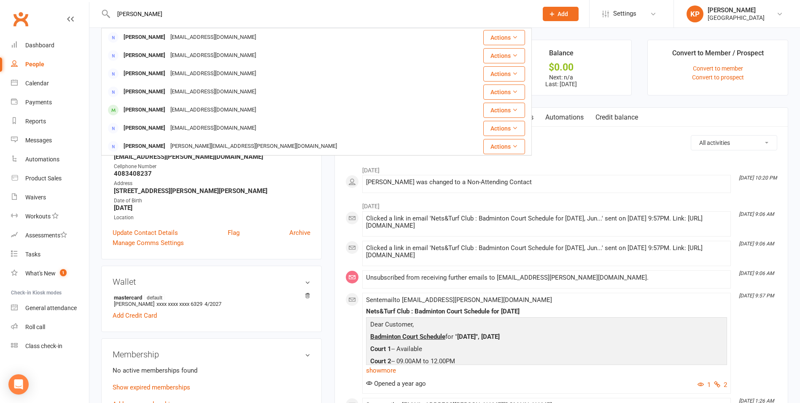
drag, startPoint x: 162, startPoint y: 13, endPoint x: 110, endPoint y: 11, distance: 52.8
click at [110, 11] on div "Raviteja kotha Raviteja Kotha Kotharavi3@gmail.com Actions Raviteja Bandaru tej…" at bounding box center [316, 13] width 431 height 27
paste input "Anupama K"
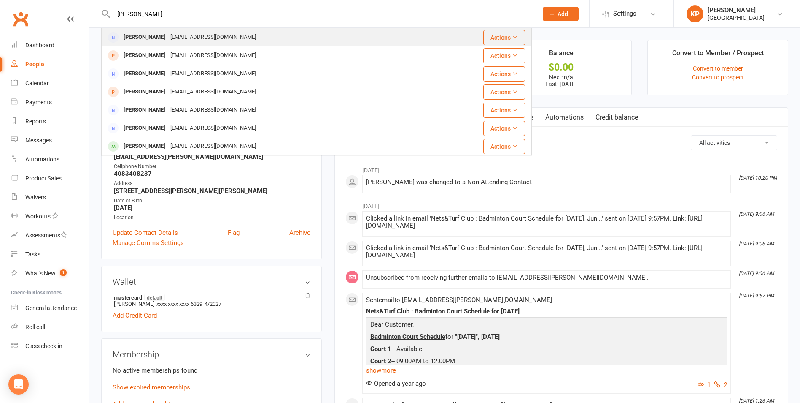
type input "Anupama Kotha"
click at [169, 35] on div "anupamareddy.kotha@gmail.com" at bounding box center [213, 37] width 91 height 12
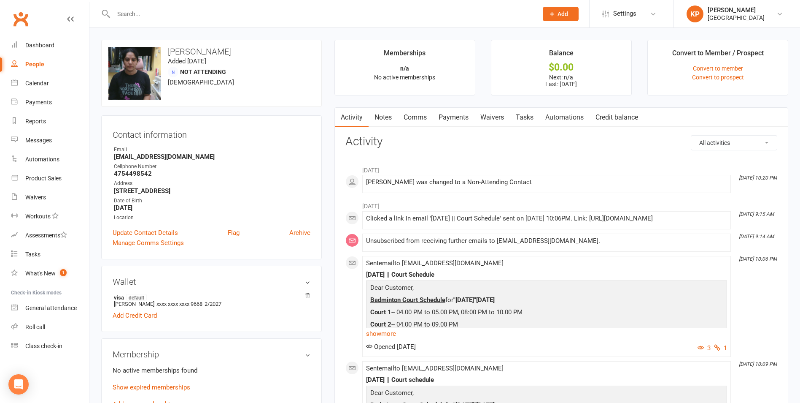
click at [465, 119] on link "Payments" at bounding box center [454, 117] width 42 height 19
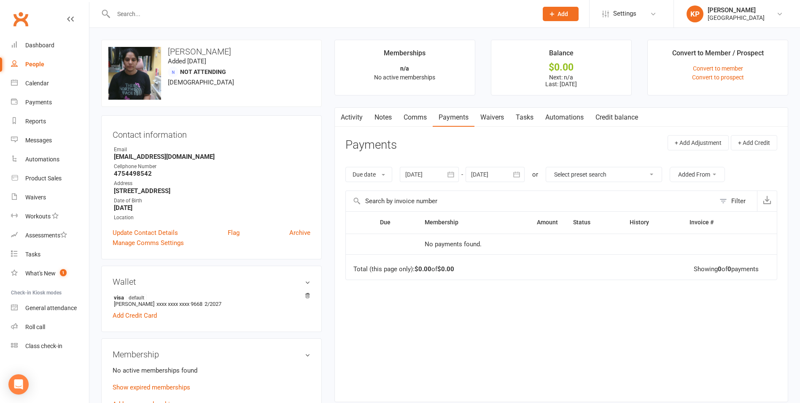
click at [160, 8] on input "text" at bounding box center [321, 14] width 421 height 12
paste input "Siddharth Kouluri"
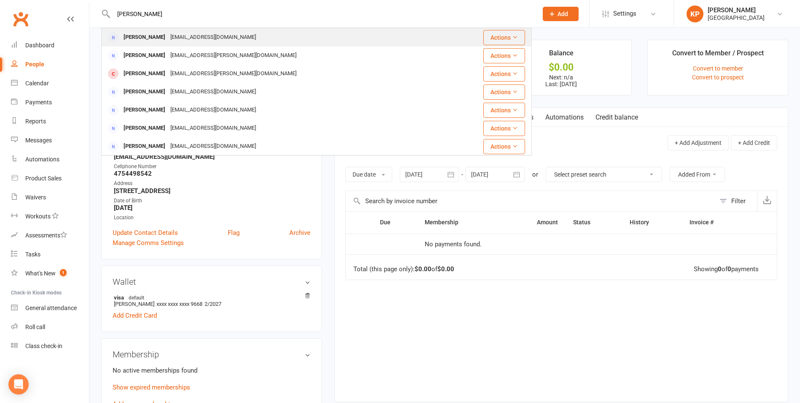
type input "Siddharth Kouluri"
click at [180, 37] on div "Vishnu.k@outlook.com" at bounding box center [213, 37] width 91 height 12
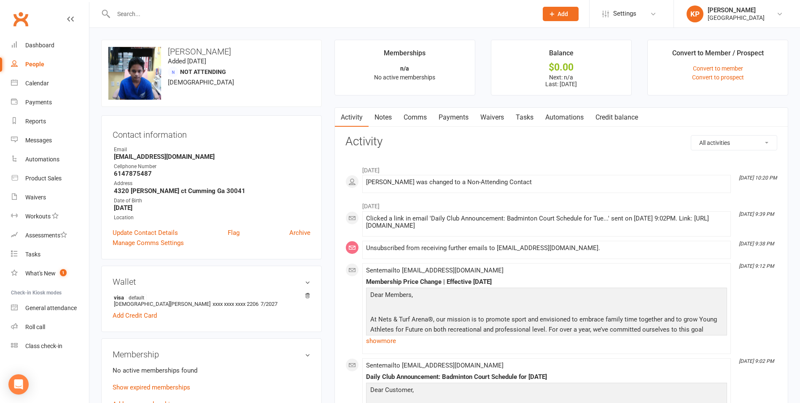
click at [156, 9] on input "text" at bounding box center [321, 14] width 421 height 12
paste input "Avinash Koyathi"
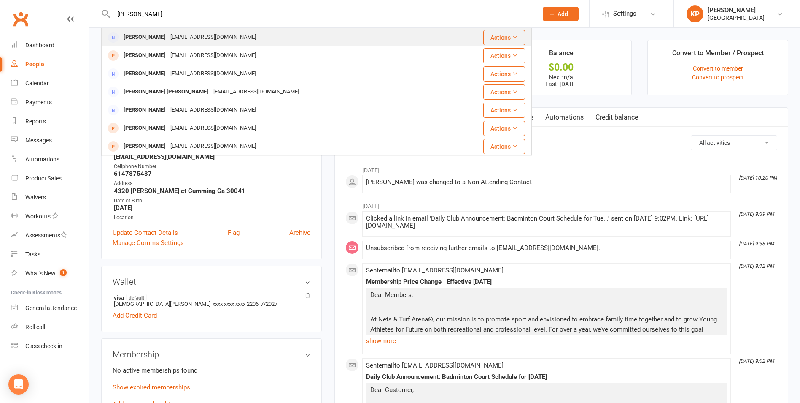
type input "Avinash Koyathi"
click at [130, 38] on div "Avinash Koyathi" at bounding box center [144, 37] width 47 height 12
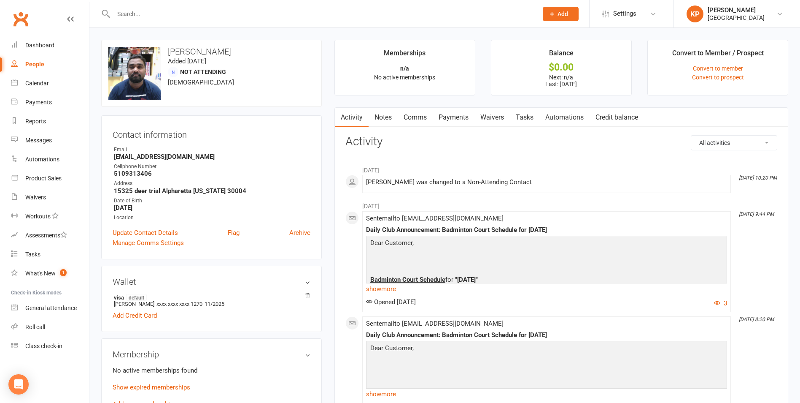
click at [157, 16] on input "text" at bounding box center [321, 14] width 421 height 12
paste input "Gowrisankar Krishnan"
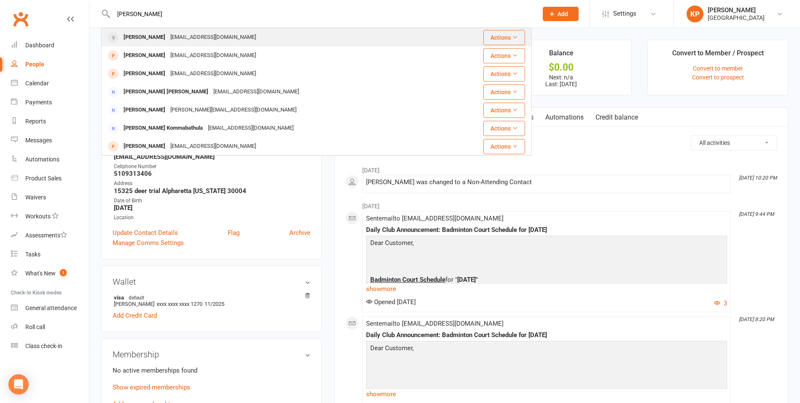
type input "Gowrisankar Krishnan"
click at [205, 38] on div "Gowsank007@gmail.com" at bounding box center [213, 37] width 91 height 12
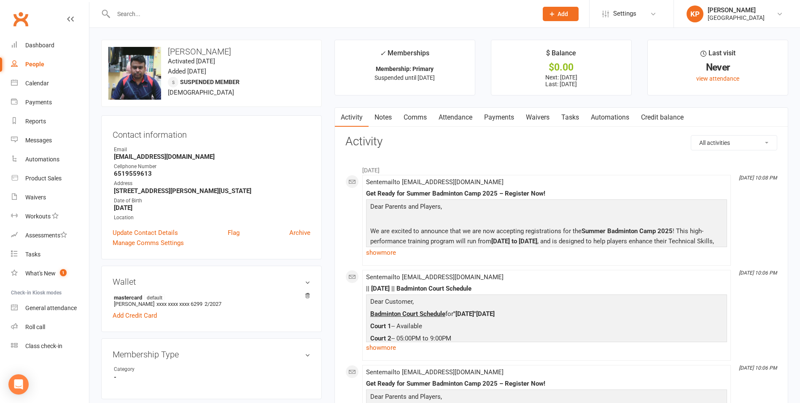
click at [493, 117] on link "Payments" at bounding box center [500, 117] width 42 height 19
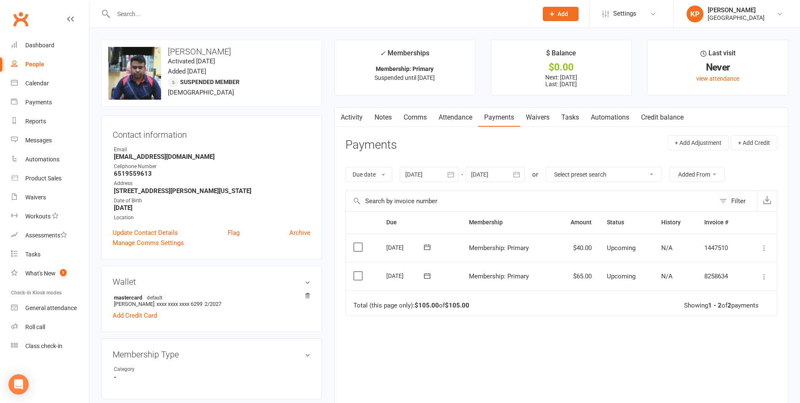
click at [454, 177] on icon "button" at bounding box center [451, 174] width 6 height 5
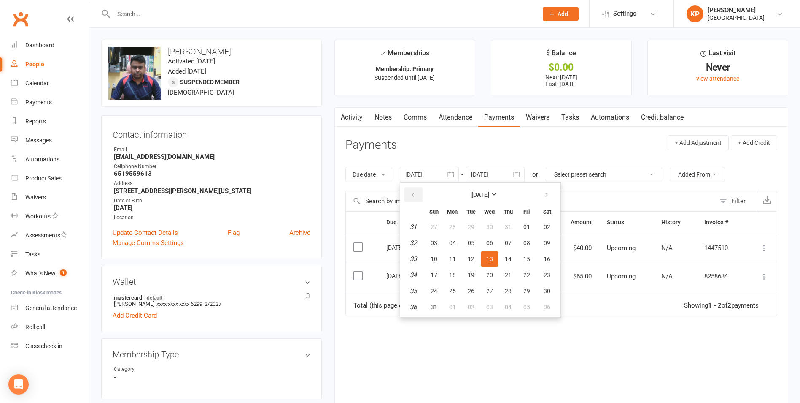
click at [418, 196] on button "button" at bounding box center [414, 194] width 18 height 15
click at [446, 231] on button "28" at bounding box center [453, 226] width 18 height 15
type input "28 Apr 2025"
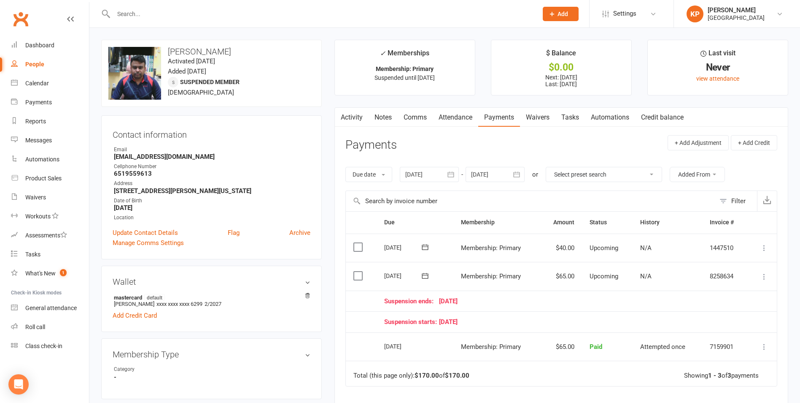
click at [151, 15] on input "text" at bounding box center [321, 14] width 421 height 12
paste input "Rahul Krishnamoorthy"
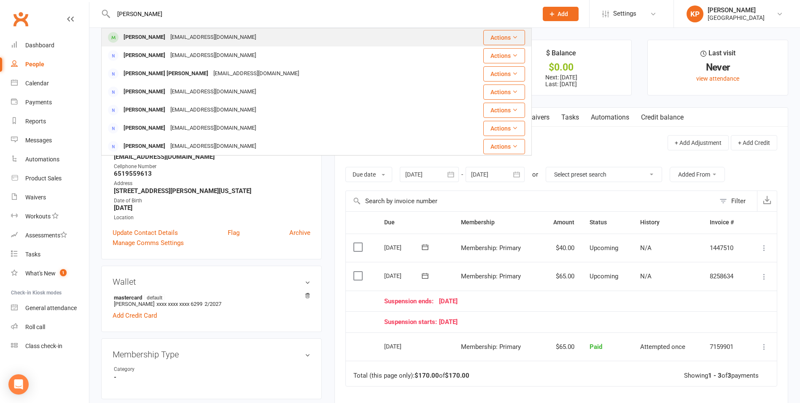
type input "Rahul Krishnamoorthy"
click at [204, 39] on div "rahulkrishnamoorthy1@gmail.com" at bounding box center [213, 37] width 91 height 12
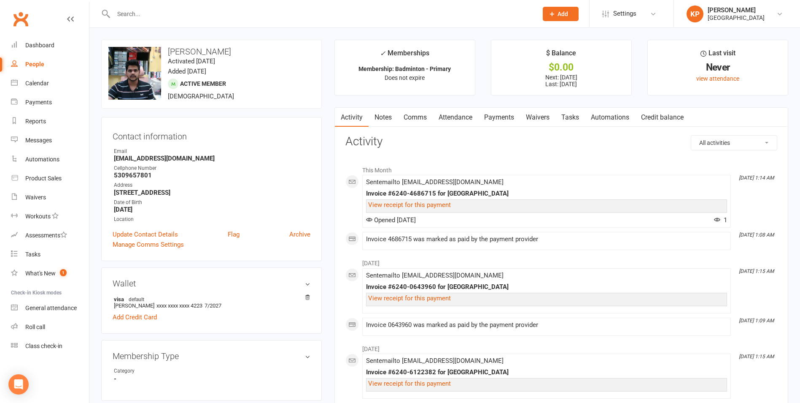
click at [494, 124] on link "Payments" at bounding box center [500, 117] width 42 height 19
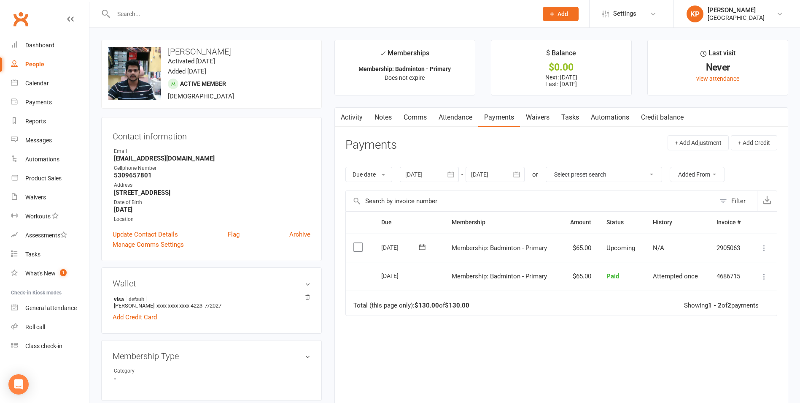
click at [137, 15] on input "text" at bounding box center [321, 14] width 421 height 12
paste input "Maharshi Devaraj Kuchana"
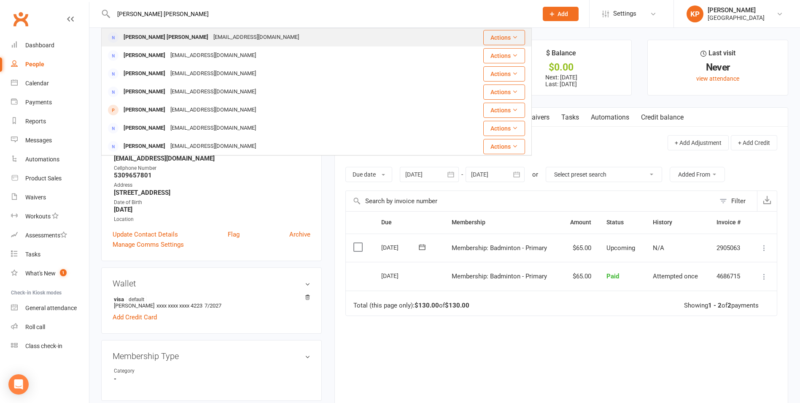
type input "Maharshi Devaraj Kuchana"
click at [211, 36] on div "kmdev001@gmail.com" at bounding box center [256, 37] width 91 height 12
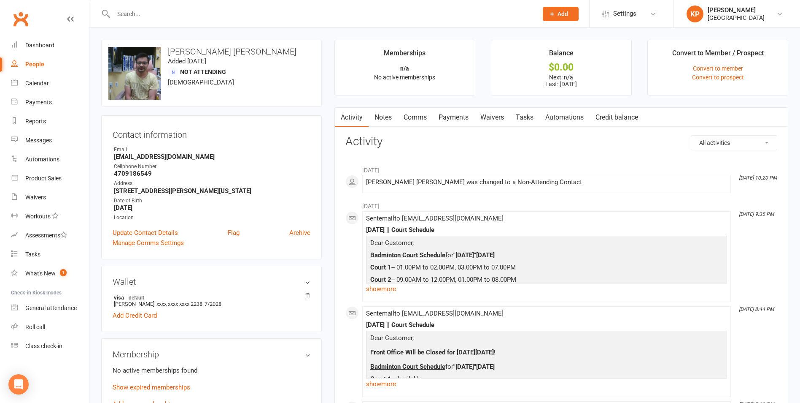
click at [455, 118] on link "Payments" at bounding box center [454, 117] width 42 height 19
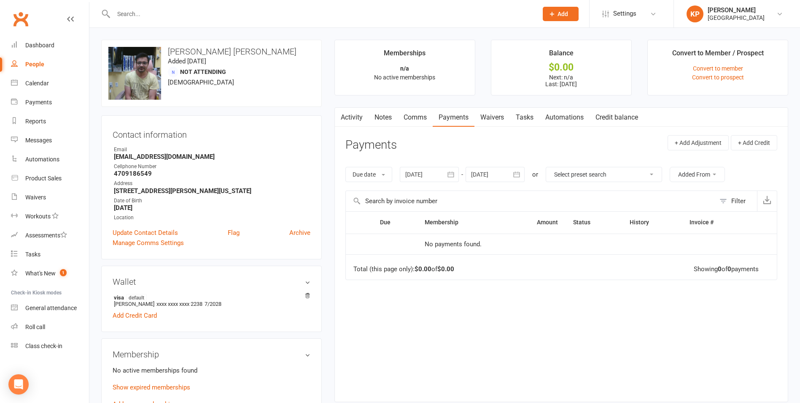
click at [162, 17] on input "text" at bounding box center [321, 14] width 421 height 12
paste input "Sanjay Kudala"
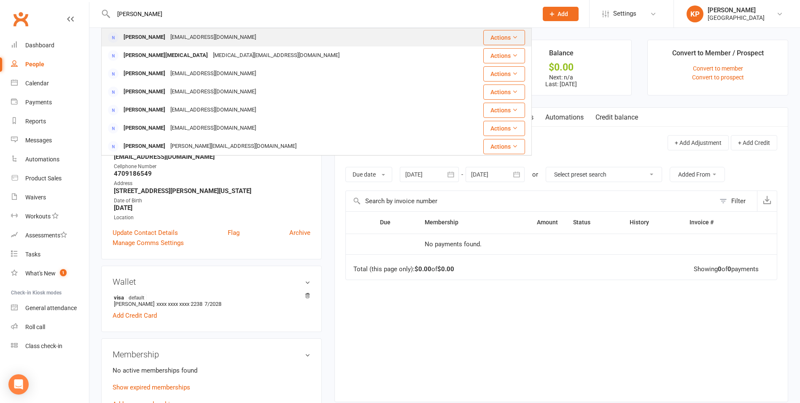
type input "Sanjay Kudala"
click at [173, 34] on div "Sanjaynikhil9333@gmail.com" at bounding box center [213, 37] width 91 height 12
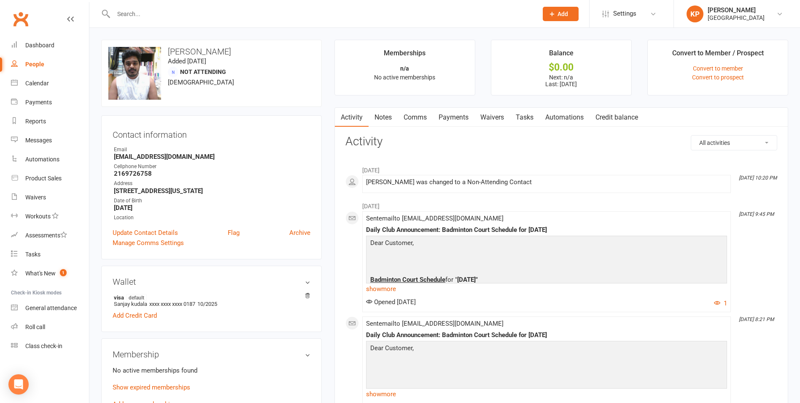
click at [145, 16] on input "text" at bounding box center [321, 14] width 421 height 12
paste input "Hemant kumar"
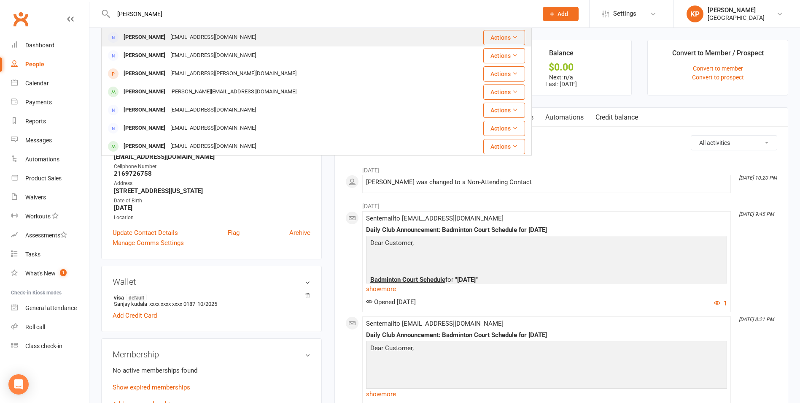
type input "Hemant kumar"
click at [170, 38] on div "[EMAIL_ADDRESS][DOMAIN_NAME]" at bounding box center [213, 37] width 91 height 12
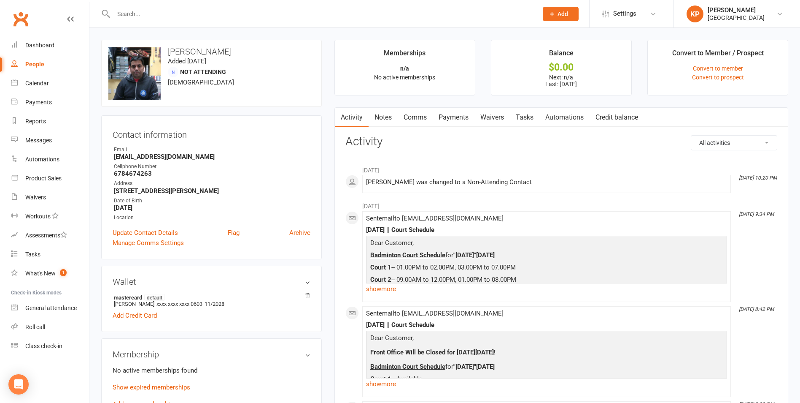
click at [139, 17] on input "text" at bounding box center [321, 14] width 421 height 12
paste input "Abhishek Kumar"
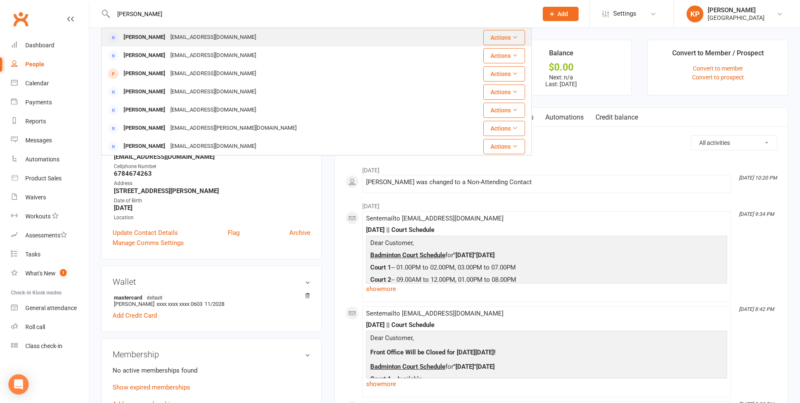
type input "Abhishek Kumar"
click at [154, 46] on div "Abhishek Kumar akki_269@yahoo.com" at bounding box center [280, 37] width 357 height 17
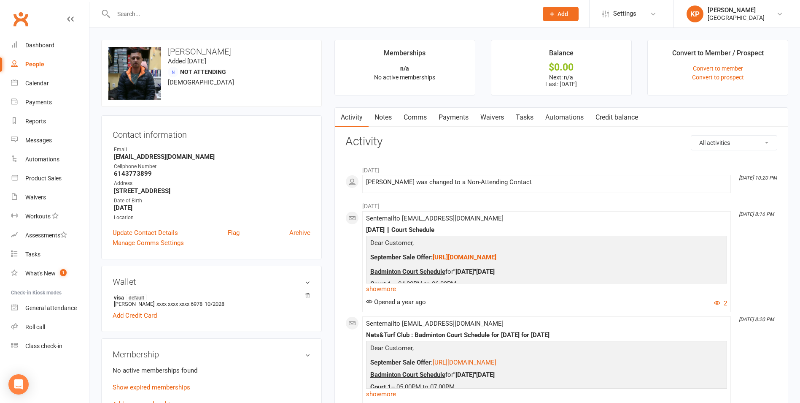
click at [152, 14] on input "text" at bounding box center [321, 14] width 421 height 12
paste input "Mohan Kumar"
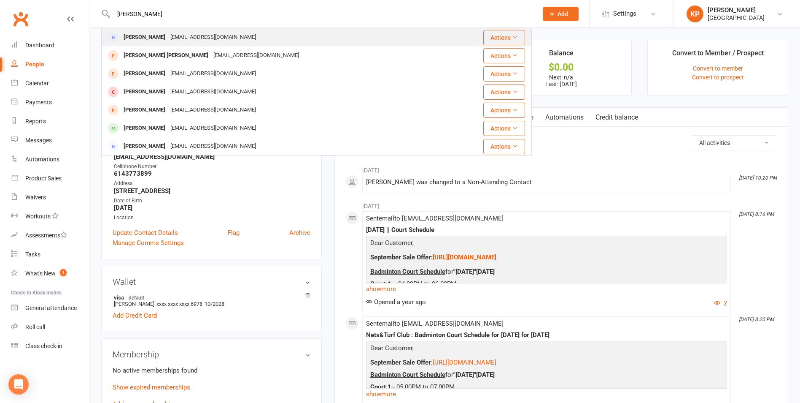
type input "Mohan Kumar"
click at [168, 42] on div "Hadoopmk@gmail.com" at bounding box center [213, 37] width 91 height 12
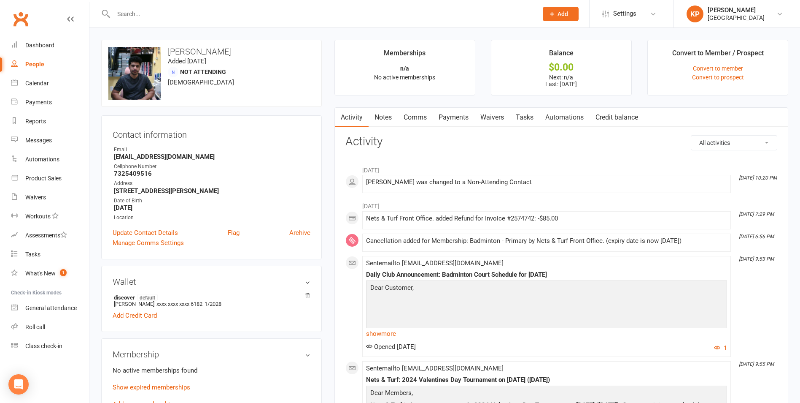
click at [162, 15] on input "text" at bounding box center [321, 14] width 421 height 12
paste input "[PERSON_NAME]"
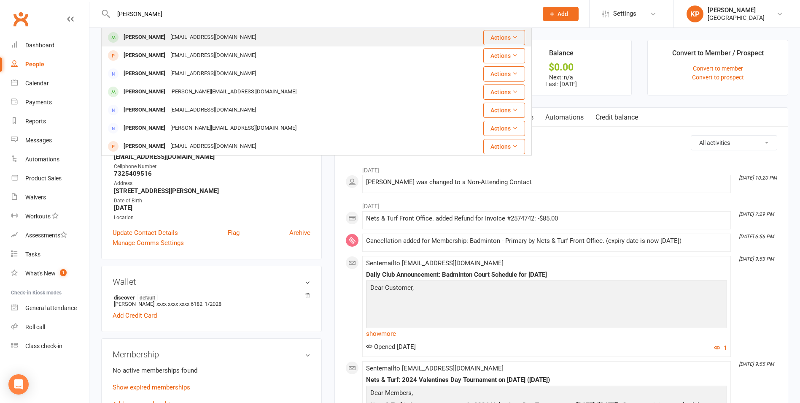
type input "[PERSON_NAME]"
click at [178, 32] on div "[EMAIL_ADDRESS][DOMAIN_NAME]" at bounding box center [213, 37] width 91 height 12
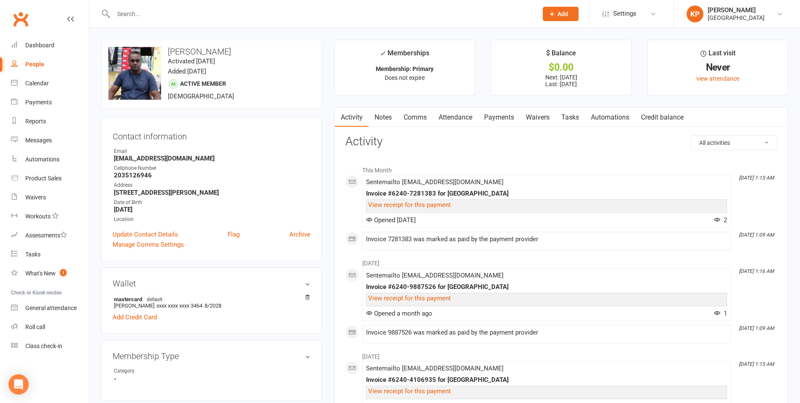
click at [495, 117] on link "Payments" at bounding box center [500, 117] width 42 height 19
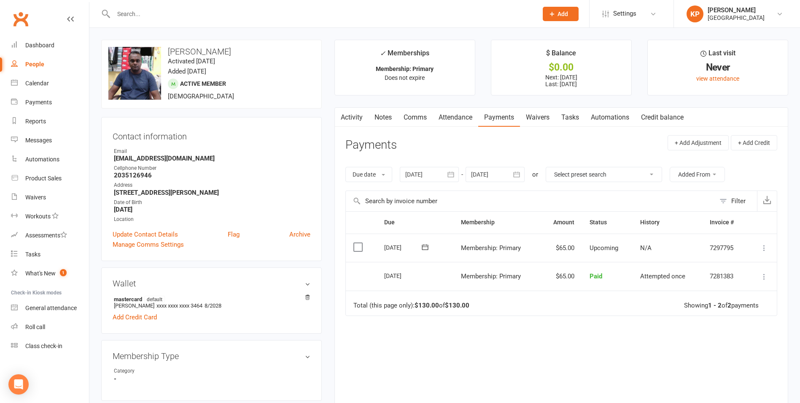
click at [457, 181] on button "button" at bounding box center [451, 174] width 15 height 15
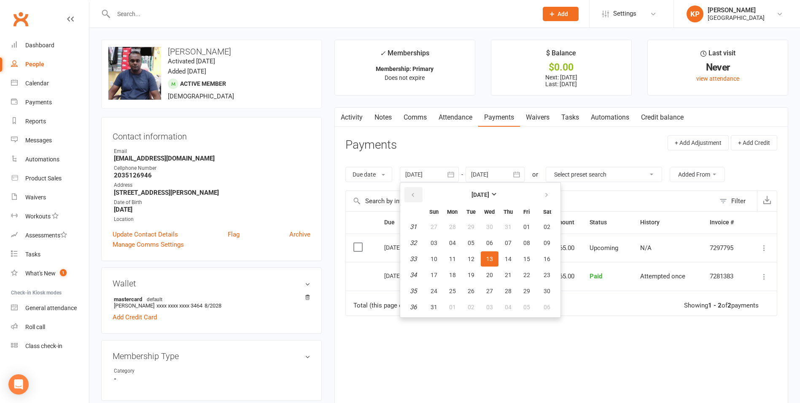
click at [416, 195] on icon "button" at bounding box center [413, 195] width 6 height 7
click at [440, 232] on button "01" at bounding box center [434, 226] width 18 height 15
type input "01 Jun 2025"
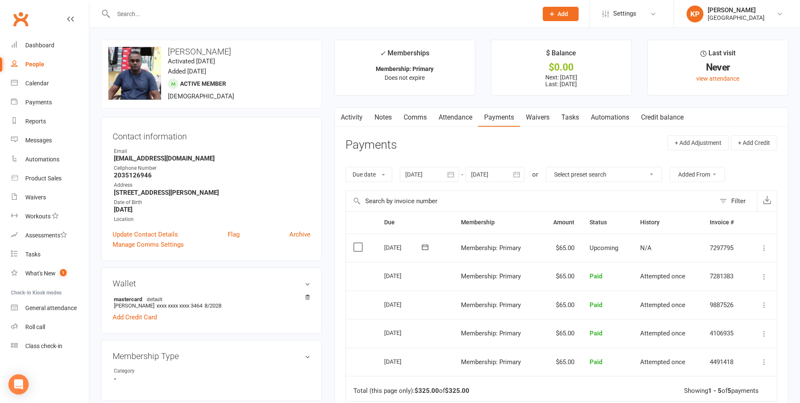
click at [142, 14] on input "text" at bounding box center [321, 14] width 421 height 12
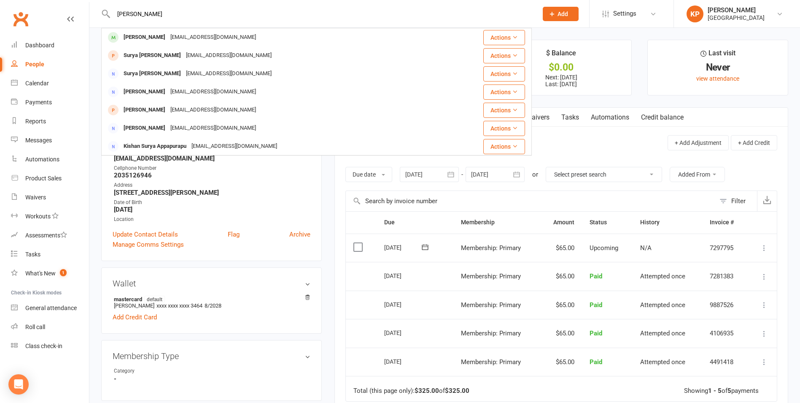
type input "surya loka"
drag, startPoint x: 161, startPoint y: 16, endPoint x: 106, endPoint y: 18, distance: 55.3
click at [106, 18] on div "surya loka Surya Nandury surya.n04@gmail.com Actions Surya Vamsi Sagi Surya.sag…" at bounding box center [316, 13] width 431 height 27
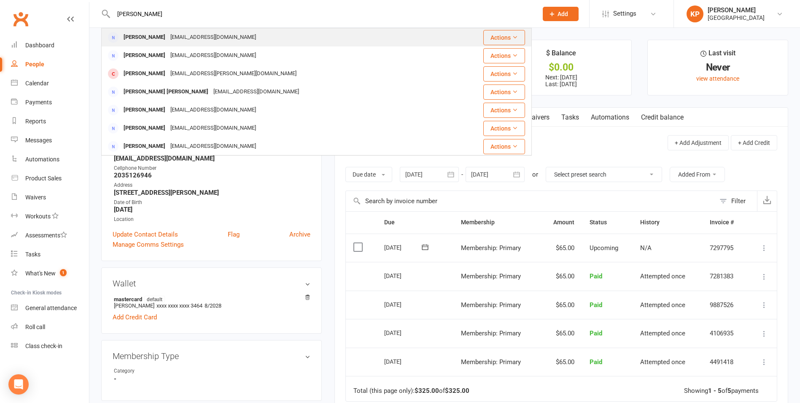
type input "suresh logana"
click at [186, 42] on div "Logu.suresh@gmail.com" at bounding box center [213, 37] width 91 height 12
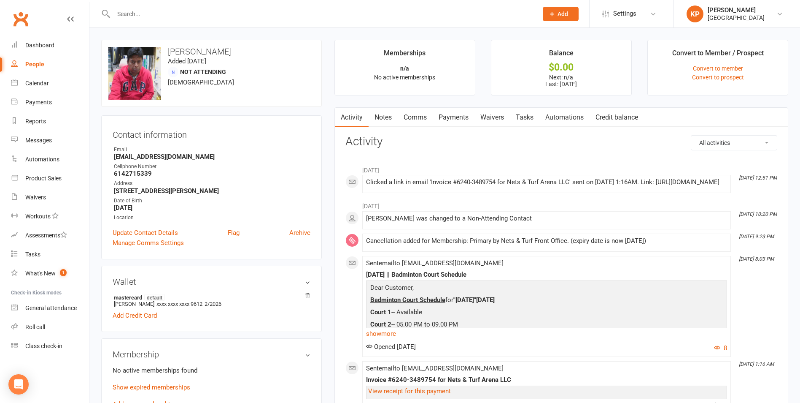
click at [464, 117] on link "Payments" at bounding box center [454, 117] width 42 height 19
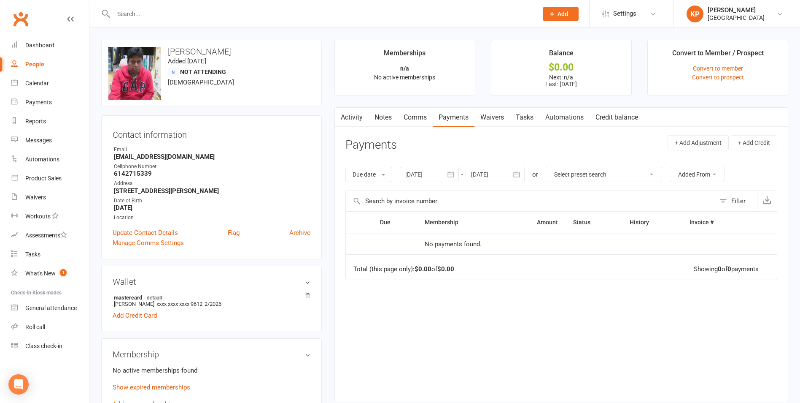
click at [454, 178] on icon "button" at bounding box center [451, 174] width 8 height 8
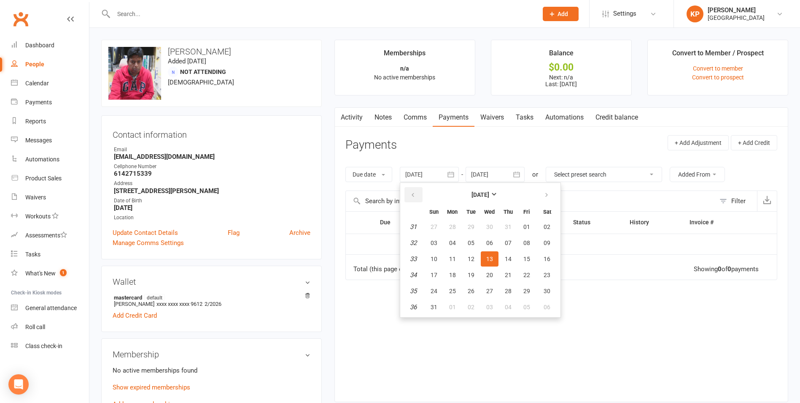
click at [412, 196] on icon "button" at bounding box center [413, 195] width 6 height 7
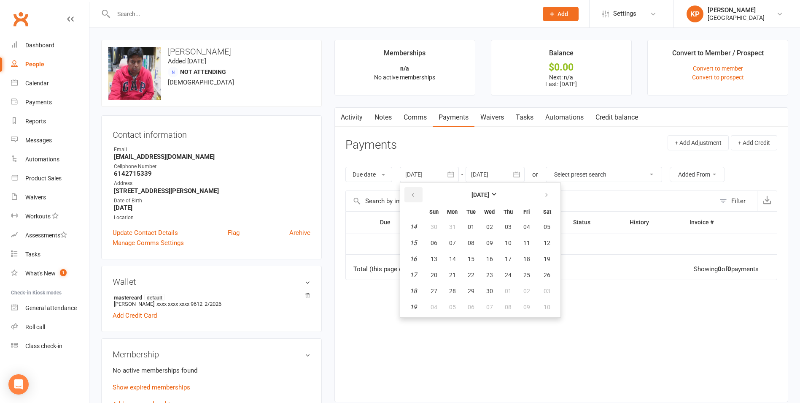
click at [412, 196] on icon "button" at bounding box center [413, 195] width 6 height 7
click at [443, 237] on button "05" at bounding box center [434, 242] width 18 height 15
type input "05 Jan 2025"
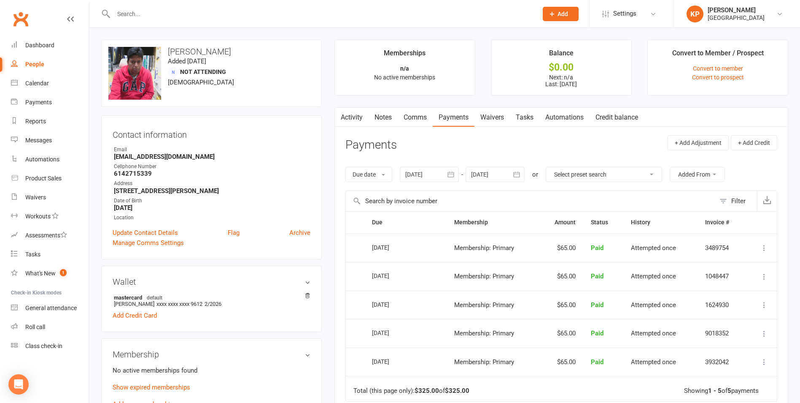
click at [765, 246] on icon at bounding box center [764, 247] width 8 height 8
click at [655, 198] on input "text" at bounding box center [531, 201] width 370 height 20
click at [765, 247] on icon at bounding box center [764, 247] width 8 height 8
click at [586, 203] on input "text" at bounding box center [531, 201] width 370 height 20
click at [762, 246] on icon at bounding box center [764, 247] width 8 height 8
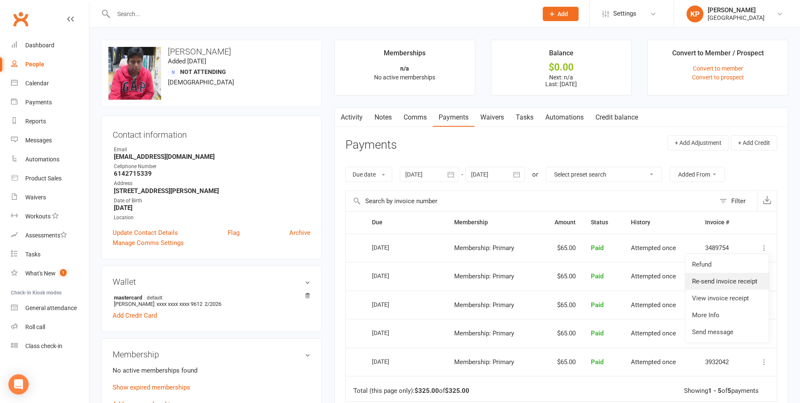
drag, startPoint x: 712, startPoint y: 278, endPoint x: 445, endPoint y: 39, distance: 358.4
click at [712, 278] on link "Re-send invoice receipt" at bounding box center [728, 281] width 84 height 17
click at [175, 10] on input "text" at bounding box center [321, 14] width 421 height 12
paste input "[PERSON_NAME]"
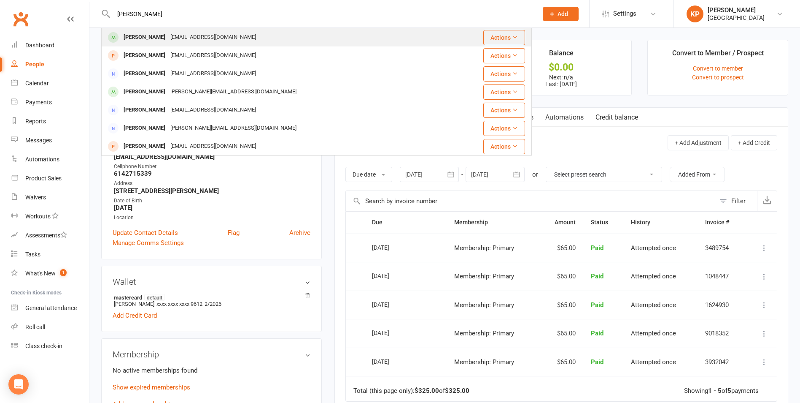
type input "[PERSON_NAME]"
click at [193, 42] on div "[EMAIL_ADDRESS][DOMAIN_NAME]" at bounding box center [213, 37] width 91 height 12
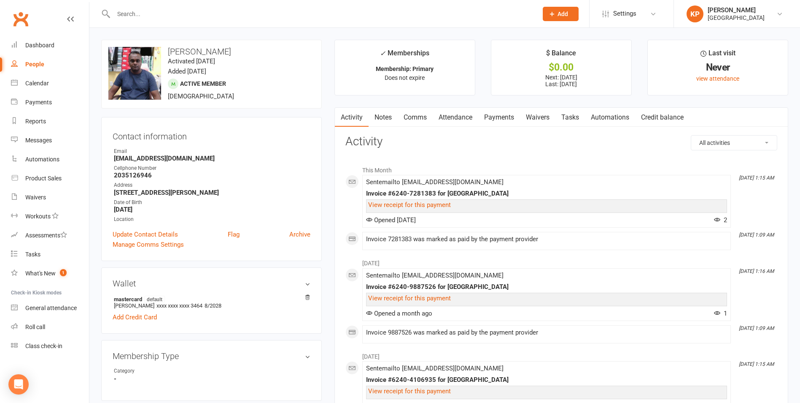
click at [502, 117] on link "Payments" at bounding box center [500, 117] width 42 height 19
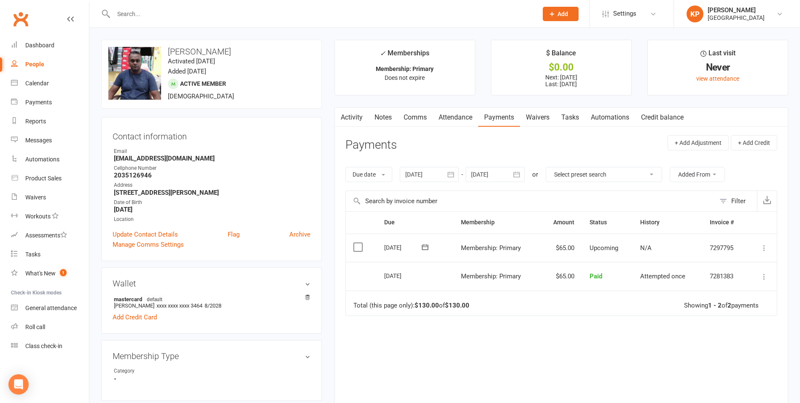
click at [161, 11] on input "text" at bounding box center [321, 14] width 421 height 12
paste input "Purushotaman Kumar"
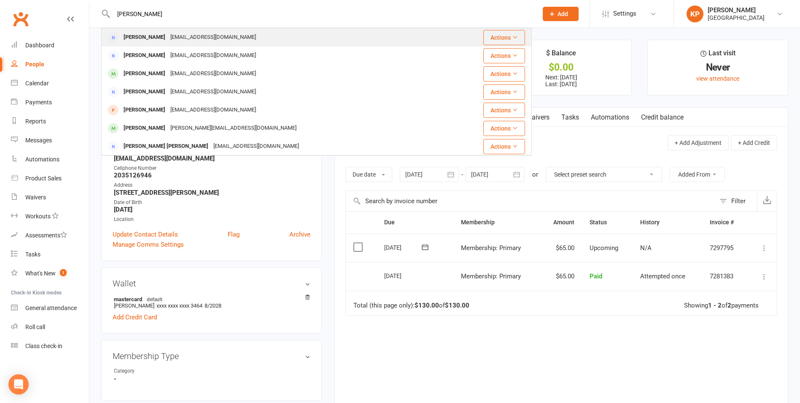
type input "Purushotaman Kumar"
click at [168, 36] on div "Purushotaman Kumar" at bounding box center [144, 37] width 47 height 12
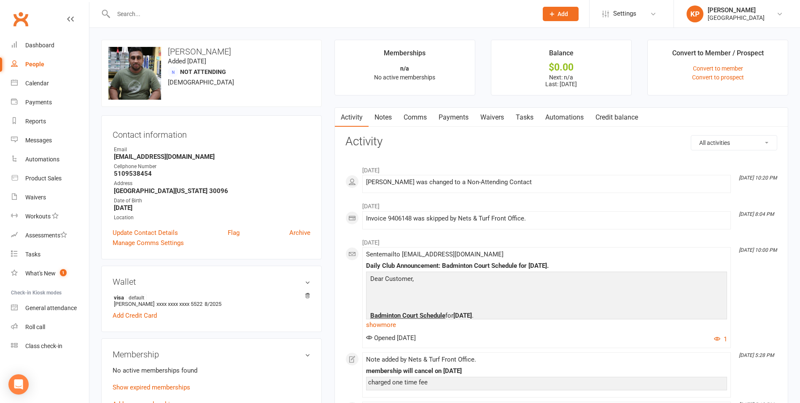
click at [459, 120] on link "Payments" at bounding box center [454, 117] width 42 height 19
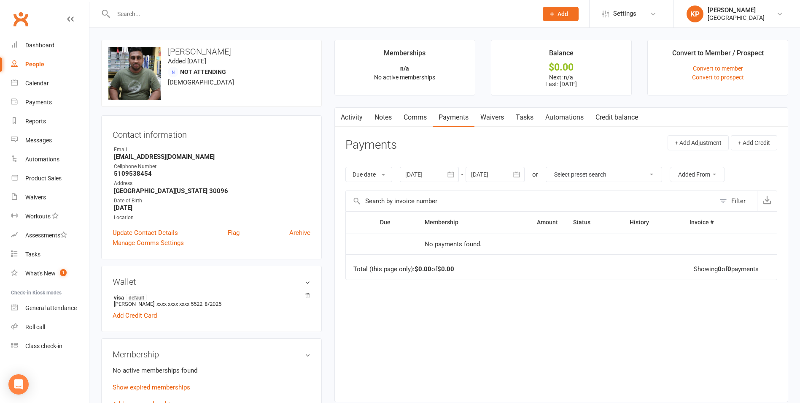
click at [454, 175] on icon "button" at bounding box center [451, 174] width 8 height 8
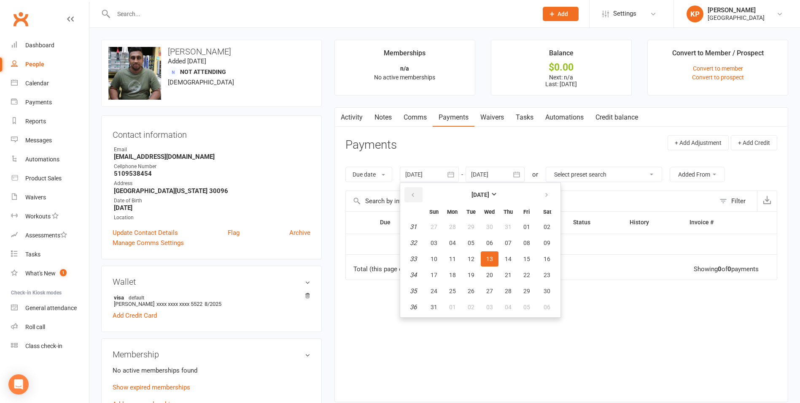
click at [409, 195] on button "button" at bounding box center [414, 194] width 18 height 15
click at [472, 230] on span "29" at bounding box center [471, 226] width 7 height 7
type input "[DATE]"
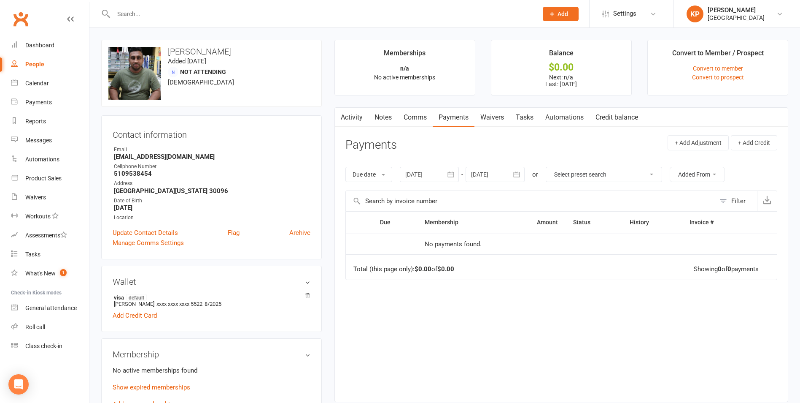
click at [154, 17] on input "text" at bounding box center [321, 14] width 421 height 12
click at [143, 15] on input "text" at bounding box center [321, 14] width 421 height 12
paste input "Rupesh Kumar"
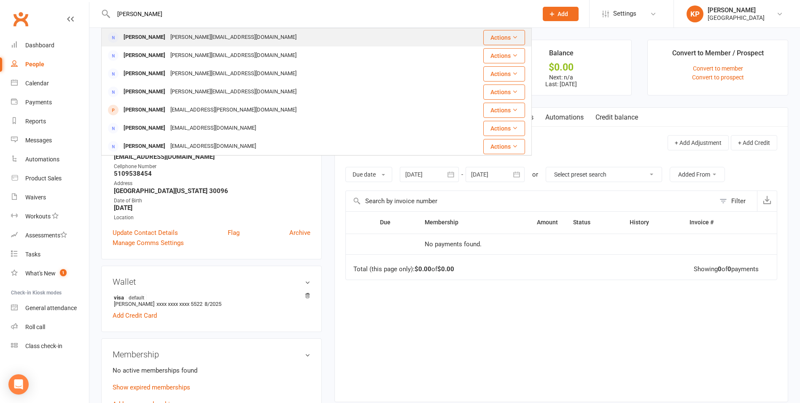
type input "Rupesh Kumar"
click at [177, 39] on div "sonu.rupesh2000@gmail.com" at bounding box center [233, 37] width 131 height 12
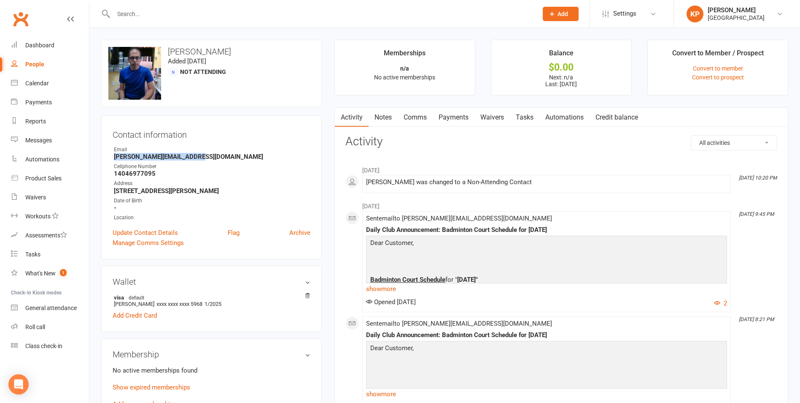
drag, startPoint x: 109, startPoint y: 158, endPoint x: 206, endPoint y: 156, distance: 96.6
click at [206, 156] on div "Contact information Owner Email sonu.rupesh2000@gmail.com Cellphone Number 1404…" at bounding box center [211, 187] width 221 height 144
copy strong "sonu.rupesh2000@gmail.com"
click at [228, 146] on div "Email" at bounding box center [212, 150] width 197 height 8
click at [145, 16] on input "text" at bounding box center [321, 14] width 421 height 12
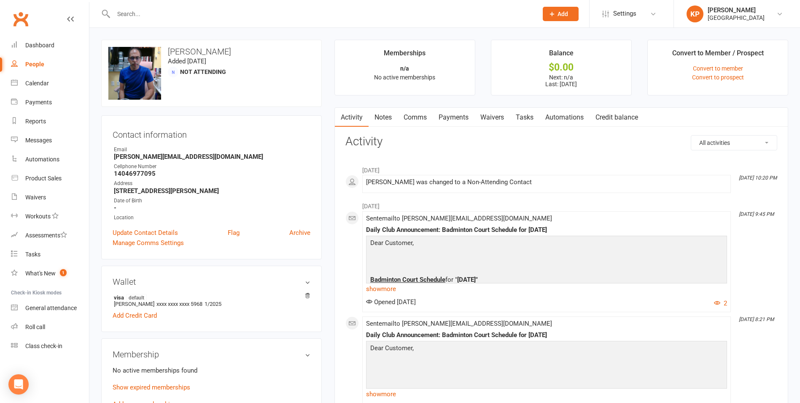
paste input "Ashok kumar Aalla"
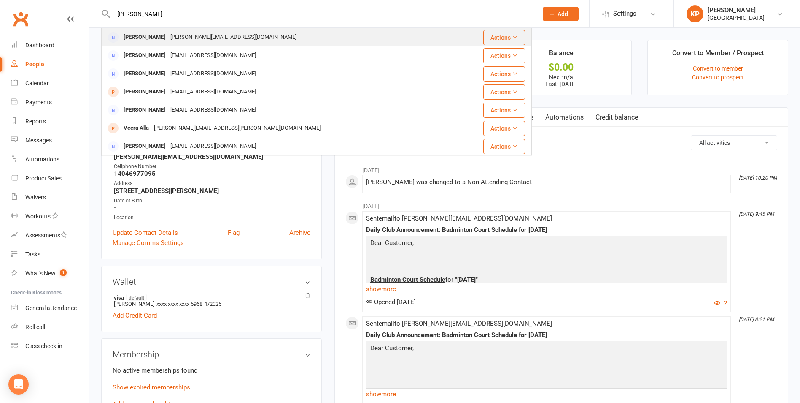
type input "Ashok kumar Aalla"
click at [185, 30] on div "Ashok kumar Aalla Ashokkumar.aalla@icloud.com" at bounding box center [285, 37] width 367 height 17
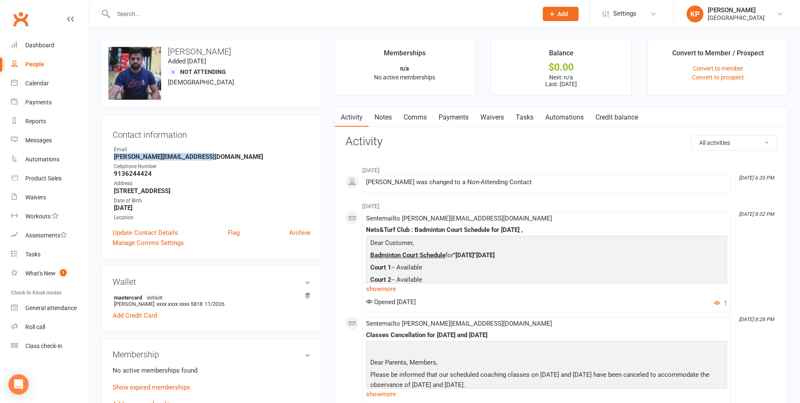
drag, startPoint x: 123, startPoint y: 156, endPoint x: 219, endPoint y: 156, distance: 95.8
click at [219, 156] on div "Contact information Owner Email Ashokkumar.aalla@icloud.com Cellphone Number 91…" at bounding box center [211, 187] width 221 height 144
copy strong "Ashokkumar.aalla@icloud.com"
click at [219, 156] on strong "Ashokkumar.aalla@icloud.com" at bounding box center [212, 157] width 197 height 8
click at [143, 20] on div at bounding box center [316, 13] width 431 height 27
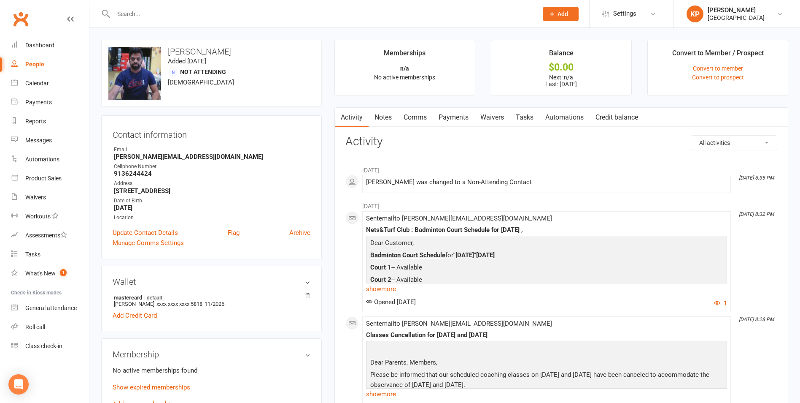
click at [138, 15] on input "text" at bounding box center [321, 14] width 421 height 12
paste input "Wayne Kung"
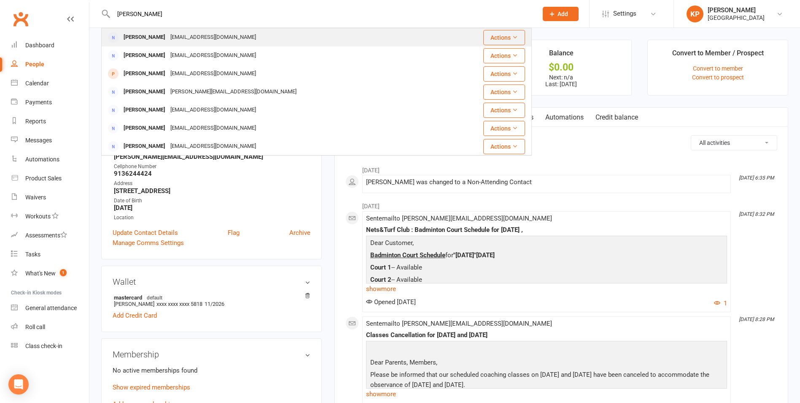
type input "Wayne Kung"
click at [181, 44] on div "Wayne Kung waynekung2@hotmail.com" at bounding box center [277, 37] width 351 height 17
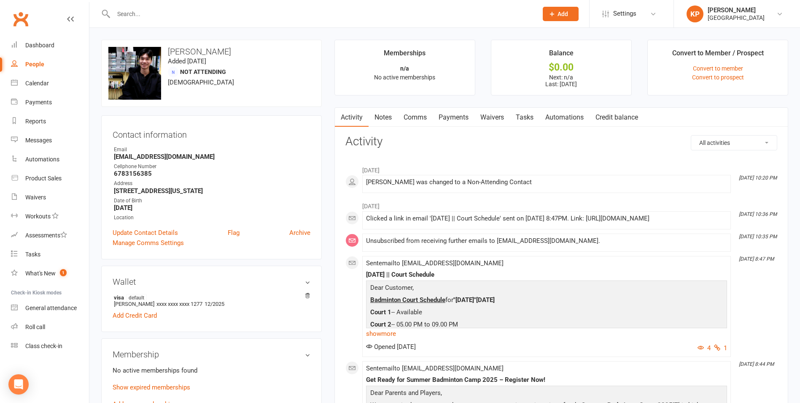
click at [132, 14] on input "text" at bounding box center [321, 14] width 421 height 12
paste input "Rishi Kunnath"
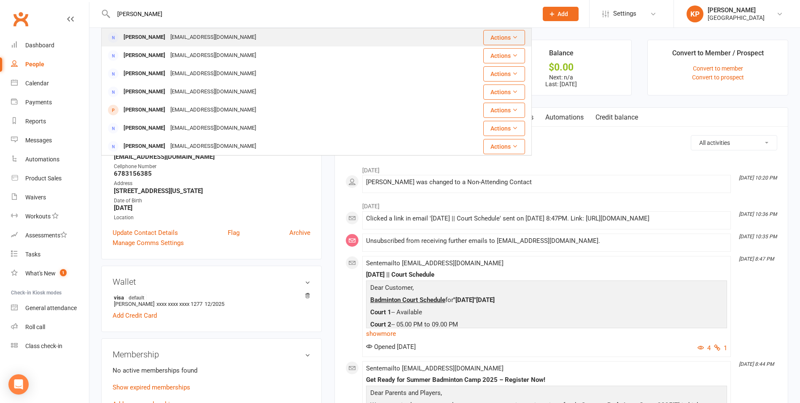
type input "Rishi Kunnath"
click at [160, 34] on div "Rishi Kunnath" at bounding box center [144, 37] width 47 height 12
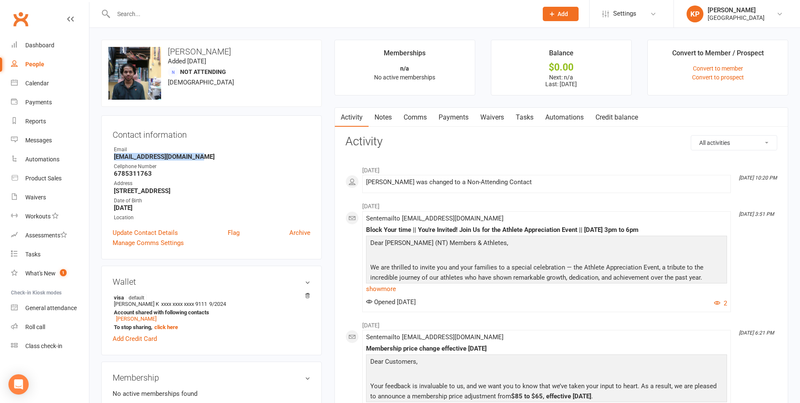
drag, startPoint x: 111, startPoint y: 157, endPoint x: 205, endPoint y: 155, distance: 93.7
click at [205, 155] on div "Contact information Owner Email Rishikunnath090@gmail.com Cellphone Number 6785…" at bounding box center [211, 187] width 221 height 144
copy strong "Rishikunnath090@gmail.com"
click at [146, 13] on input "text" at bounding box center [321, 14] width 421 height 12
paste input "Venkat raman kuntamukkala"
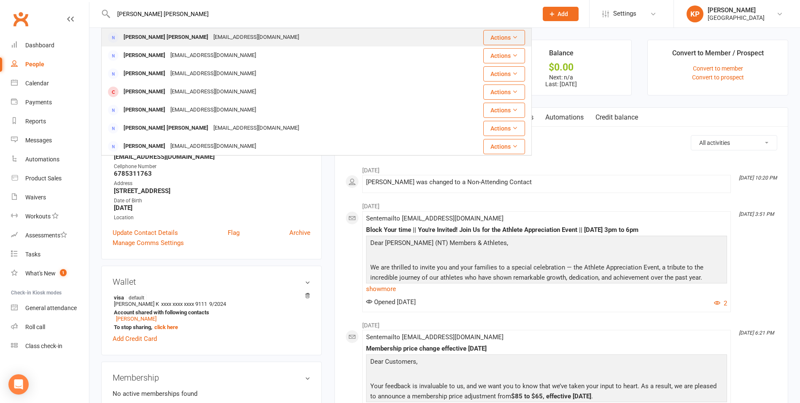
type input "Venkat raman kuntamukkala"
click at [211, 32] on div "Venkat18@hotmail.co.uk" at bounding box center [256, 37] width 91 height 12
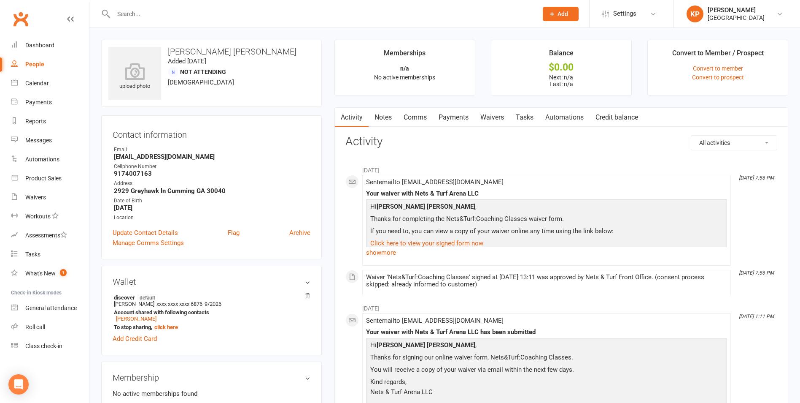
click at [144, 14] on input "text" at bounding box center [321, 14] width 421 height 12
paste input "Santosh Kurakula"
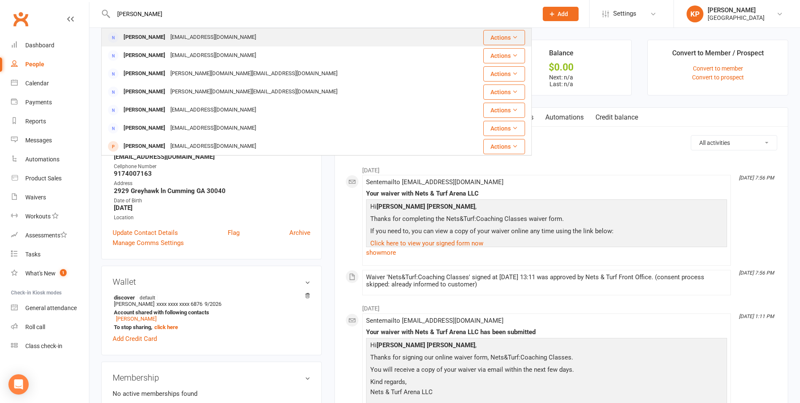
type input "Santosh Kurakula"
click at [168, 35] on div "Santosh Kurakula" at bounding box center [144, 37] width 47 height 12
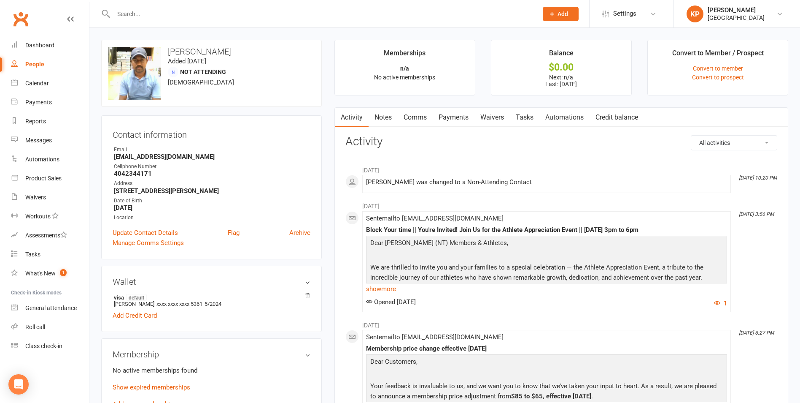
click at [148, 12] on input "text" at bounding box center [321, 14] width 421 height 12
paste input "Sabari Nilash Kurapati"
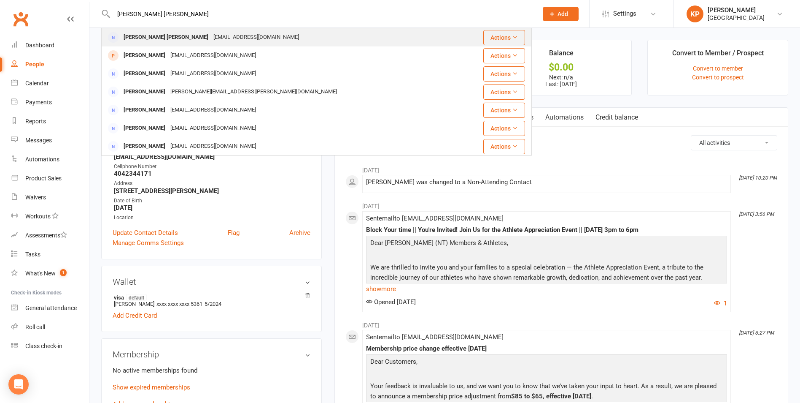
type input "Sabari Nilash Kurapati"
click at [179, 37] on div "Sabari Nilash Kurapati" at bounding box center [166, 37] width 90 height 12
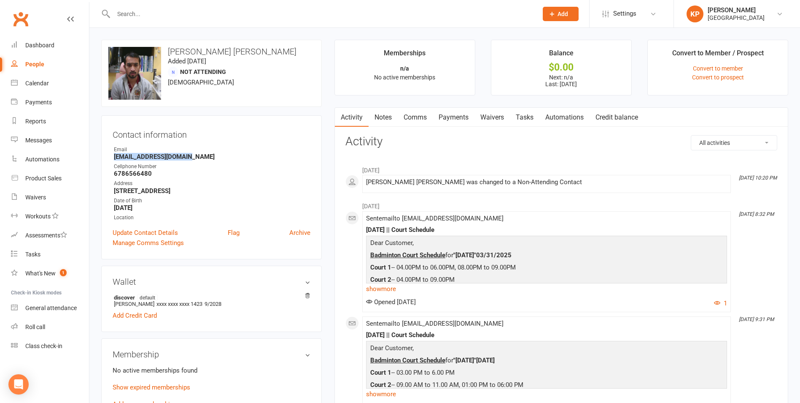
drag, startPoint x: 112, startPoint y: 159, endPoint x: 198, endPoint y: 157, distance: 86.1
click at [198, 157] on div "Contact information Owner Email Nilash100096@gmail.com Cellphone Number 6786566…" at bounding box center [211, 187] width 221 height 144
copy strong "Nilash100096@gmail.com"
click at [214, 154] on strong "Nilash100096@gmail.com" at bounding box center [212, 157] width 197 height 8
click at [156, 14] on input "text" at bounding box center [321, 14] width 421 height 12
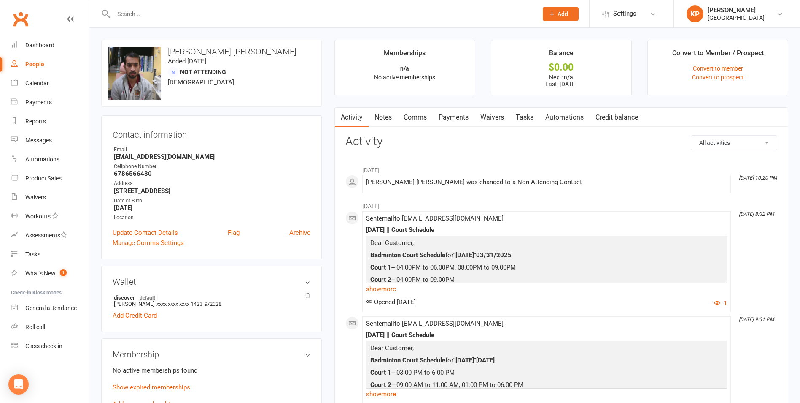
paste input "Reni Kuruvila"
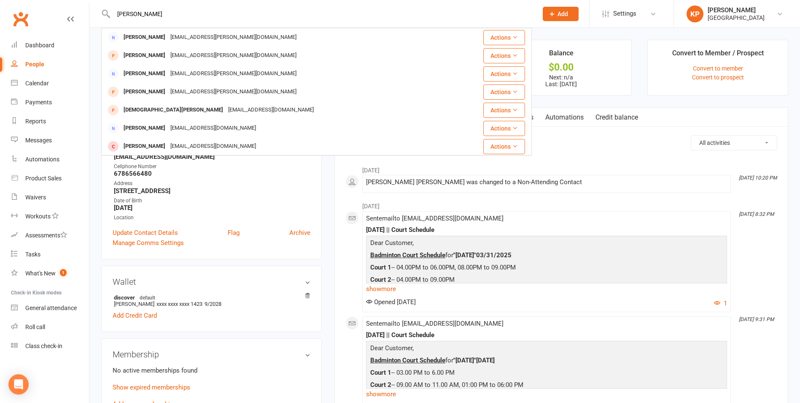
type input "Reni Kuruvila"
click at [158, 27] on div "Reni Kuruvila Reni Kuruvila reni.kuruvila@hotmail.com Actions Elaine Kuruvila r…" at bounding box center [316, 13] width 431 height 27
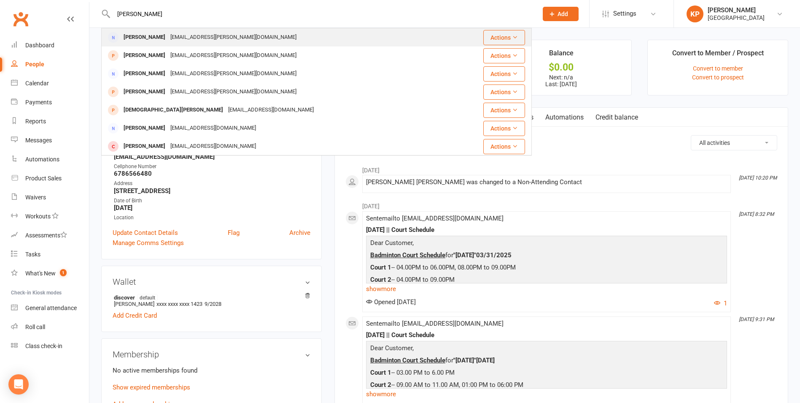
click at [168, 36] on div "reni.kuruvila@hotmail.com" at bounding box center [233, 37] width 131 height 12
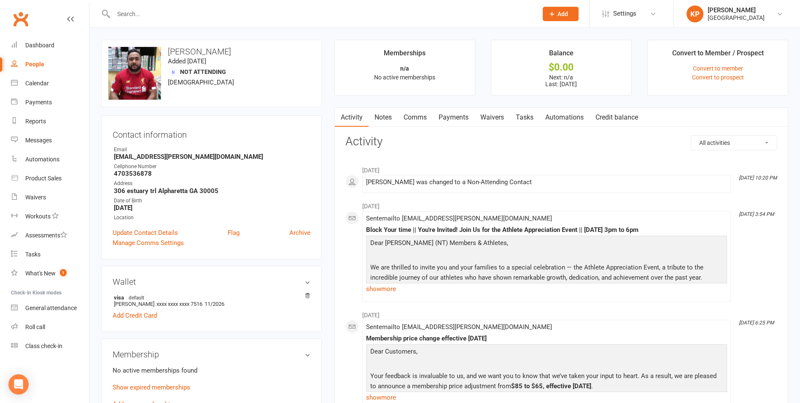
click at [164, 11] on input "text" at bounding box center [321, 14] width 421 height 12
paste input "Hari M"
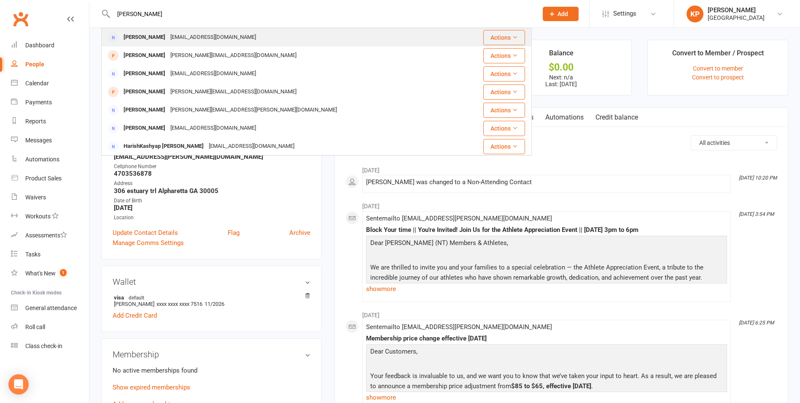
type input "Hari M"
click at [173, 37] on div "rithaniselvaraj@gmail.com" at bounding box center [213, 37] width 91 height 12
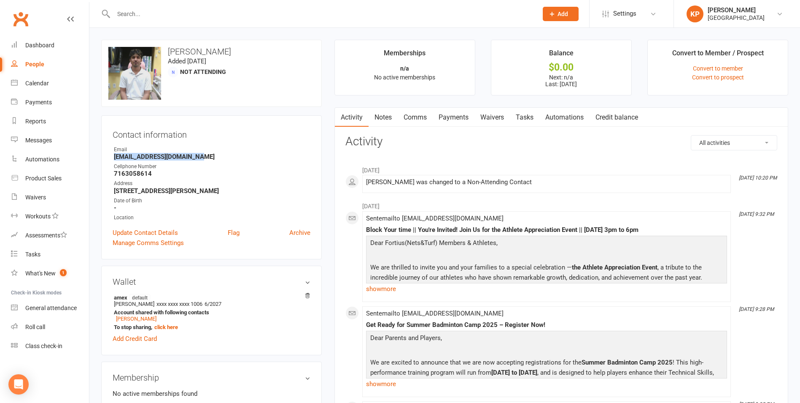
drag, startPoint x: 110, startPoint y: 157, endPoint x: 214, endPoint y: 160, distance: 104.3
click at [214, 160] on div "Contact information Owner Email rithaniselvaraj@gmail.com Cellphone Number 7163…" at bounding box center [211, 187] width 221 height 144
copy strong "rithaniselvaraj@gmail.com"
click at [268, 165] on div "Cellphone Number" at bounding box center [212, 166] width 197 height 8
click at [146, 7] on div at bounding box center [316, 13] width 431 height 27
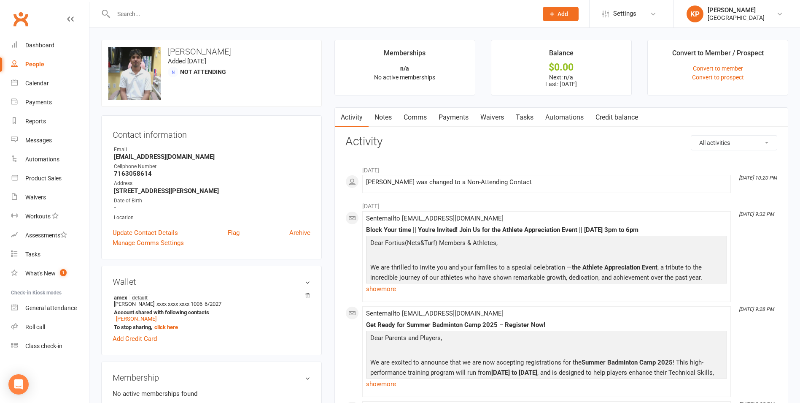
click at [146, 10] on input "text" at bounding box center [321, 14] width 421 height 12
paste input "Ramakanth Annadi"
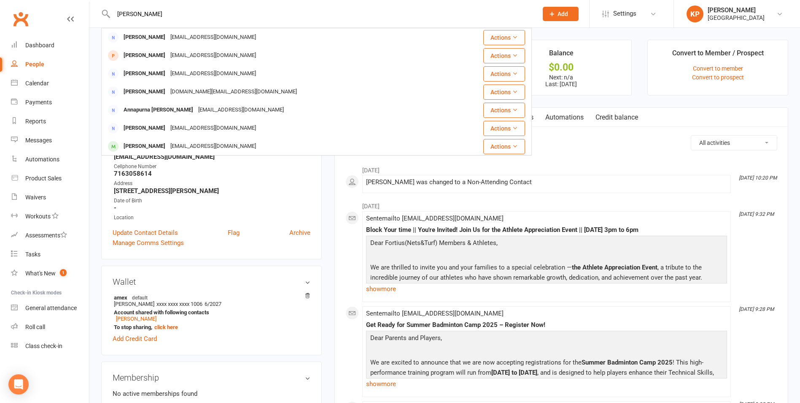
type input "Ramakanth Annadi"
